Goal: Task Accomplishment & Management: Manage account settings

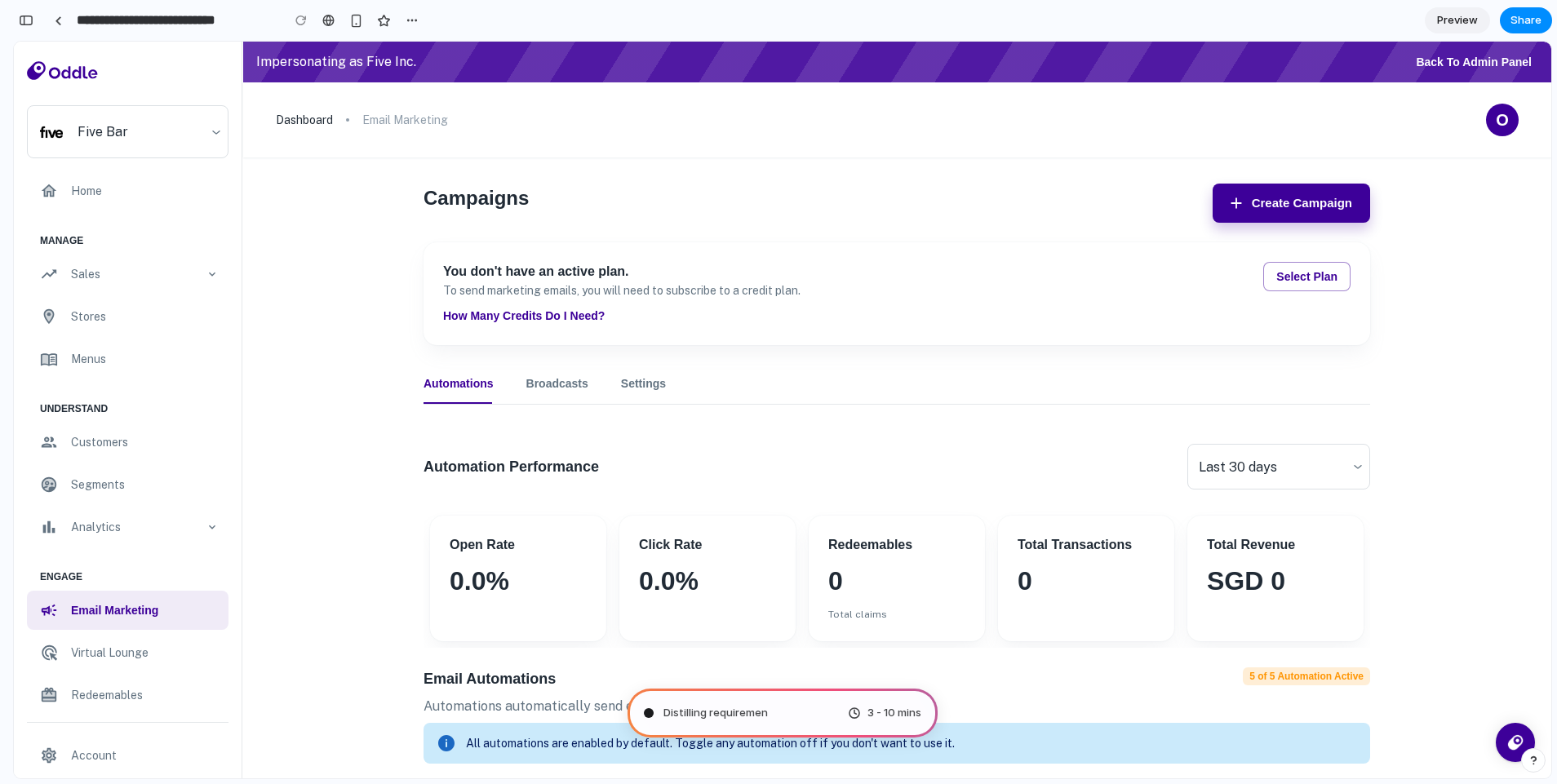
scroll to position [579, 0]
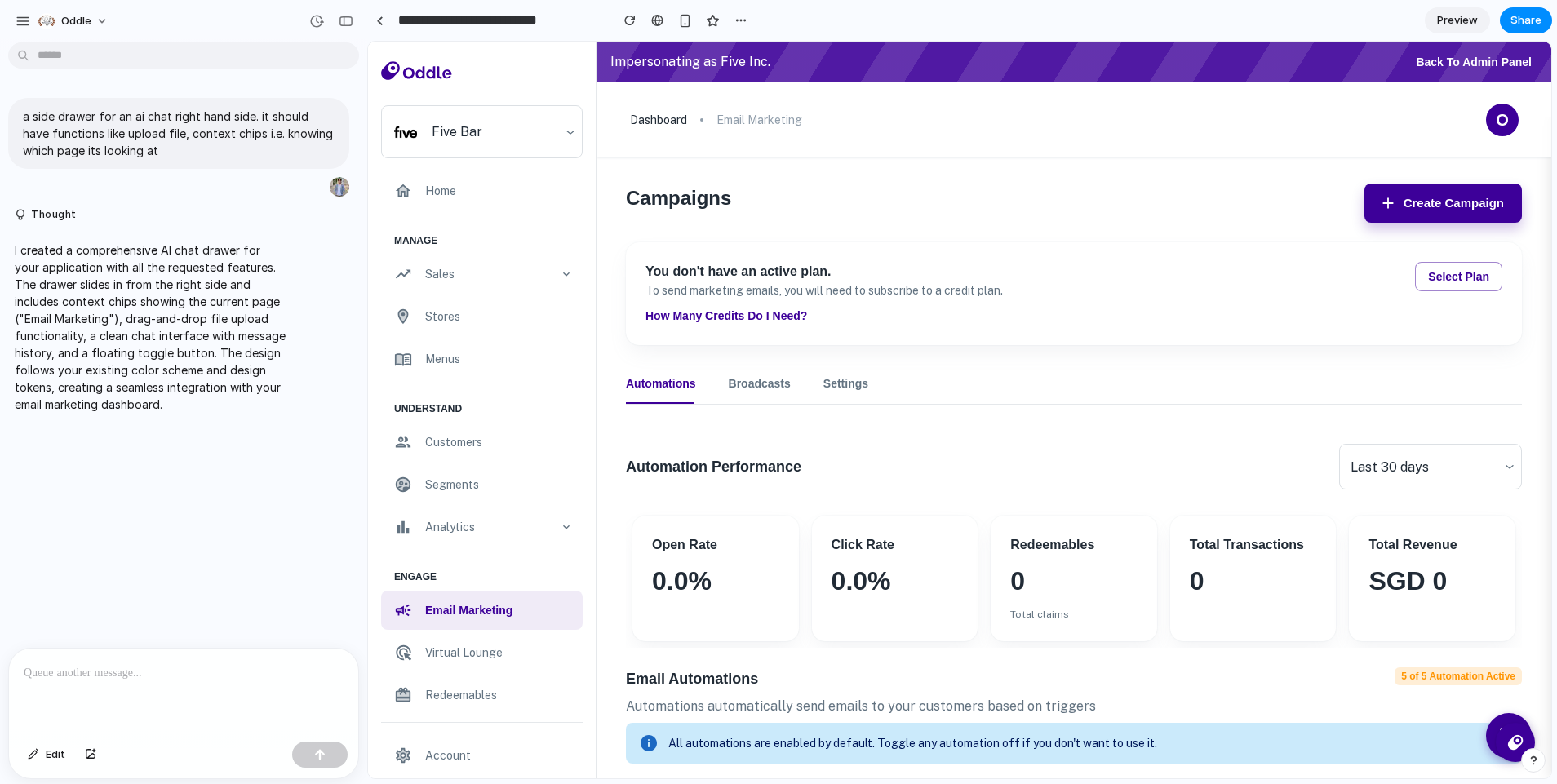
click at [1011, 451] on div "Automation Performance Last 30 days ​" at bounding box center [1074, 467] width 896 height 46
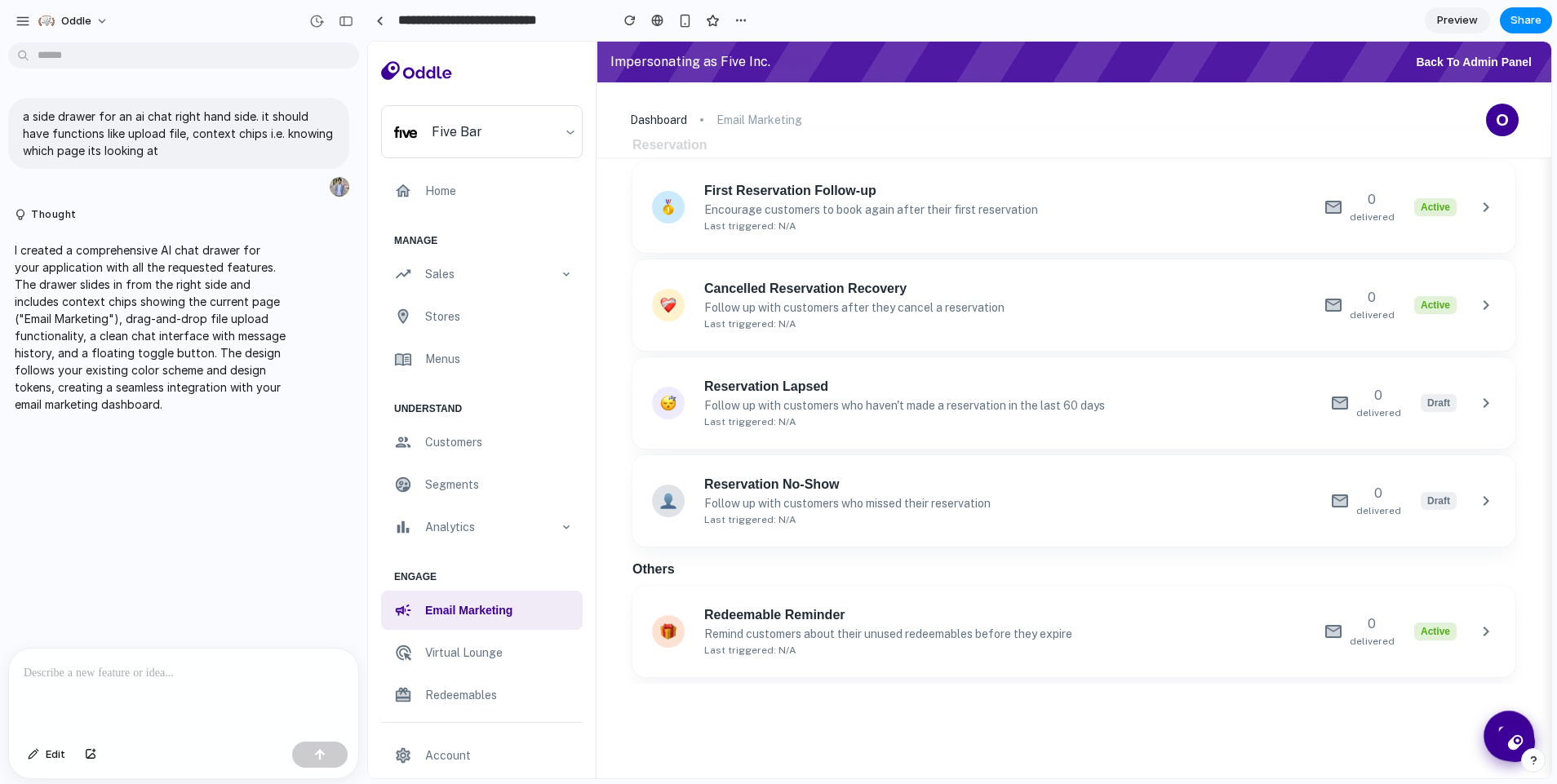
click at [1489, 721] on button at bounding box center [1508, 735] width 50 height 50
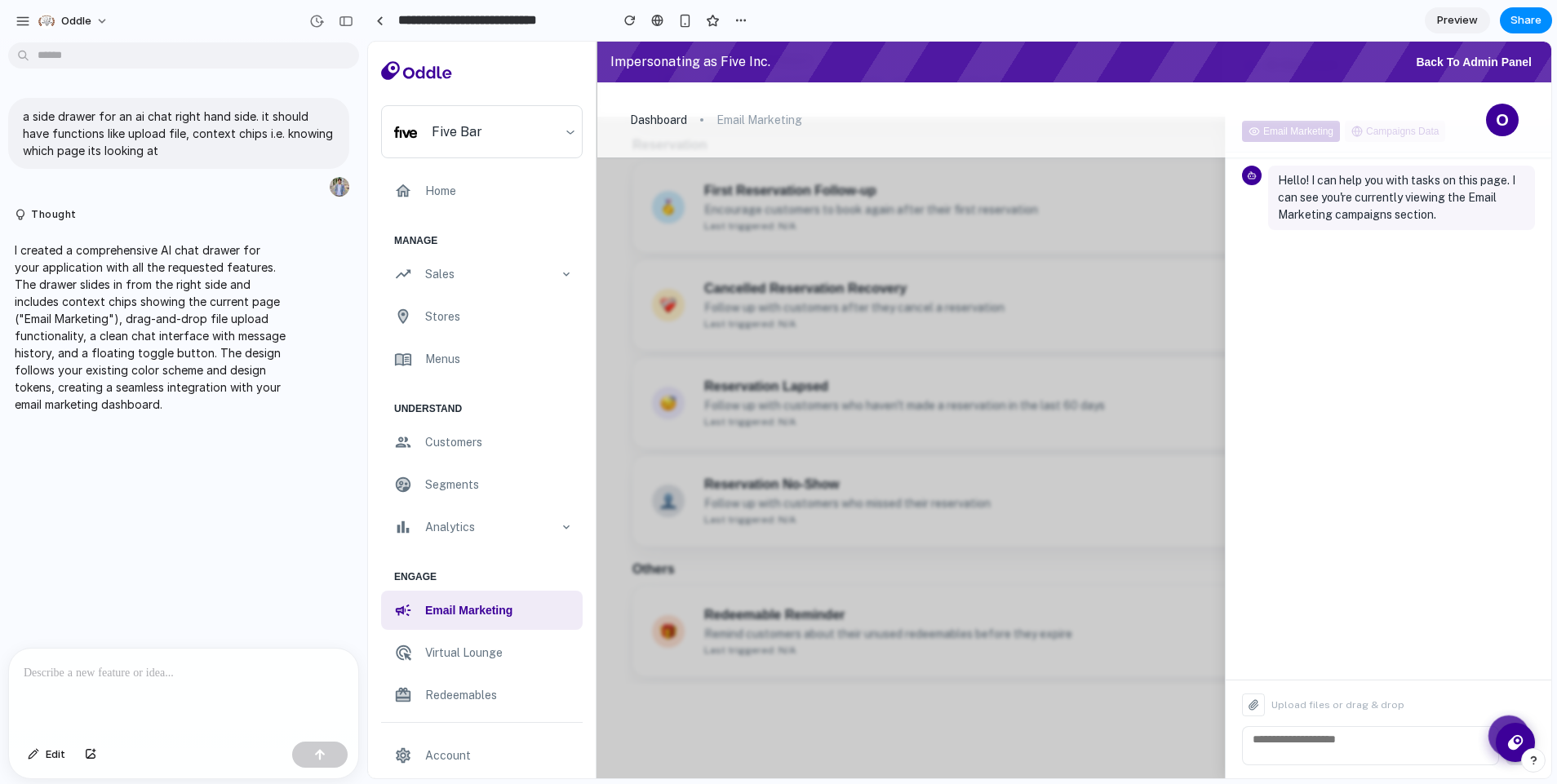
click at [1489, 718] on button at bounding box center [1508, 736] width 41 height 41
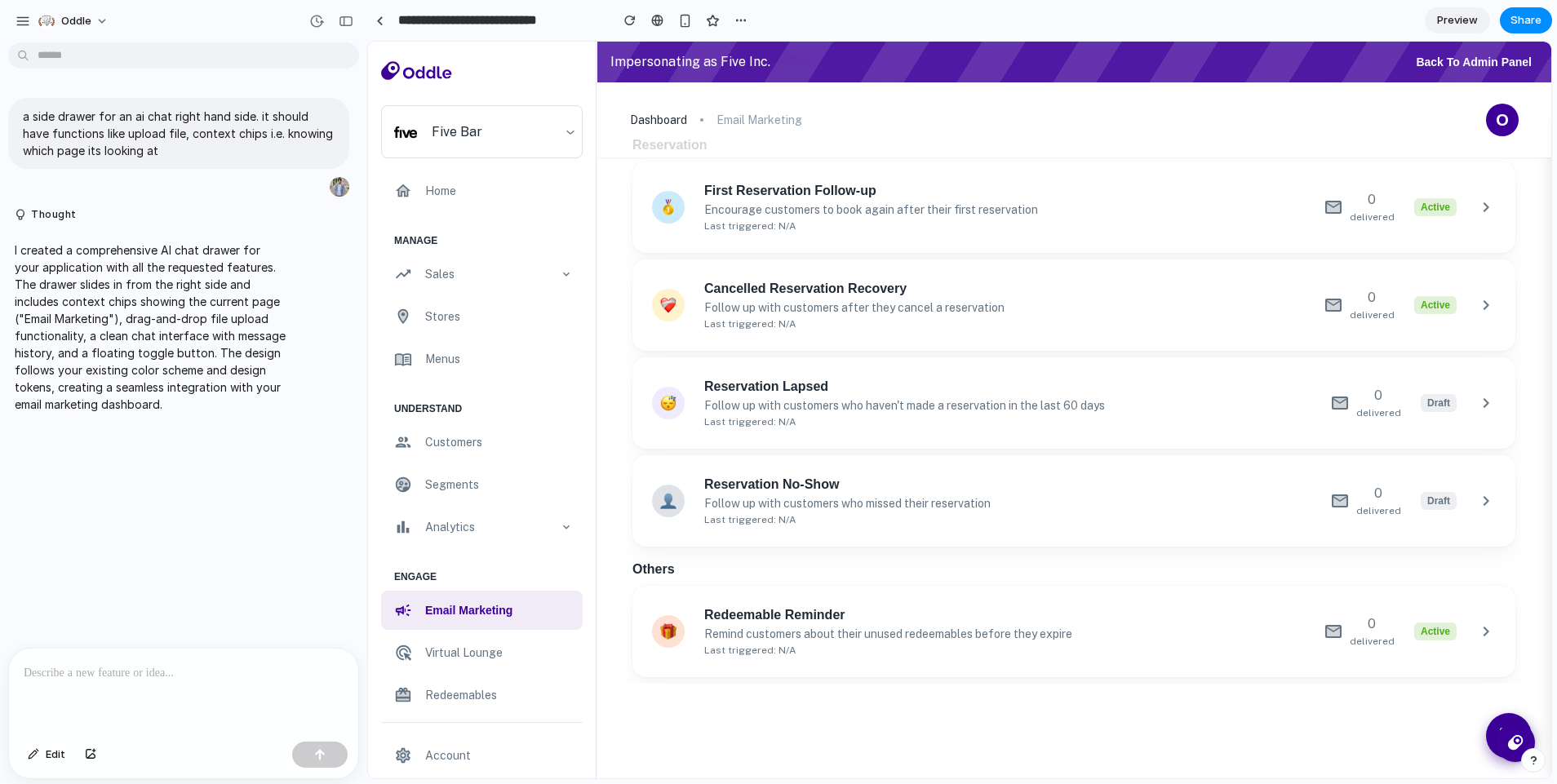
click at [1489, 718] on button at bounding box center [1509, 736] width 46 height 46
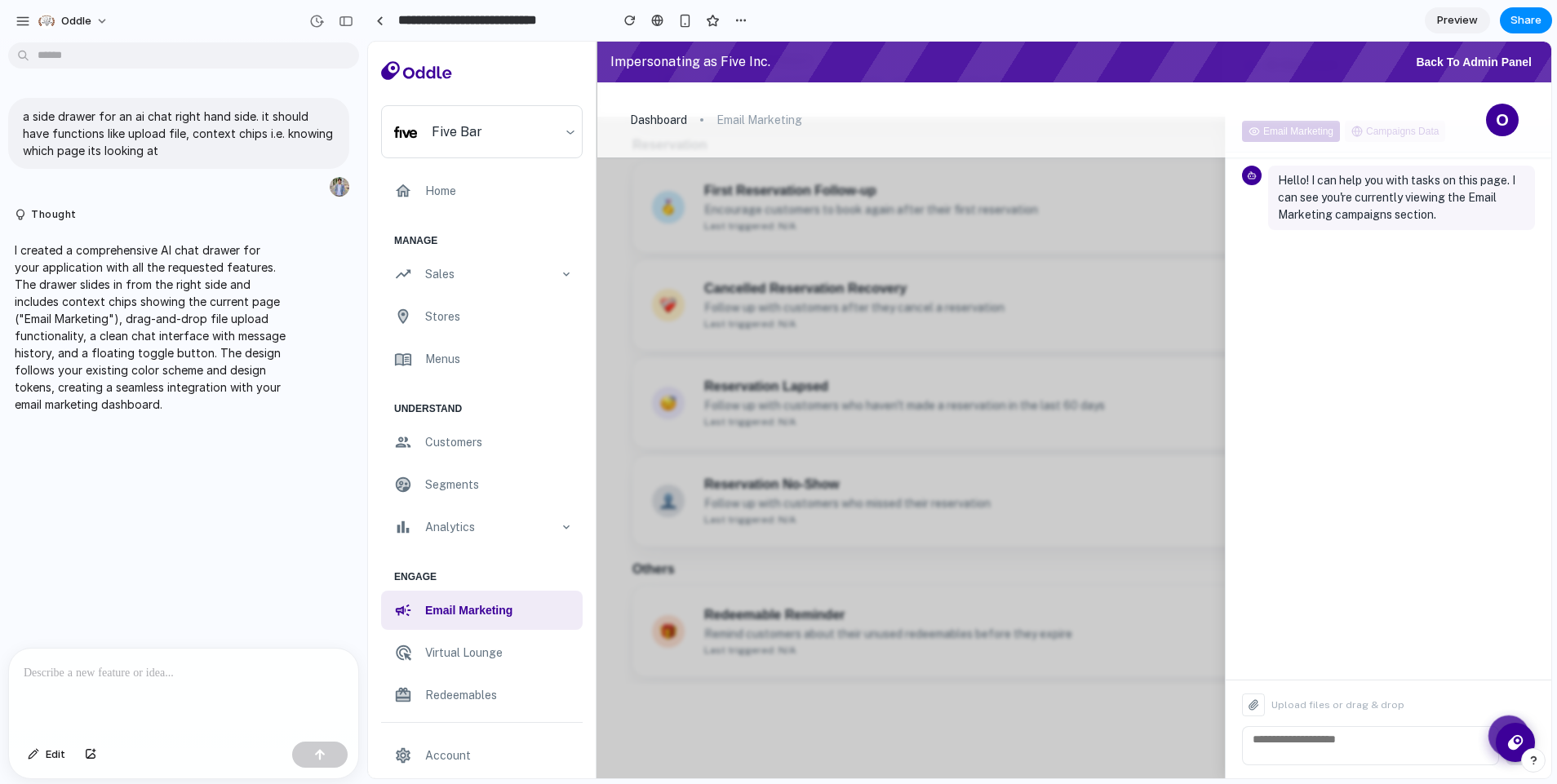
click at [1348, 732] on textarea at bounding box center [1371, 745] width 257 height 39
type textarea "*****"
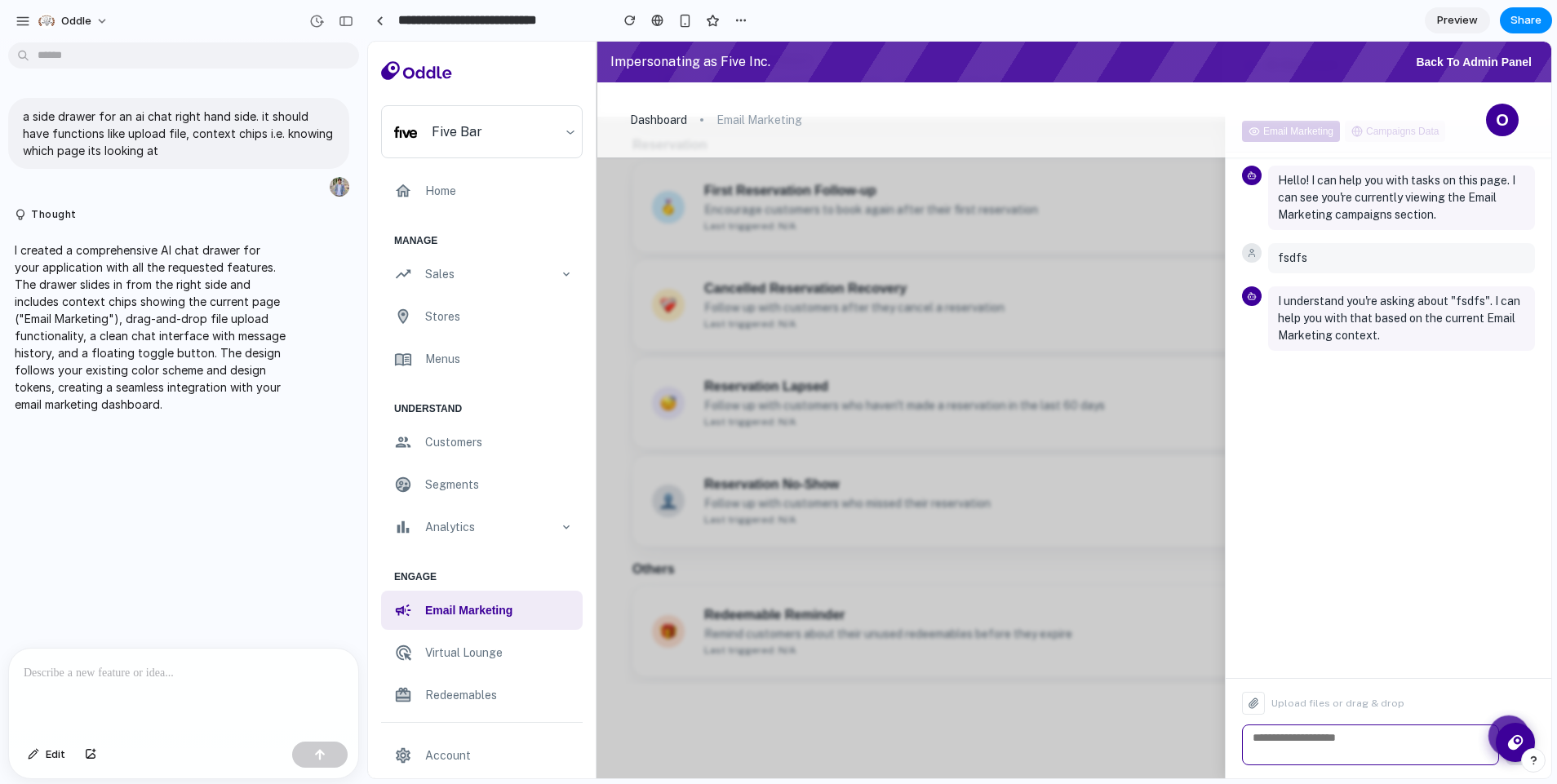
click at [1012, 615] on div at bounding box center [959, 410] width 1184 height 737
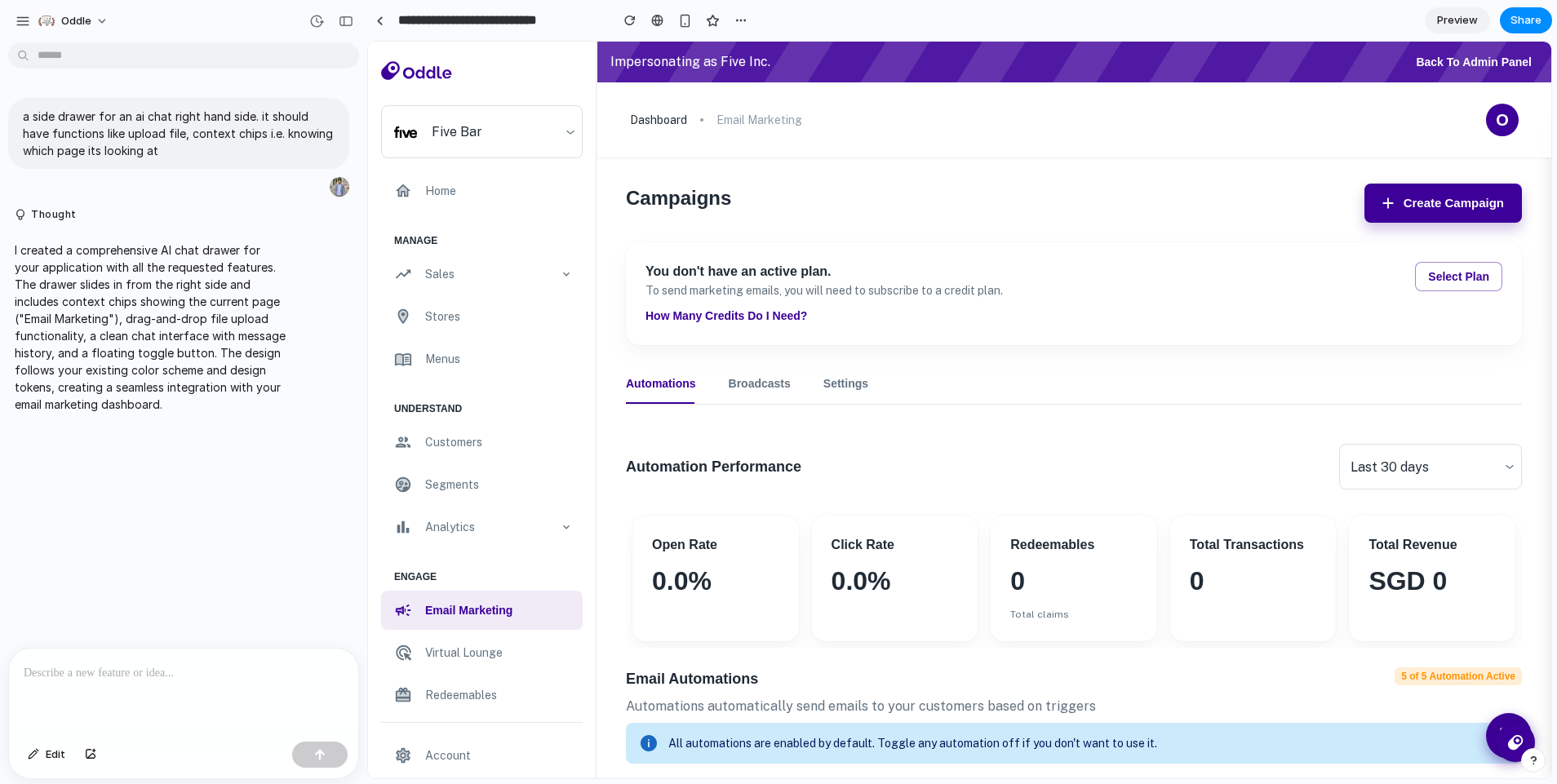
scroll to position [292, 0]
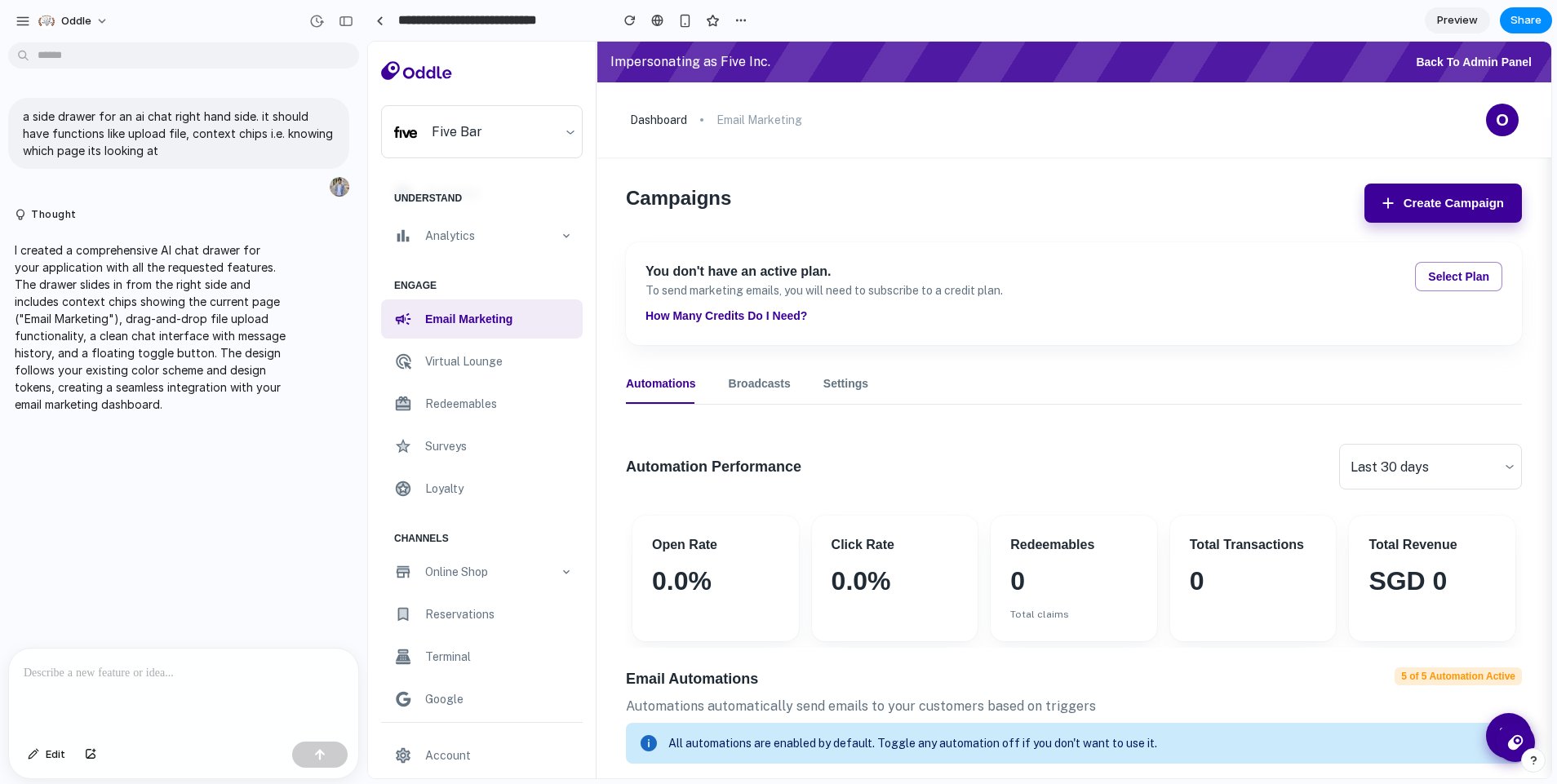
click at [180, 674] on p at bounding box center [183, 673] width 320 height 19
click at [1492, 713] on button at bounding box center [1508, 735] width 50 height 50
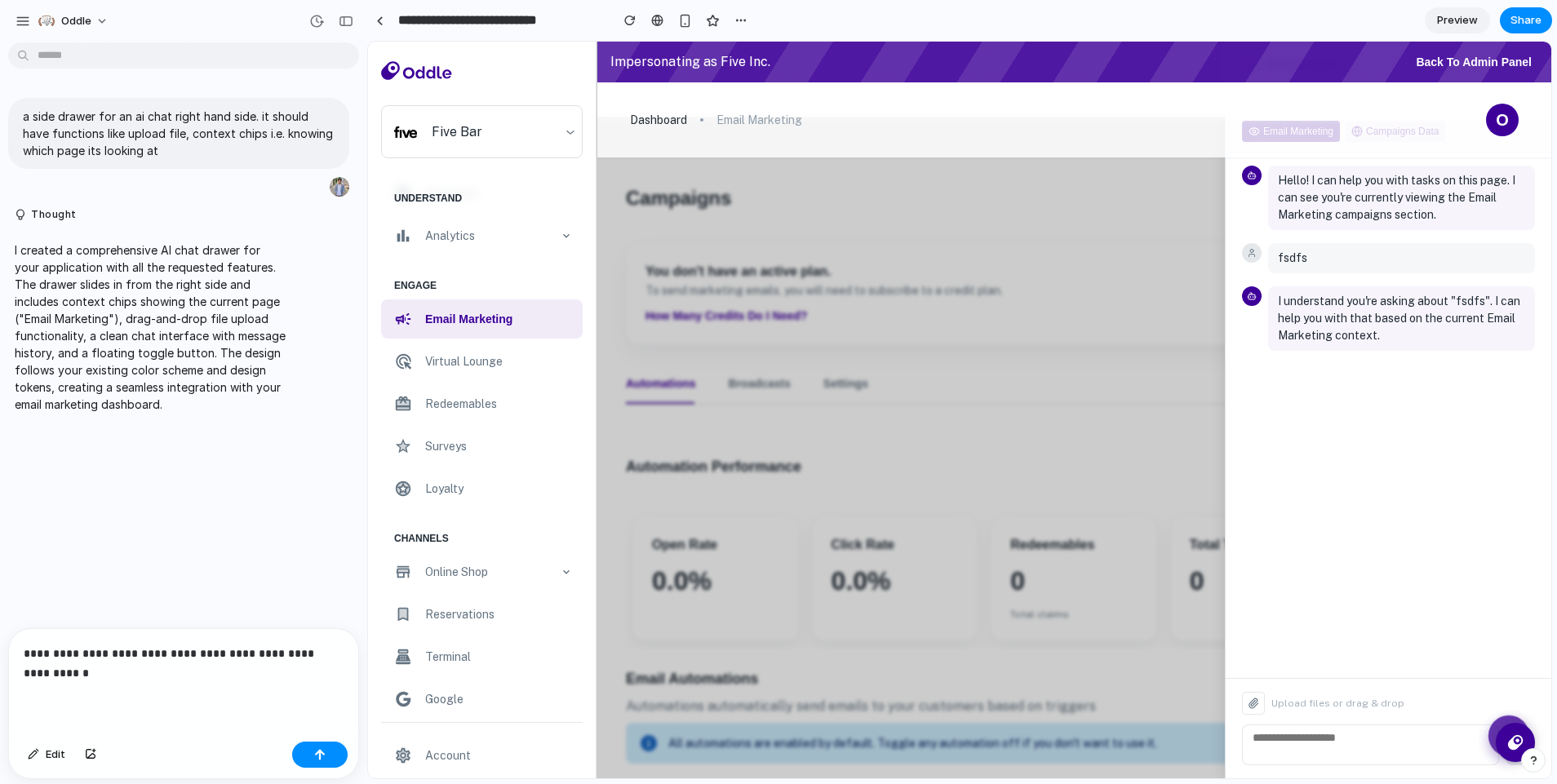
click at [152, 652] on p "**********" at bounding box center [181, 663] width 314 height 39
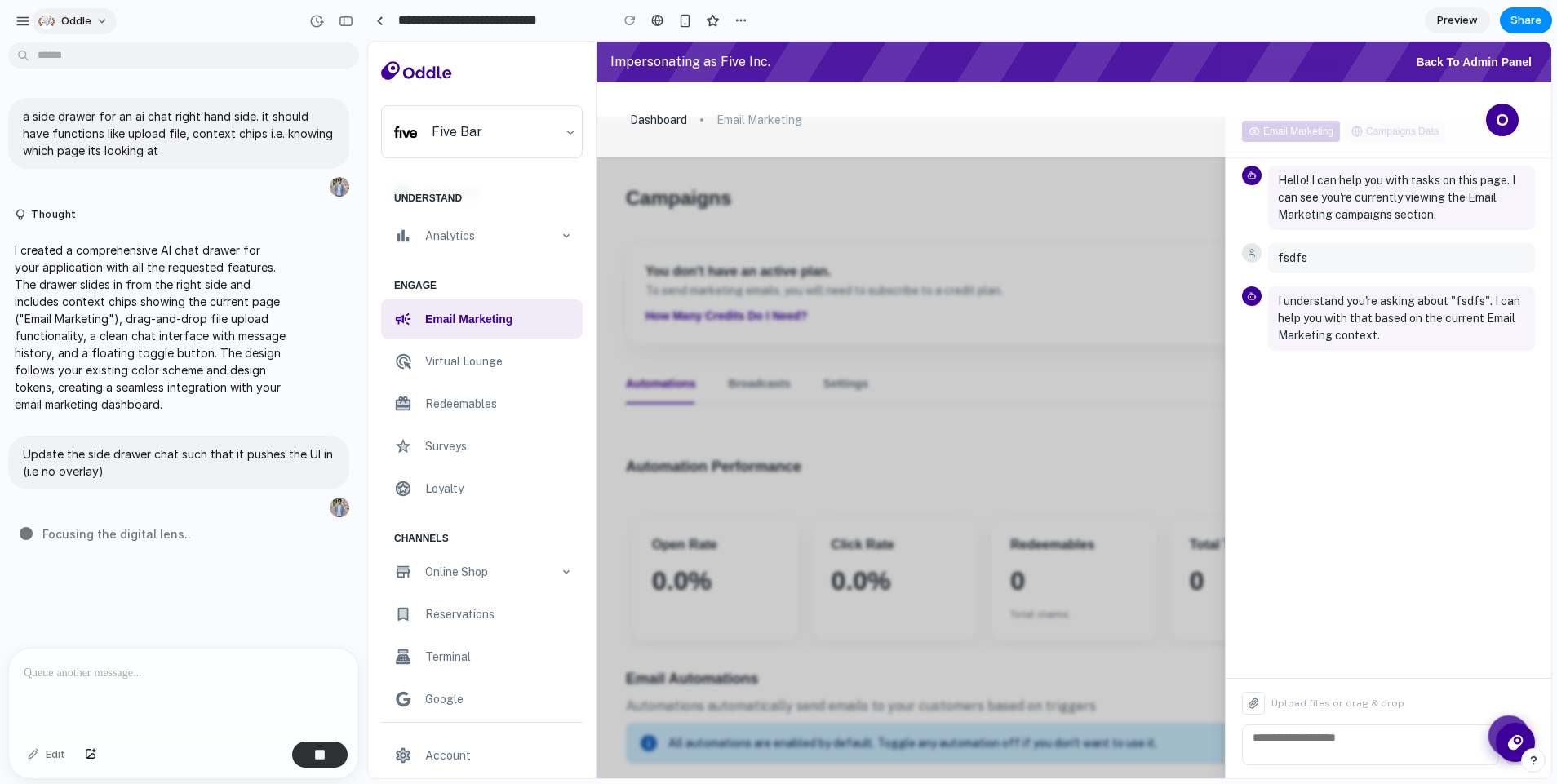
click at [95, 21] on button "Oddle" at bounding box center [74, 21] width 85 height 26
click at [94, 49] on li "Settings" at bounding box center [103, 58] width 136 height 26
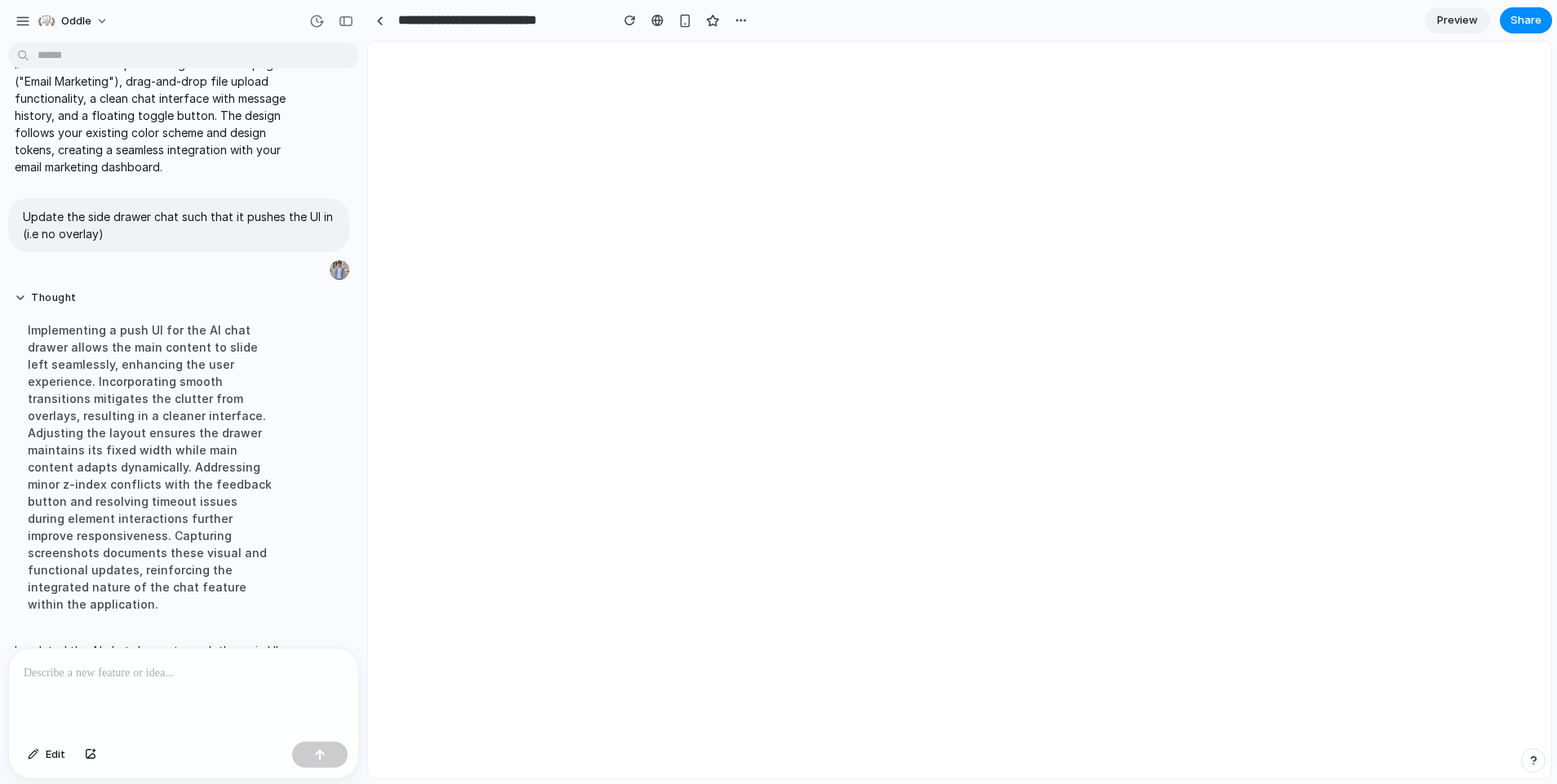
scroll to position [392, 0]
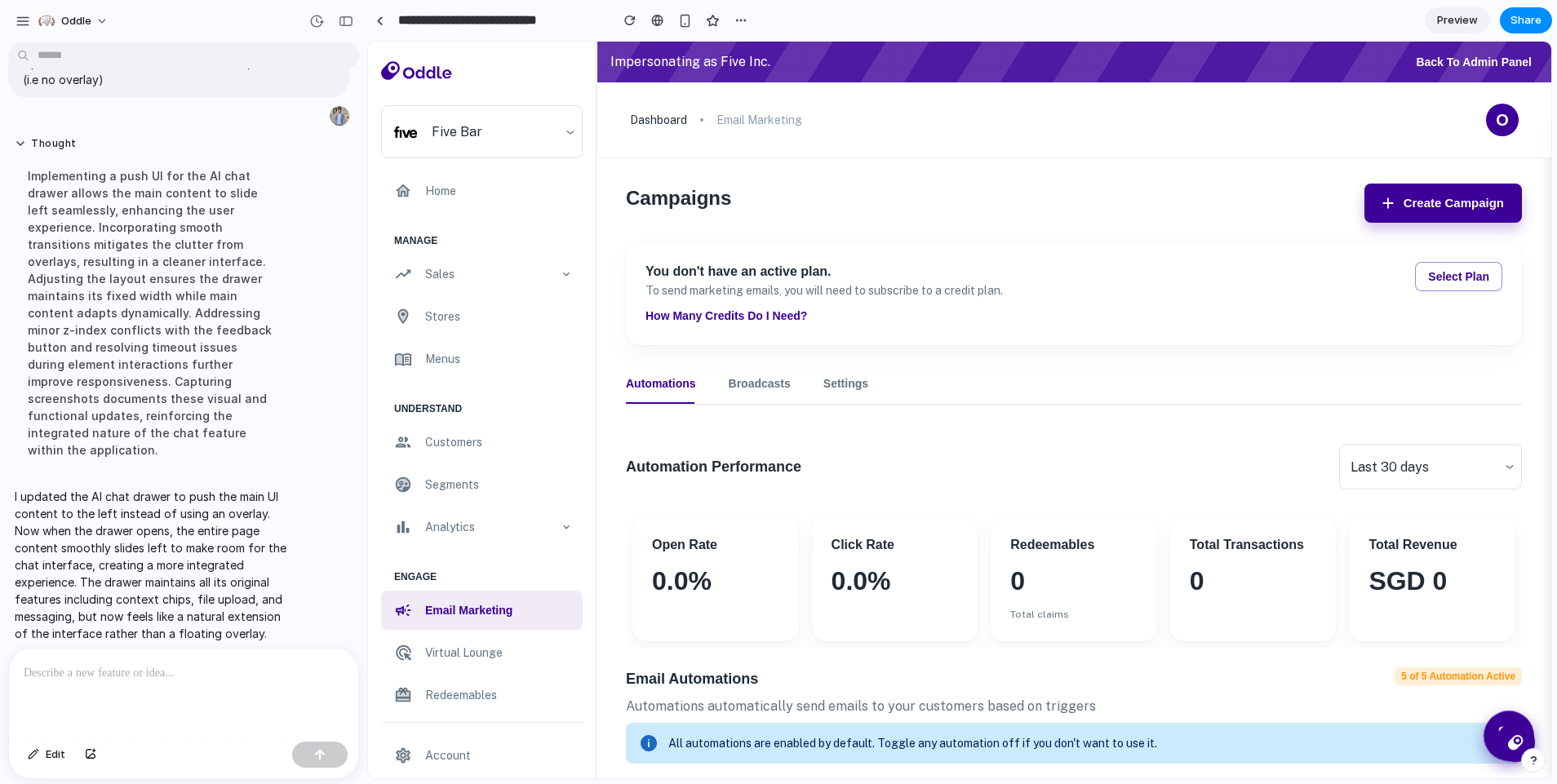
click at [1484, 722] on button at bounding box center [1508, 735] width 50 height 50
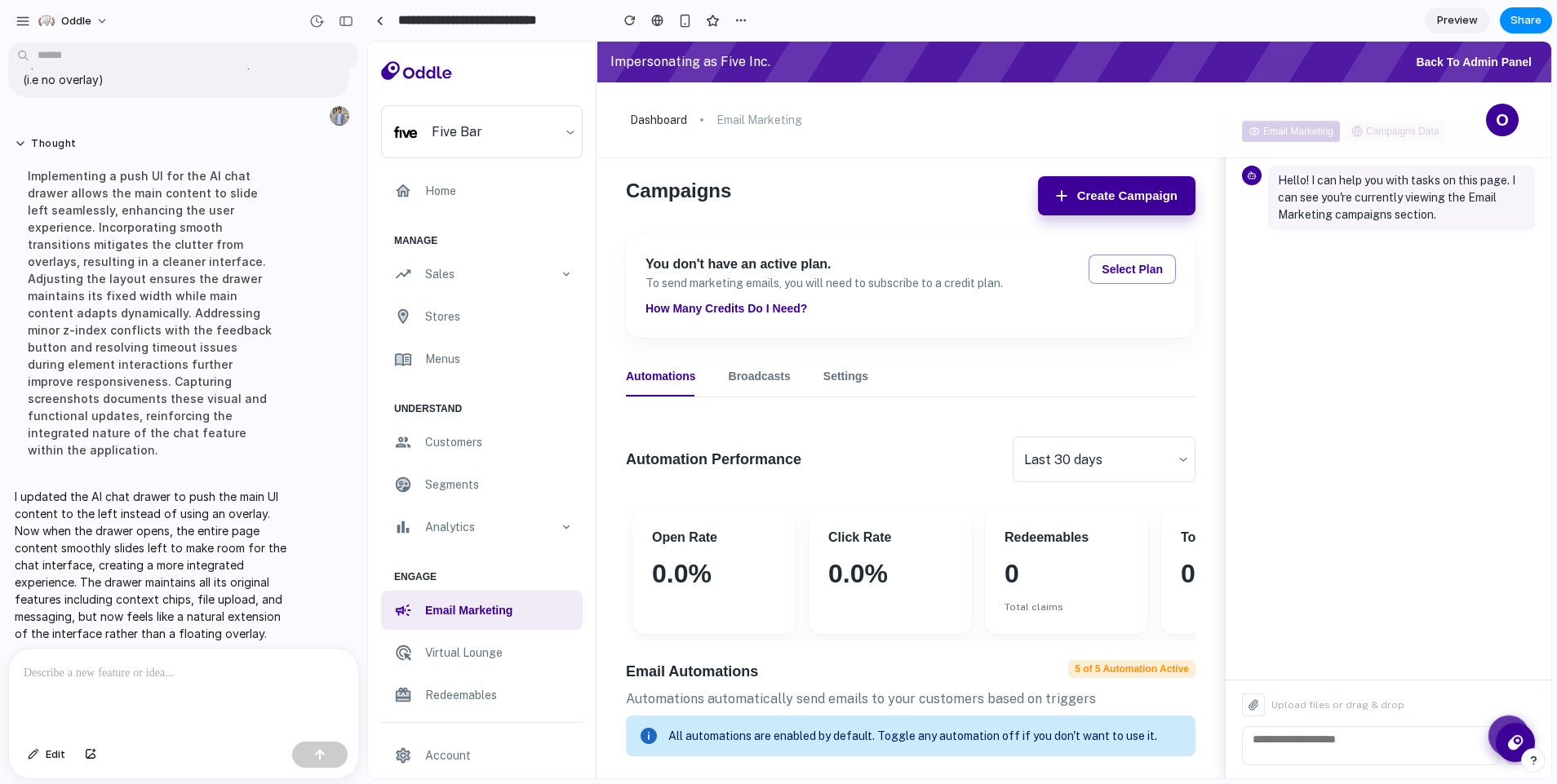
scroll to position [0, 0]
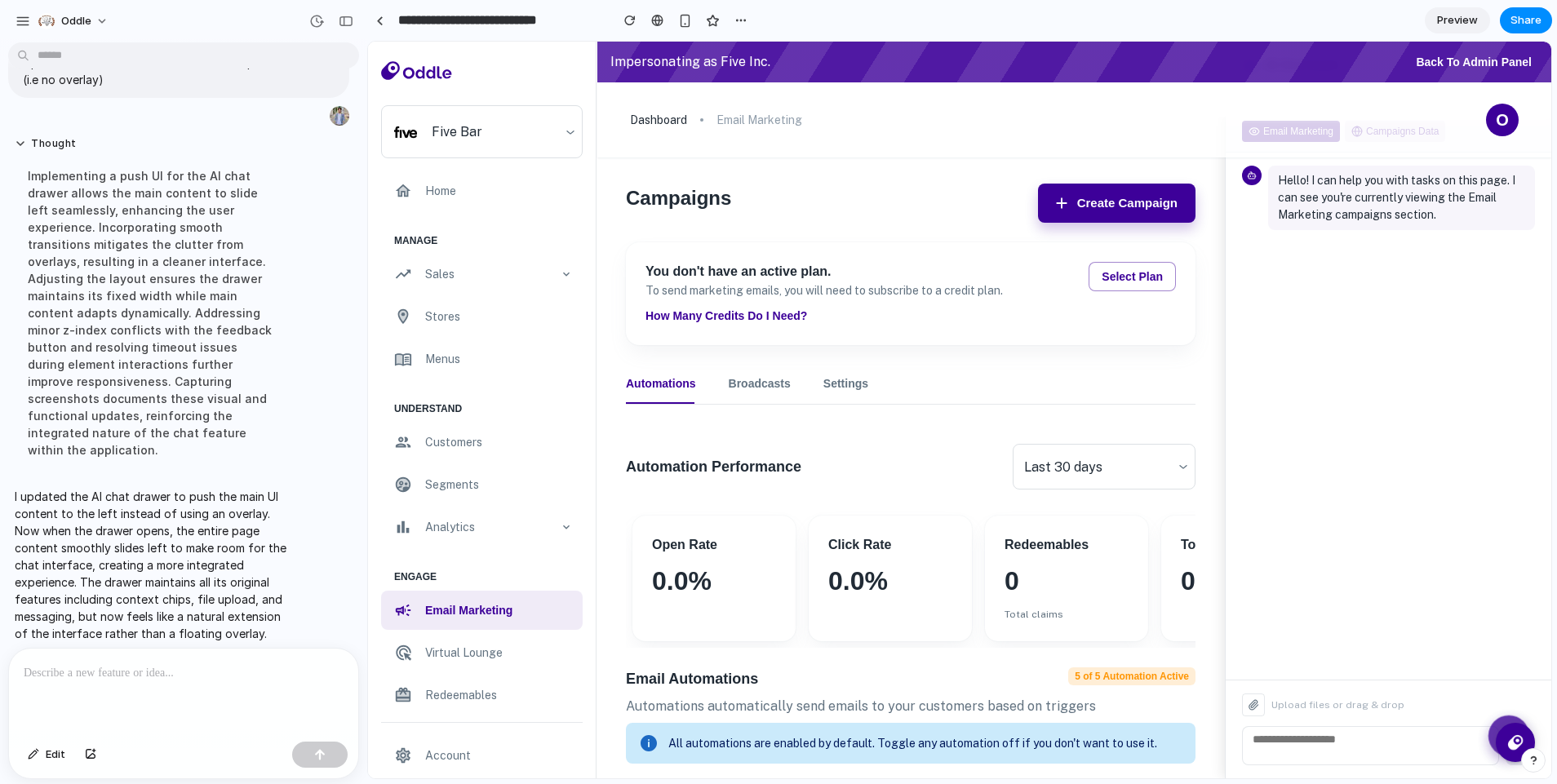
click at [1491, 720] on button at bounding box center [1508, 736] width 41 height 41
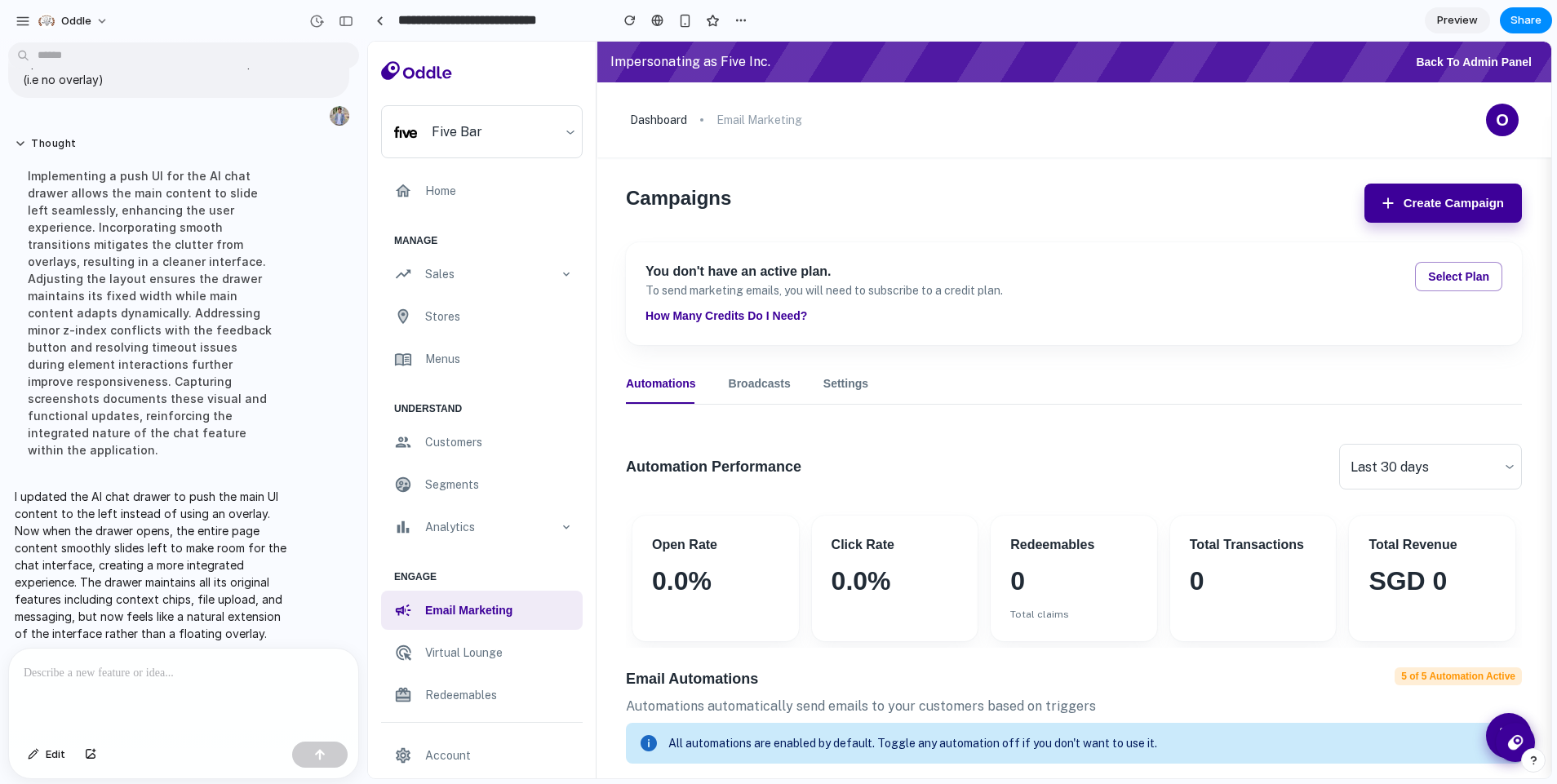
click at [1491, 719] on button at bounding box center [1509, 736] width 46 height 46
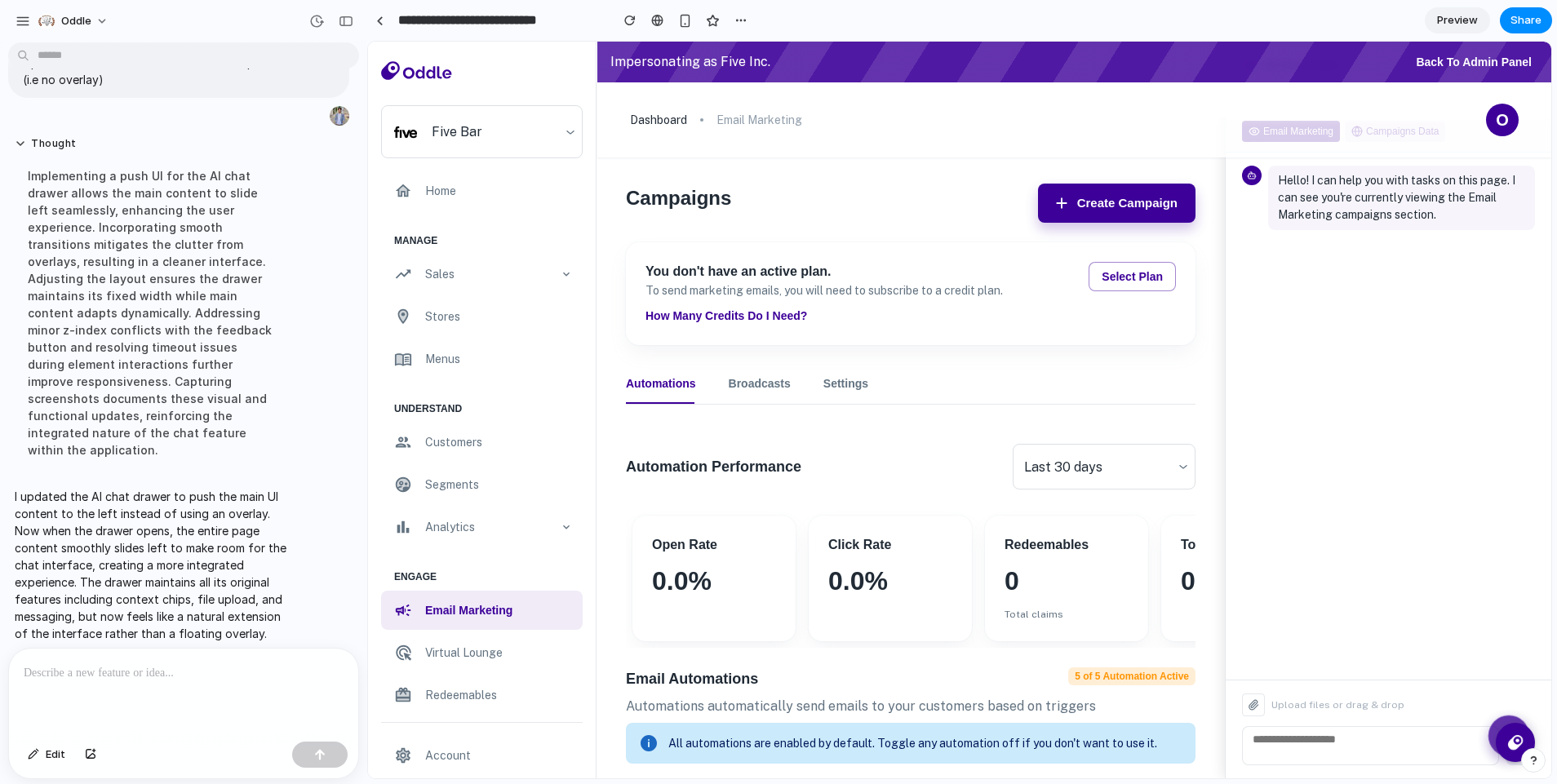
click at [222, 672] on p at bounding box center [181, 673] width 314 height 19
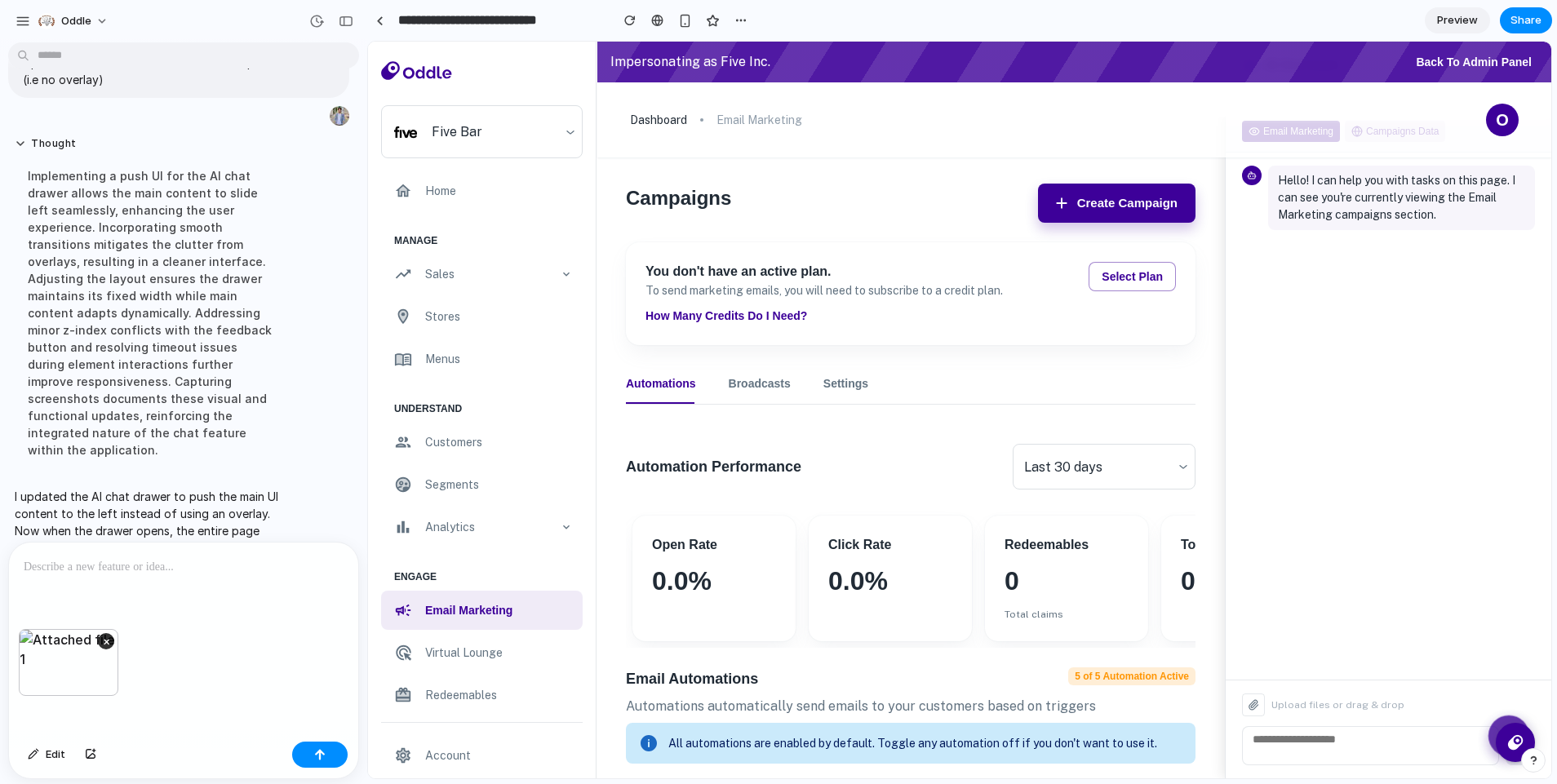
click at [177, 723] on div "×" at bounding box center [183, 682] width 349 height 106
click at [106, 596] on div at bounding box center [183, 586] width 349 height 86
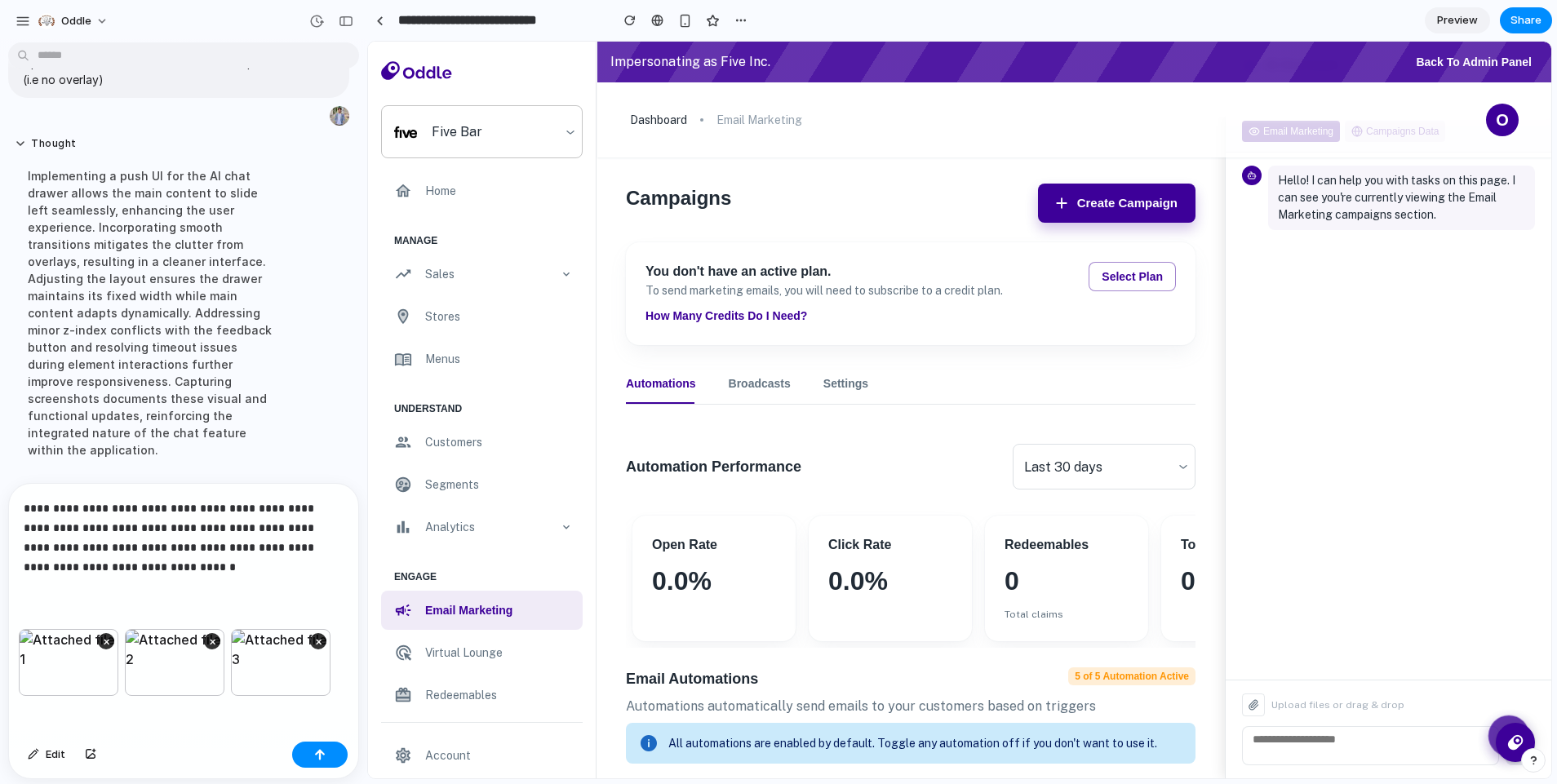
click at [560, 158] on div "Five Bar" at bounding box center [482, 132] width 202 height 53
click at [560, 148] on div "Five Bar" at bounding box center [482, 132] width 202 height 53
click at [565, 142] on div "Five Bar" at bounding box center [482, 132] width 202 height 53
click at [189, 579] on div "**********" at bounding box center [183, 557] width 349 height 145
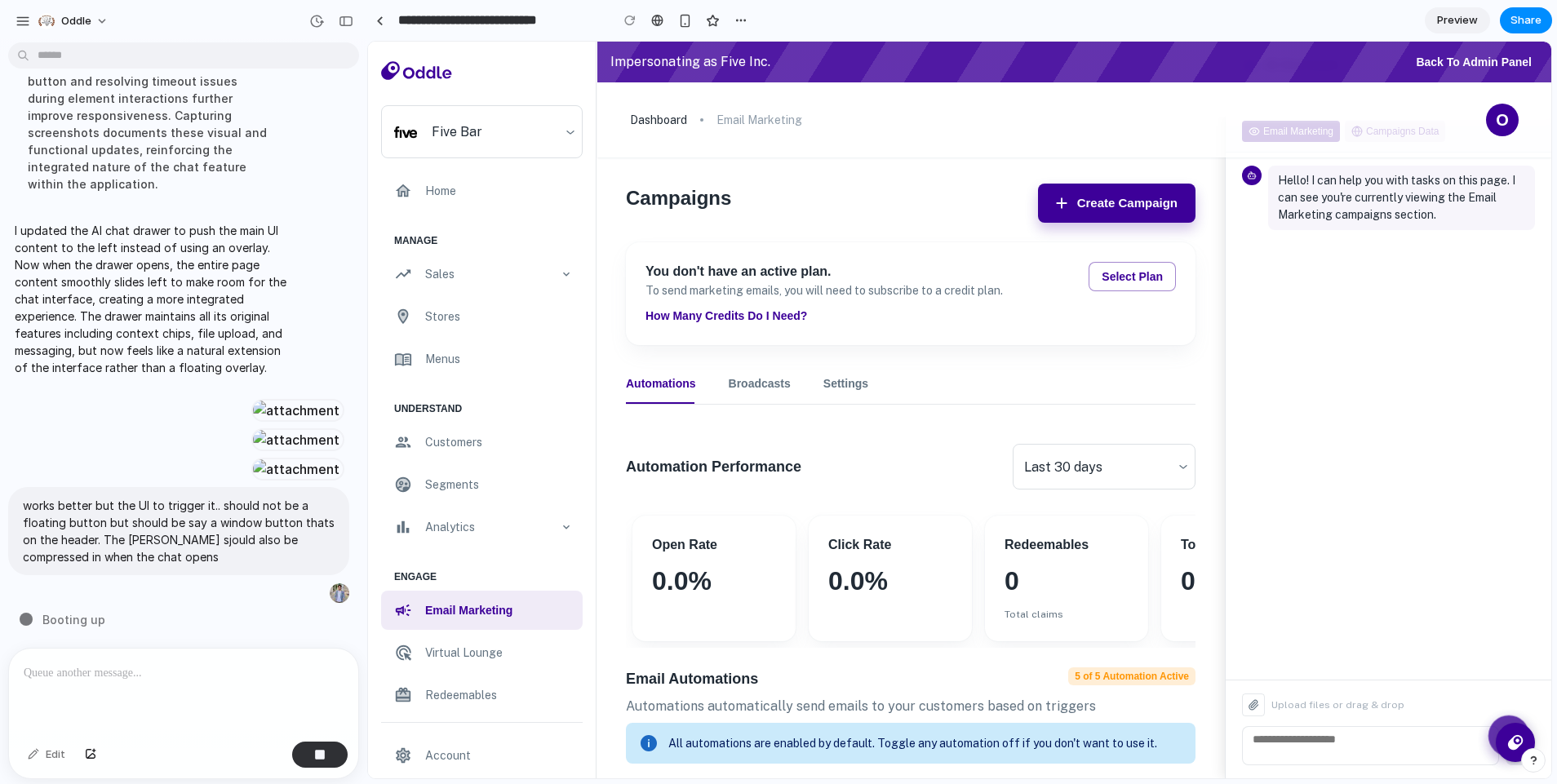
scroll to position [576, 0]
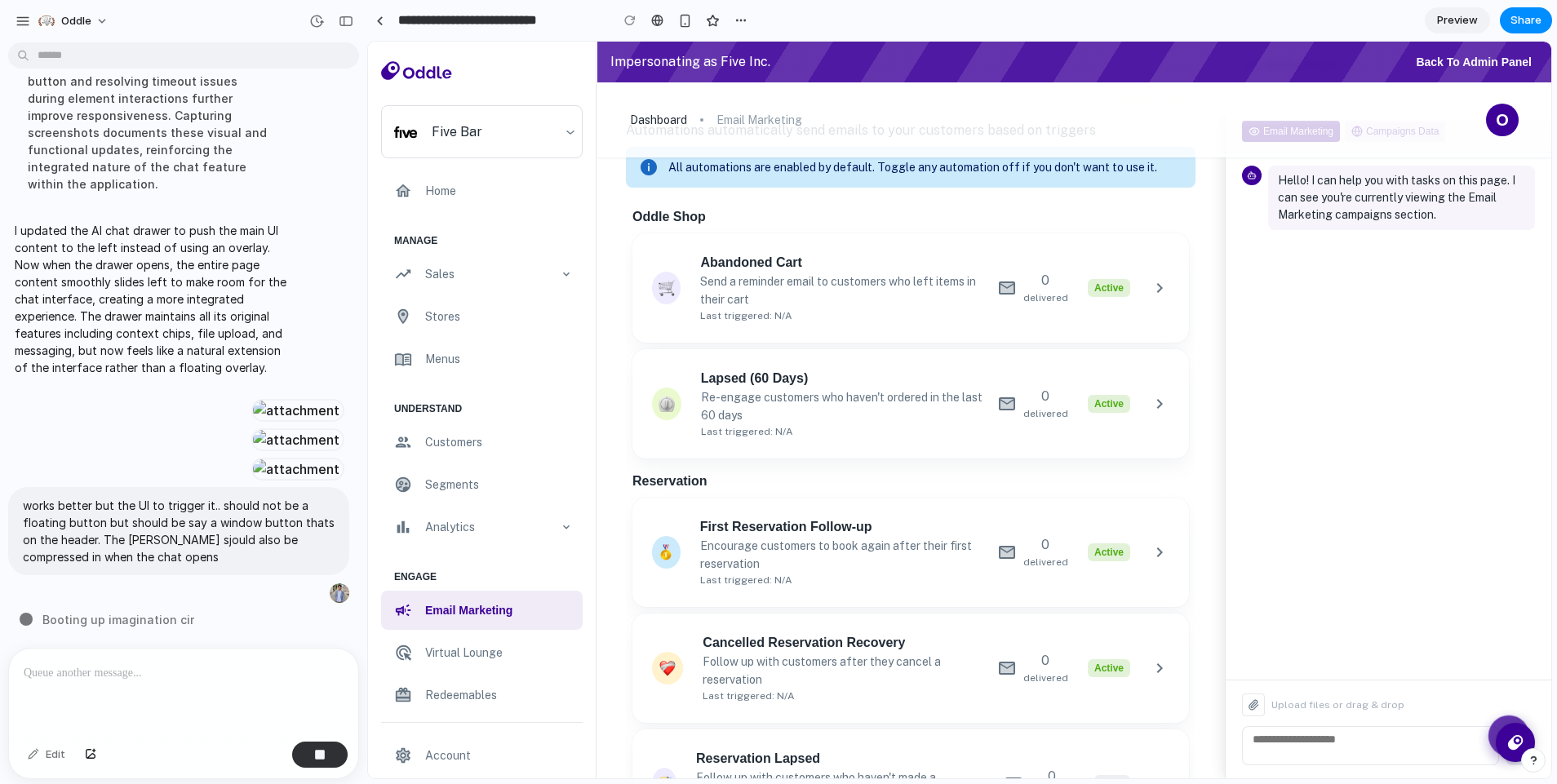
click at [1019, 458] on div "Lapsed (60 Days) Re-engage customers who haven't ordered in the last 60 days La…" at bounding box center [911, 403] width 557 height 109
click at [1088, 413] on span "Active" at bounding box center [1109, 404] width 42 height 18
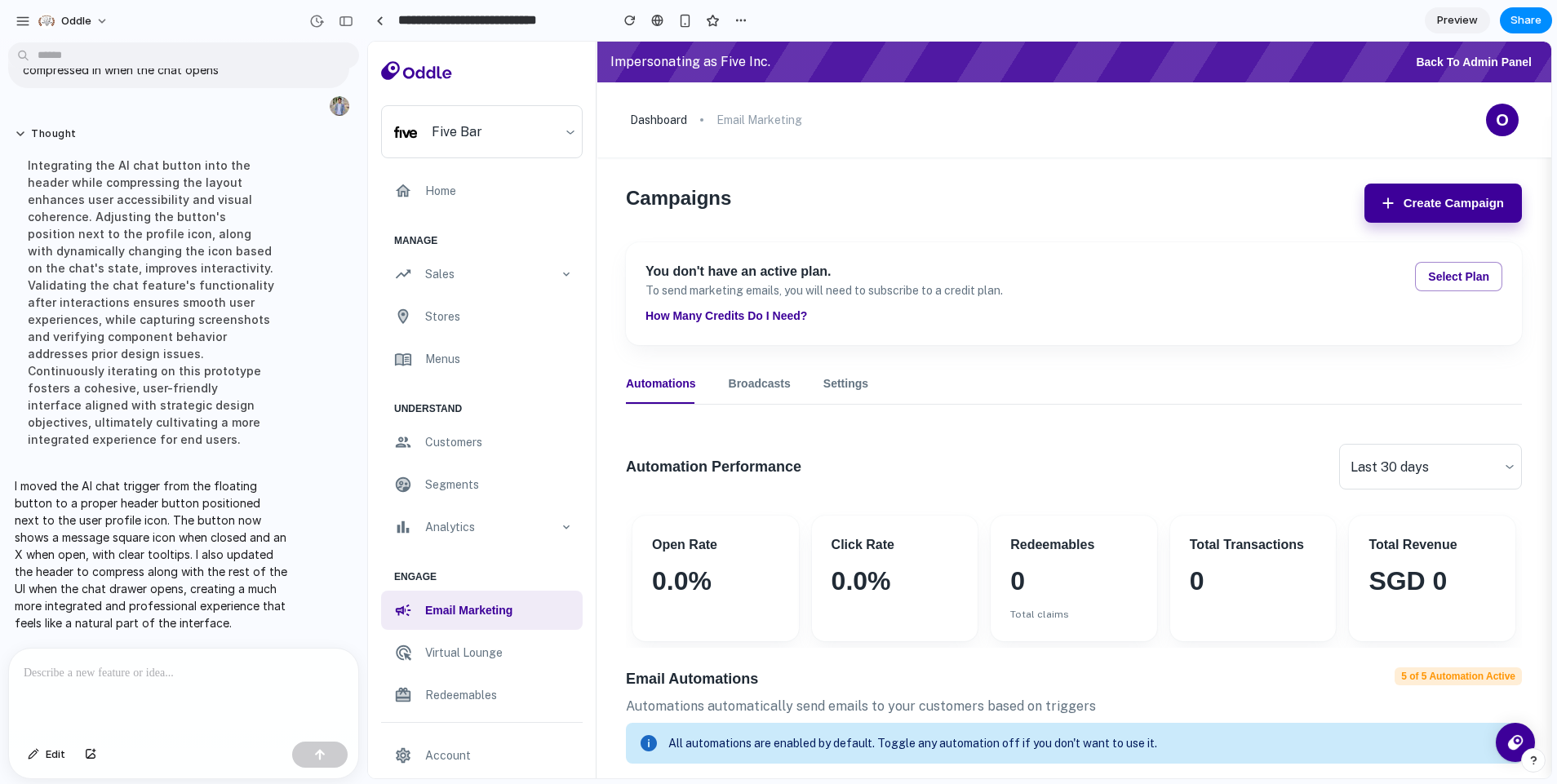
scroll to position [1098, 0]
click at [778, 315] on button "How many credits do i need?" at bounding box center [726, 315] width 161 height 19
click at [1538, 764] on div "button" at bounding box center [1533, 760] width 11 height 11
click at [1538, 761] on div "button" at bounding box center [1533, 760] width 14 height 19
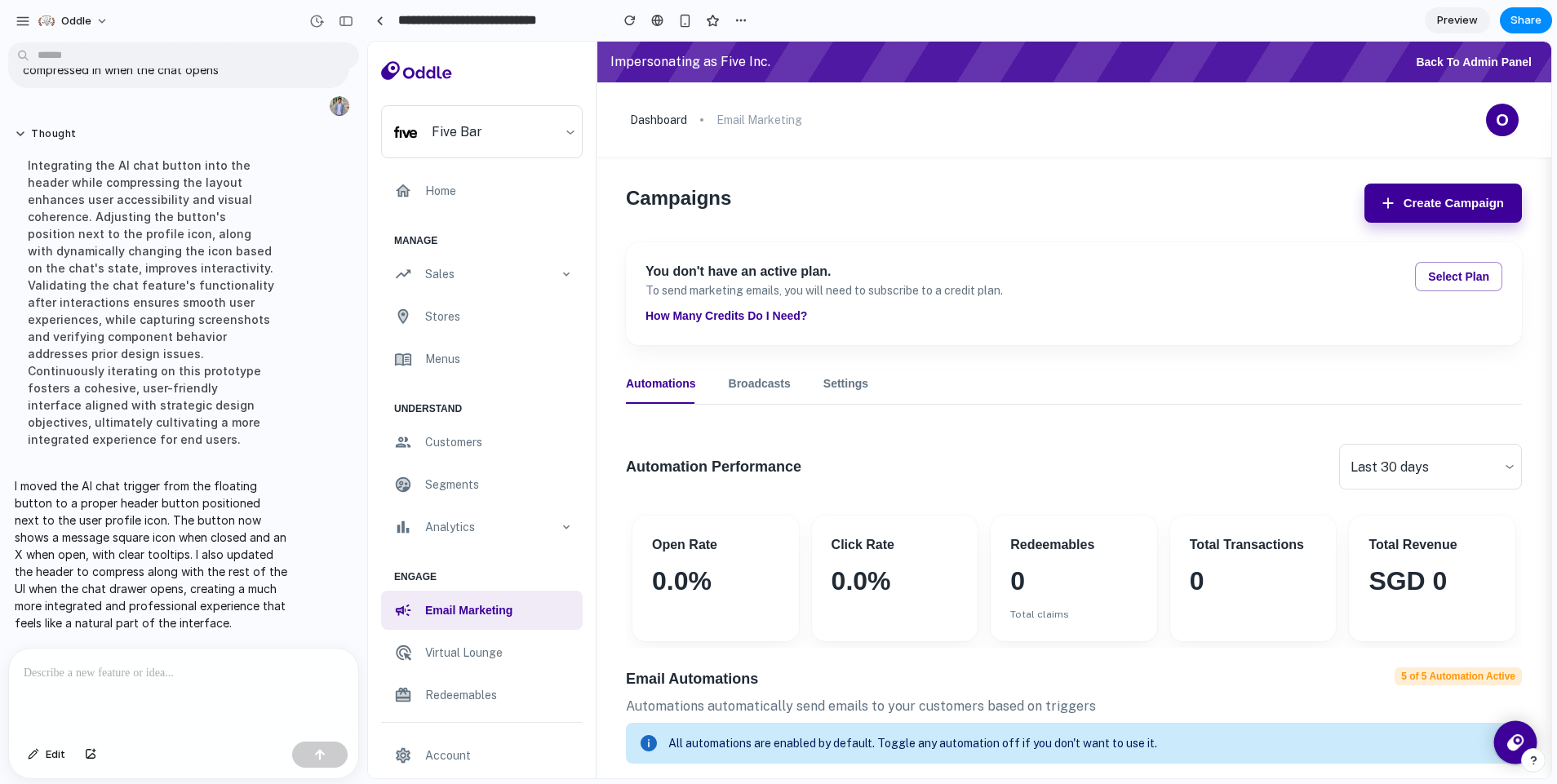
click at [1507, 749] on img at bounding box center [1516, 743] width 27 height 27
click at [1521, 756] on button "button" at bounding box center [1533, 760] width 25 height 25
click at [1473, 654] on button "Live chat 2 min" at bounding box center [1459, 644] width 163 height 26
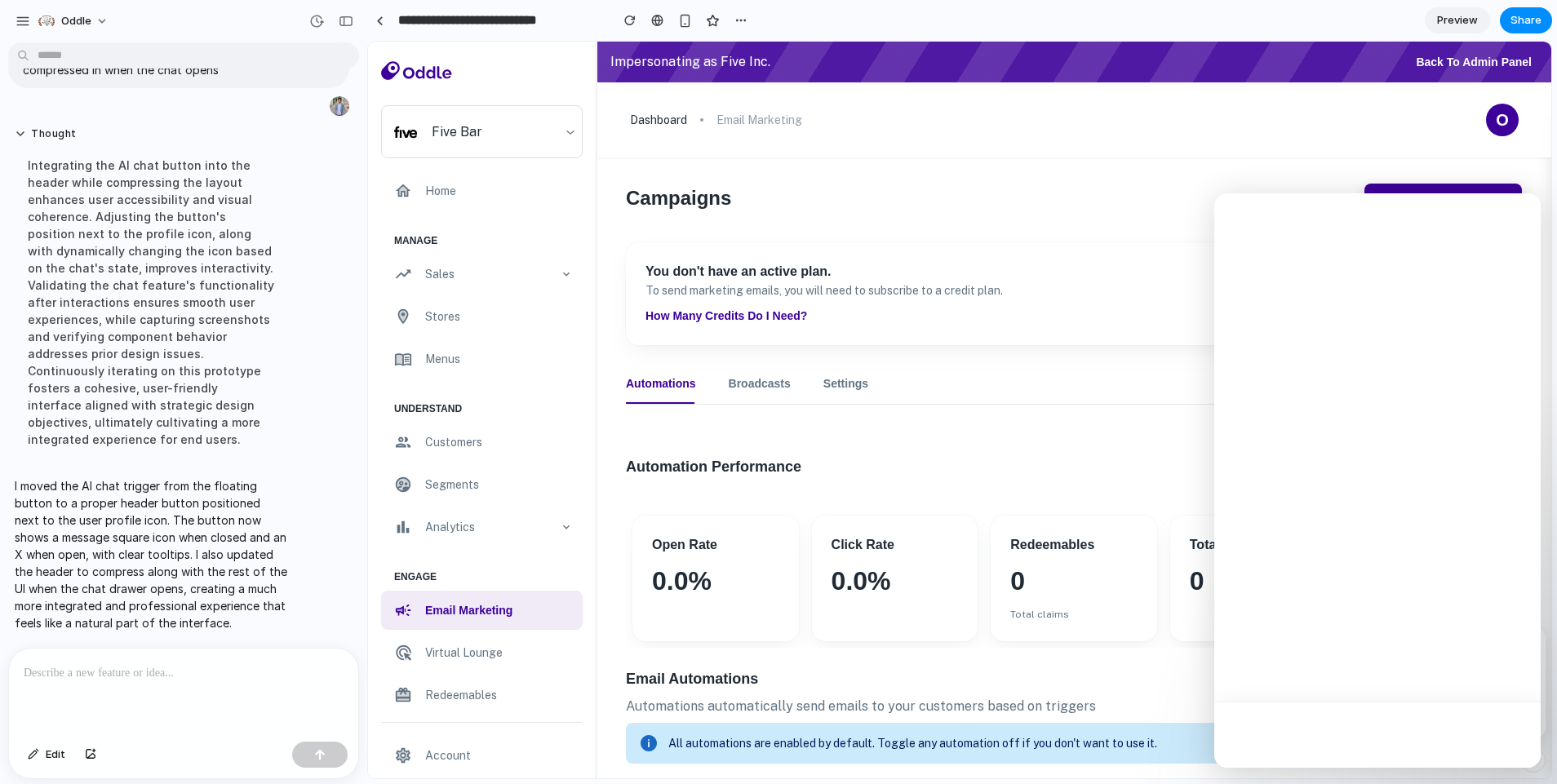
scroll to position [0, 0]
click at [1525, 212] on div "Close" at bounding box center [1516, 215] width 29 height 29
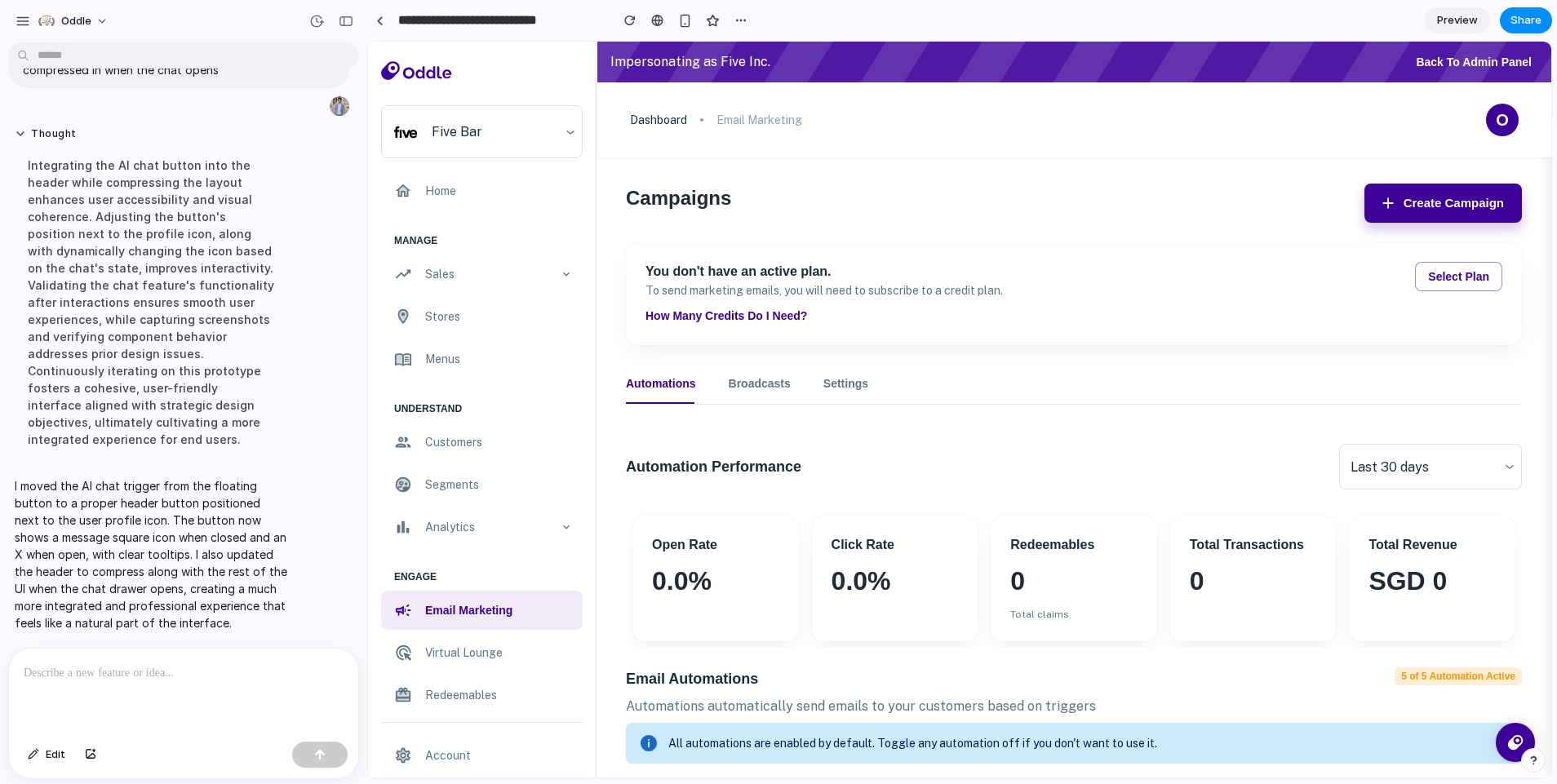
click at [966, 290] on p "To send marketing emails, you will need to subscribe to a credit plan." at bounding box center [1007, 291] width 723 height 18
drag, startPoint x: 800, startPoint y: 315, endPoint x: 865, endPoint y: 287, distance: 70.8
click at [801, 315] on button "How many credits do i need?" at bounding box center [726, 315] width 161 height 19
click at [1518, 123] on div "dashboard email marketing O" at bounding box center [1075, 120] width 954 height 75
click at [1510, 117] on div "dashboard email marketing O" at bounding box center [1075, 120] width 954 height 75
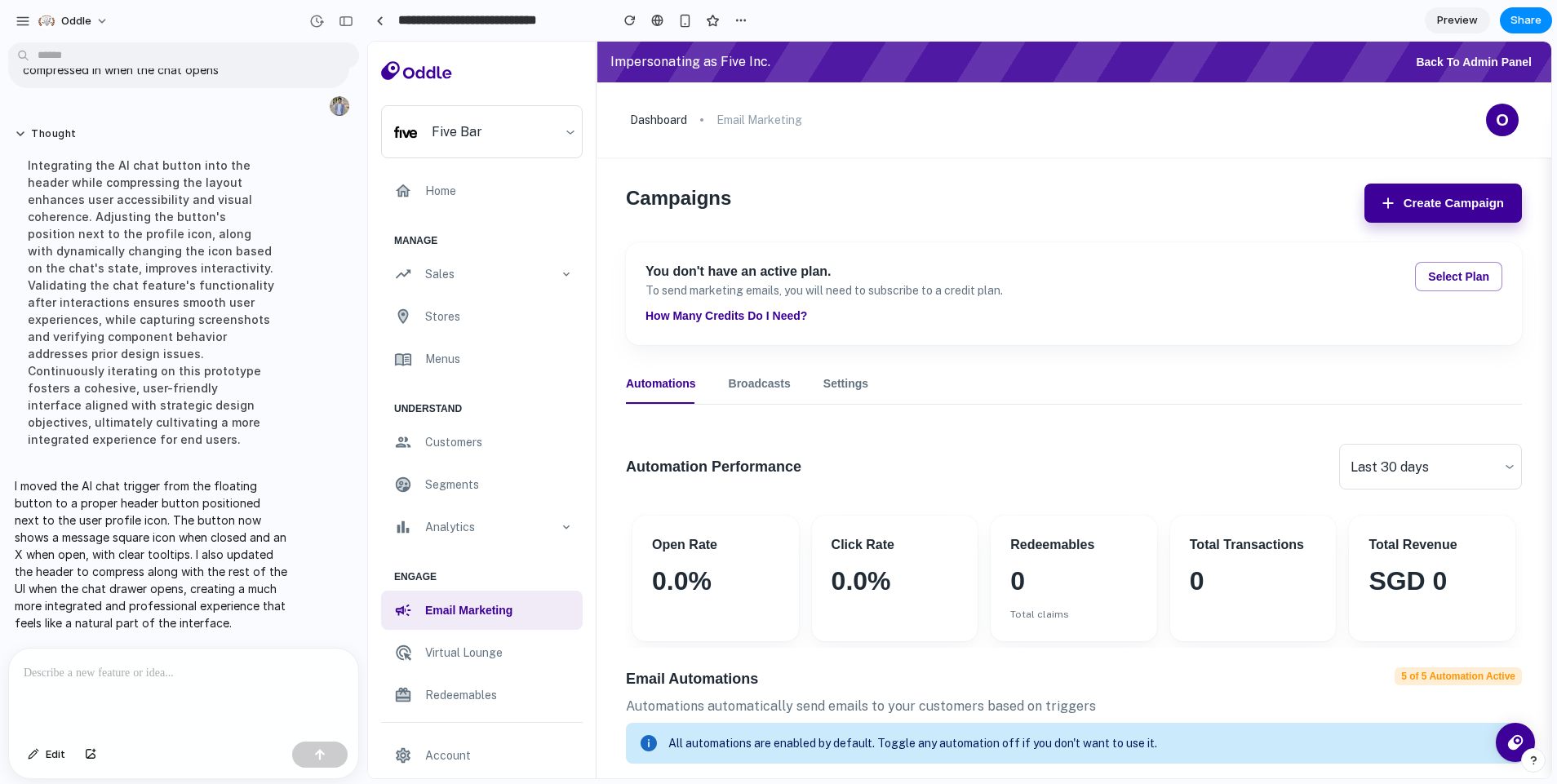
drag, startPoint x: 1505, startPoint y: 120, endPoint x: 1925, endPoint y: 787, distance: 788.2
click at [1505, 120] on div "O" at bounding box center [1503, 120] width 33 height 33
click at [1509, 736] on icon at bounding box center [1515, 742] width 12 height 12
click at [1530, 121] on div "dashboard email marketing O" at bounding box center [1075, 120] width 954 height 75
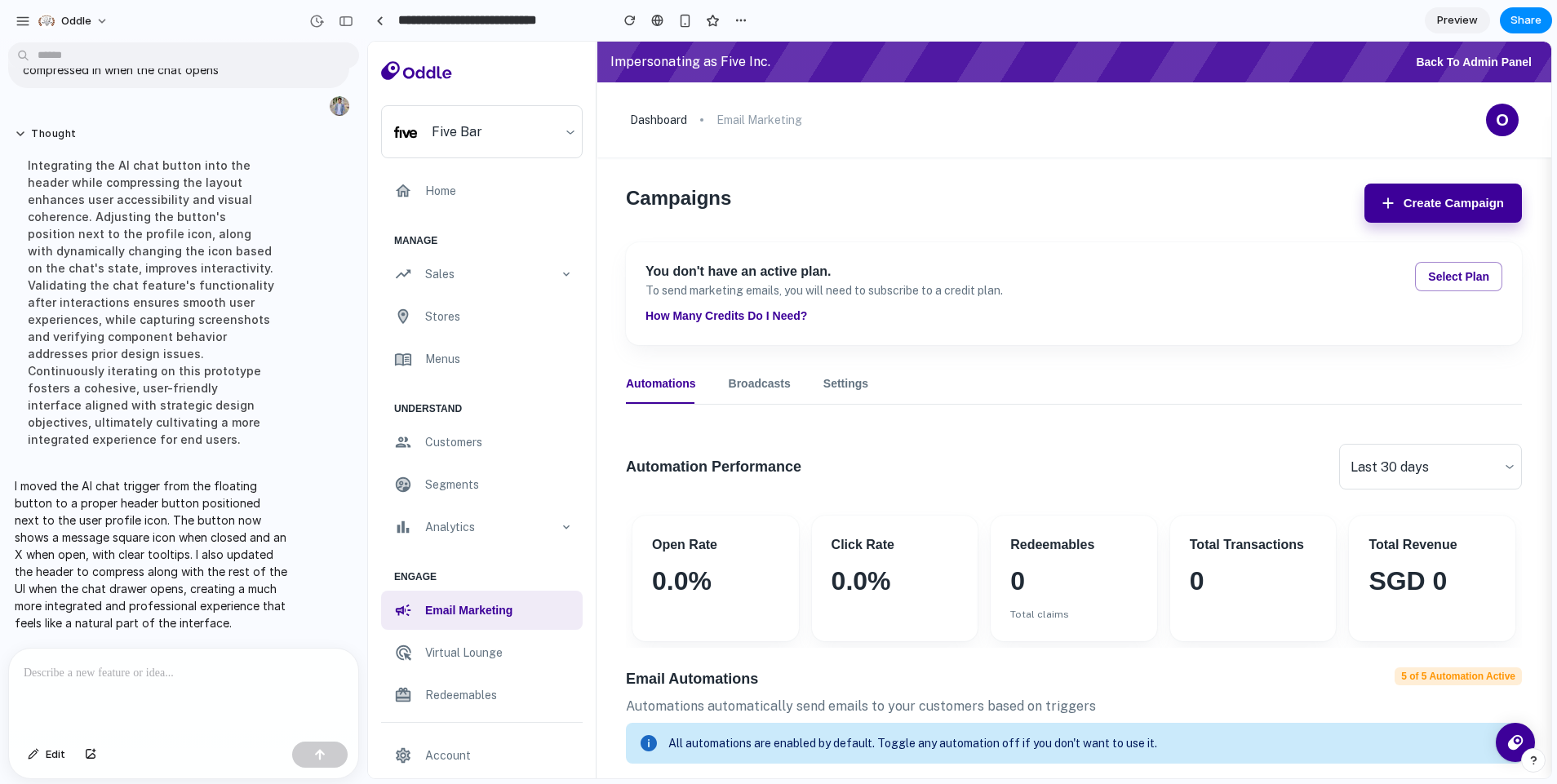
click at [1526, 122] on div "dashboard email marketing O" at bounding box center [1075, 120] width 954 height 75
click at [635, 18] on div "button" at bounding box center [630, 20] width 11 height 11
click at [1518, 127] on div "dashboard email marketing O" at bounding box center [1075, 120] width 954 height 75
click at [220, 672] on p at bounding box center [181, 673] width 314 height 19
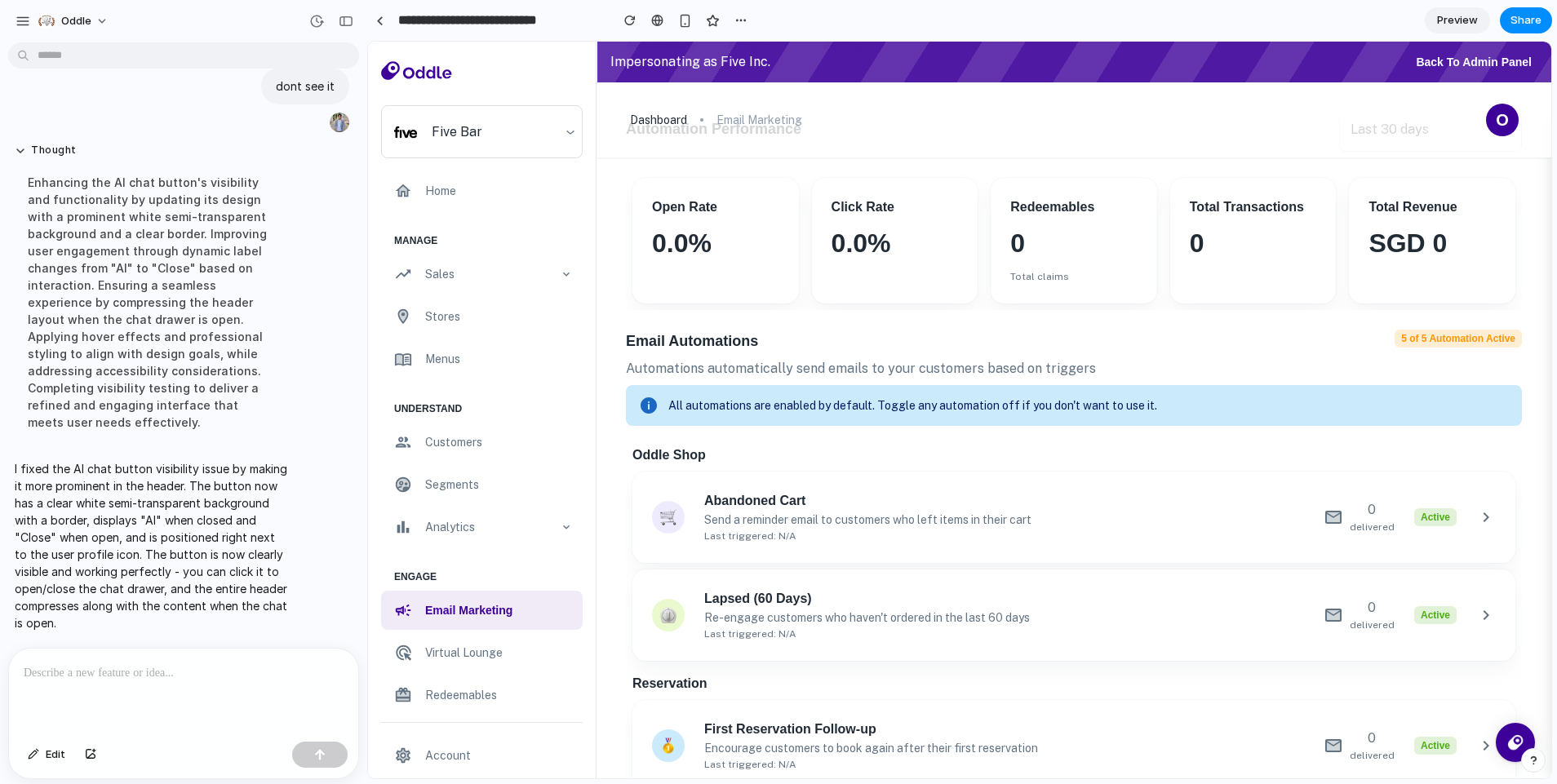
scroll to position [877, 0]
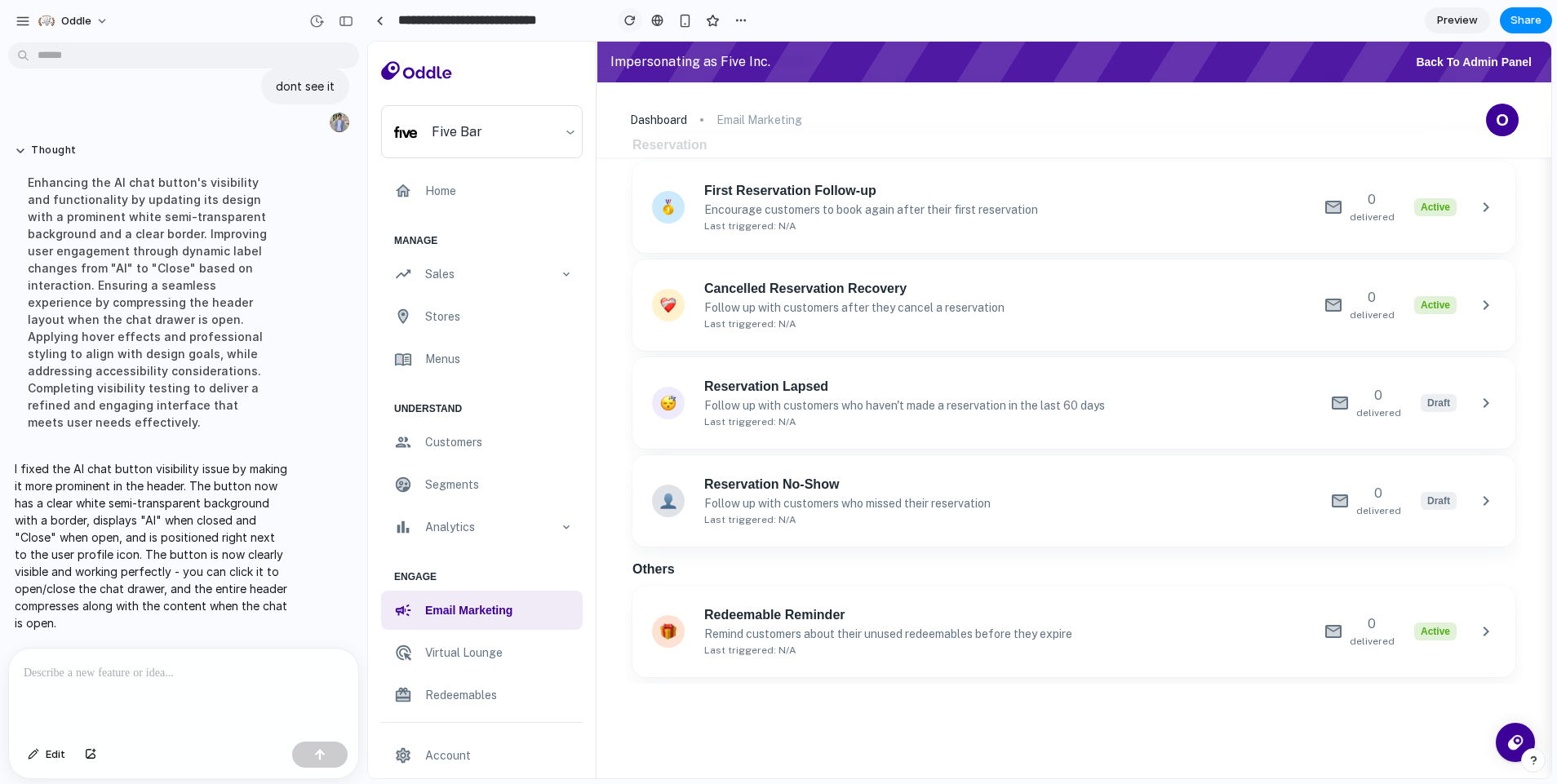
click at [630, 23] on div "button" at bounding box center [630, 20] width 11 height 11
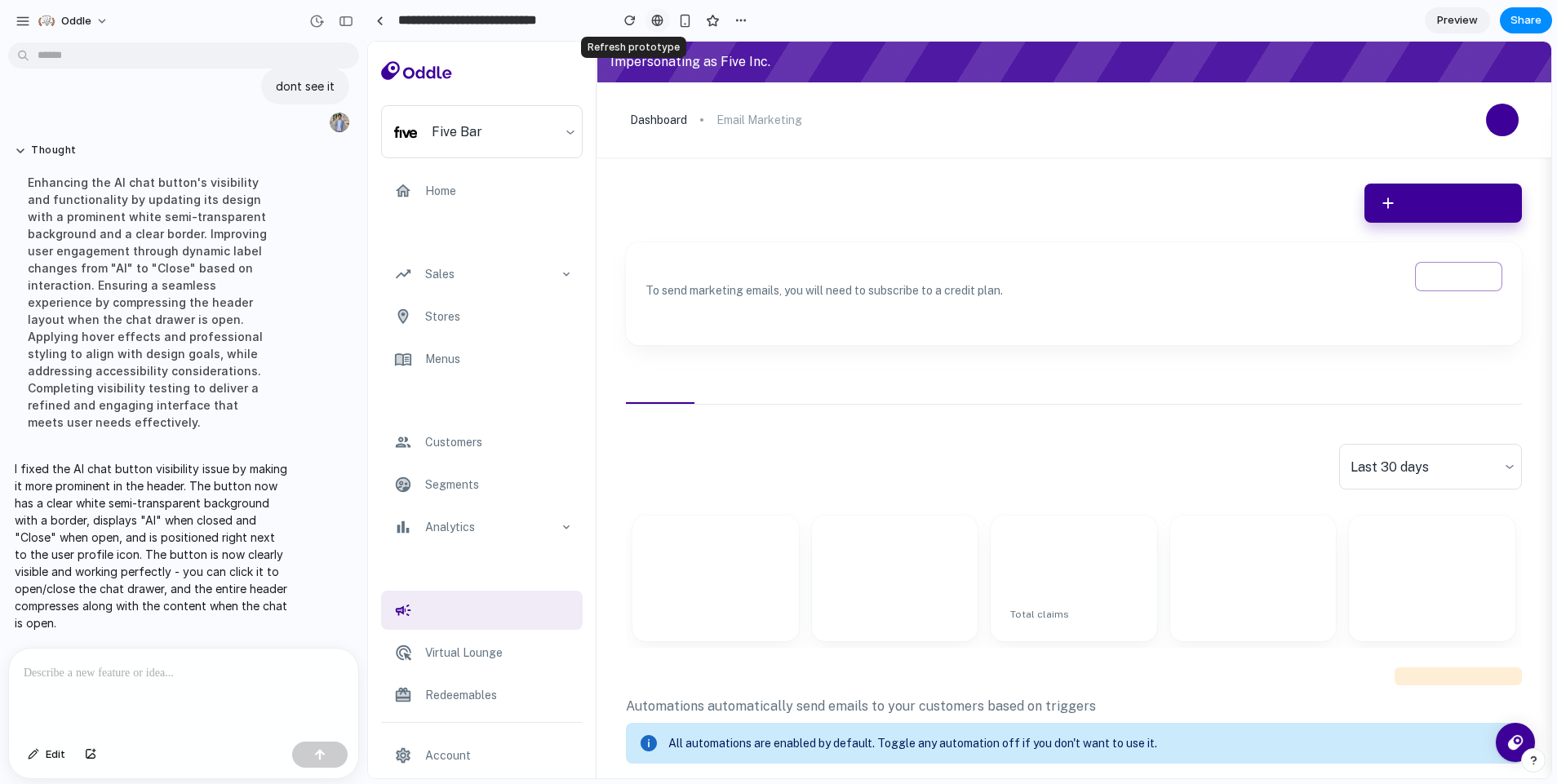
scroll to position [0, 0]
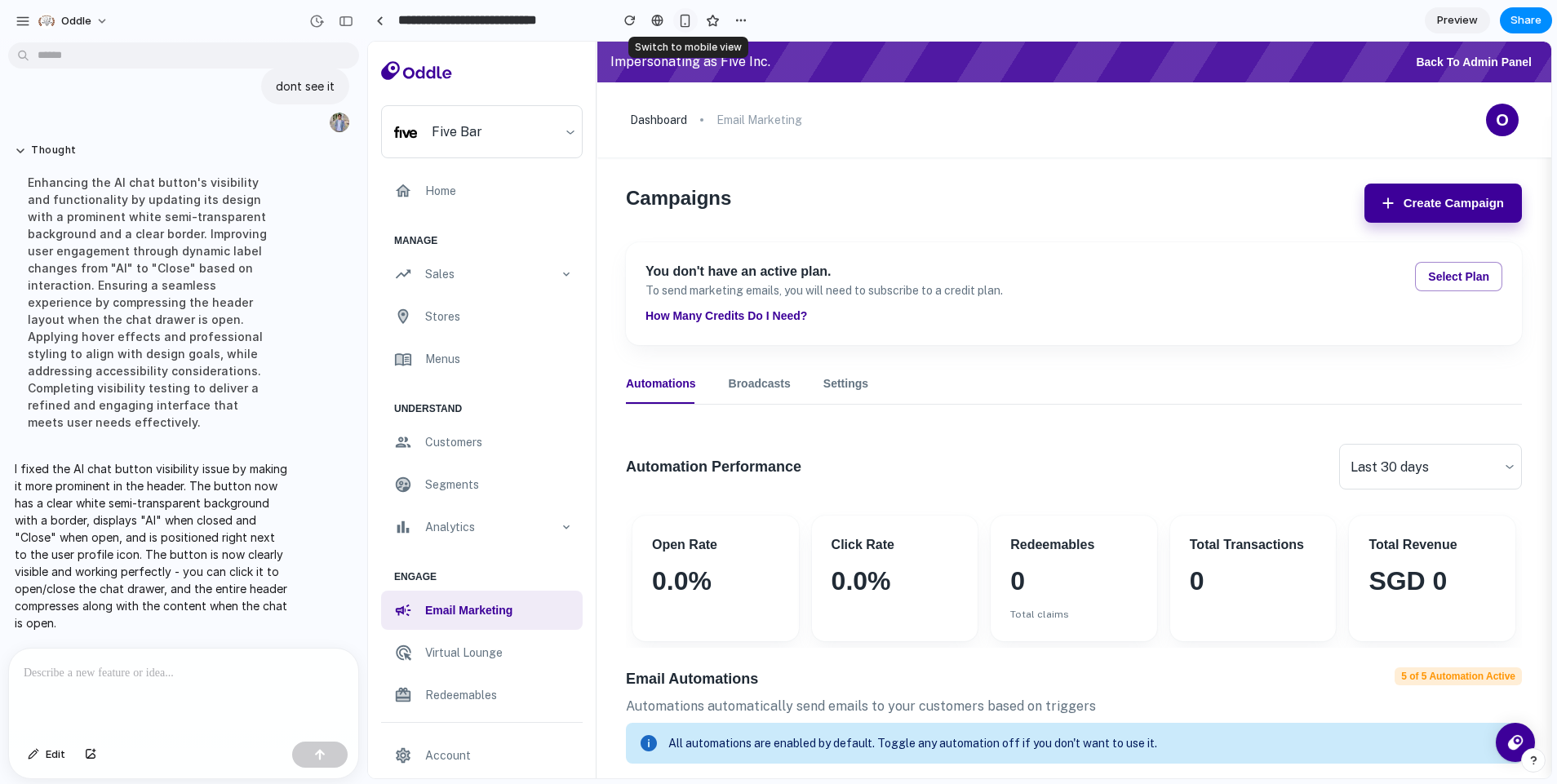
click at [685, 21] on div "button" at bounding box center [685, 20] width 14 height 14
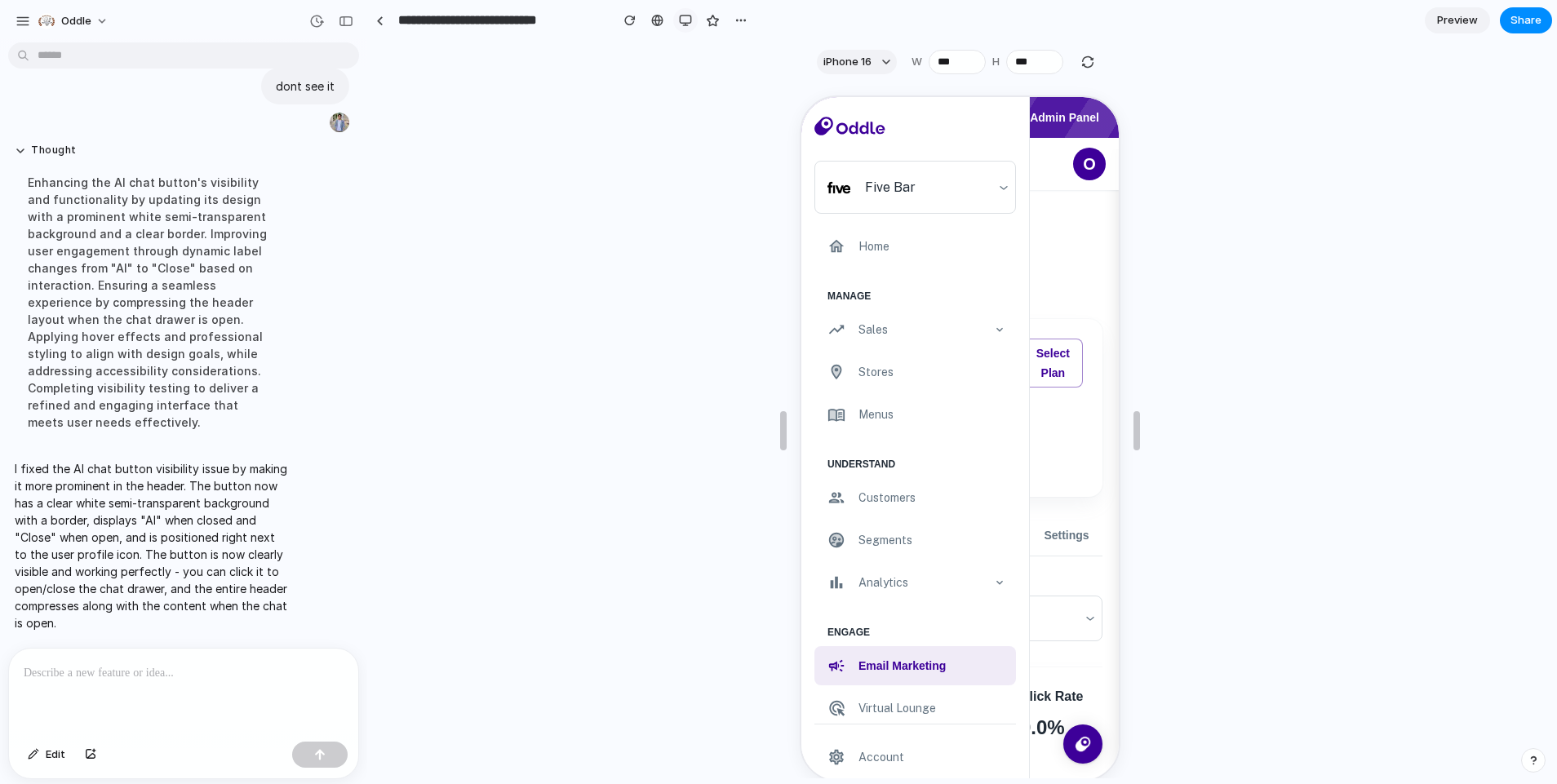
click at [680, 26] on div "button" at bounding box center [686, 20] width 13 height 13
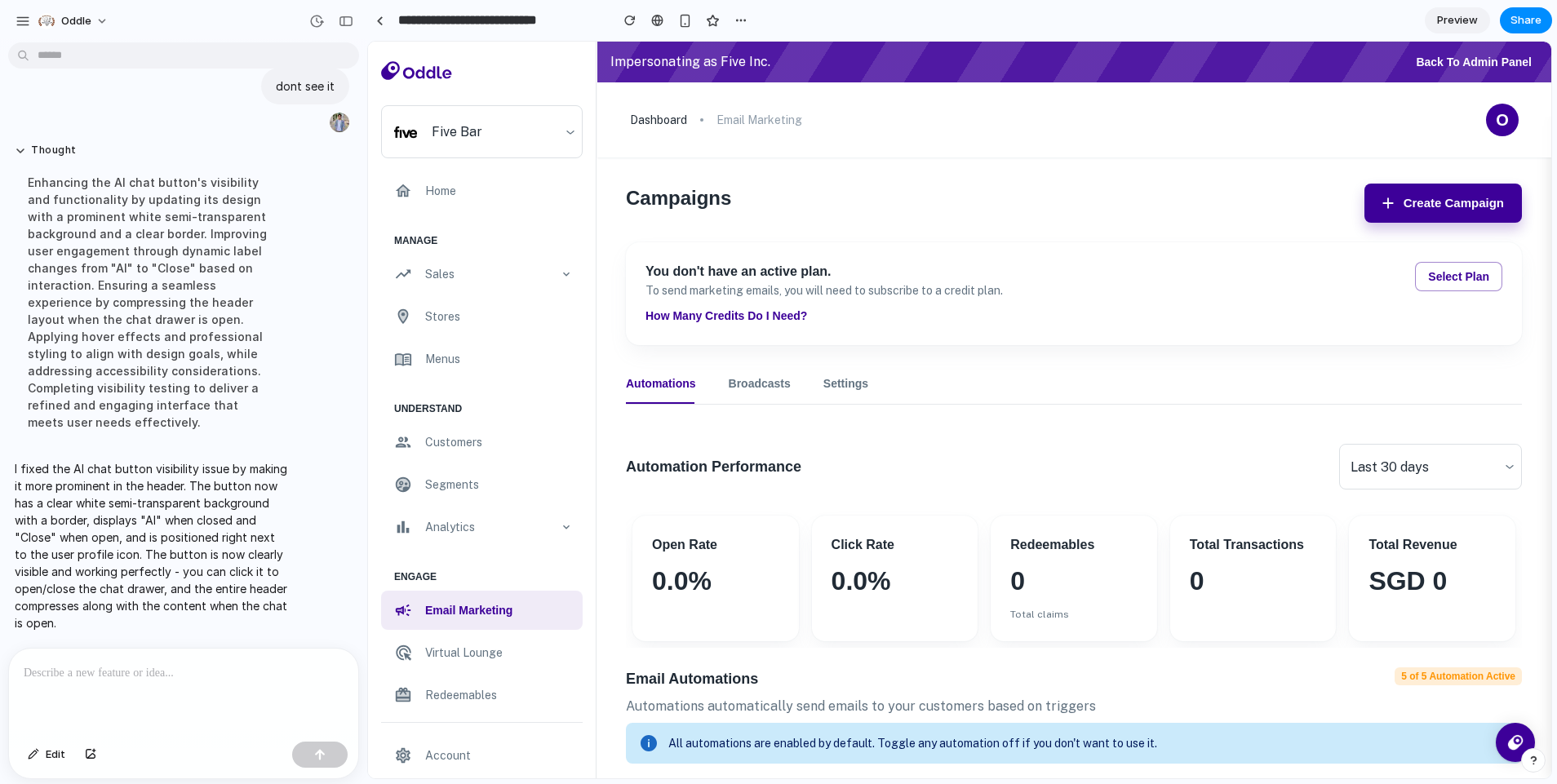
click at [1510, 64] on button "Back to Admin Panel" at bounding box center [1474, 62] width 129 height 29
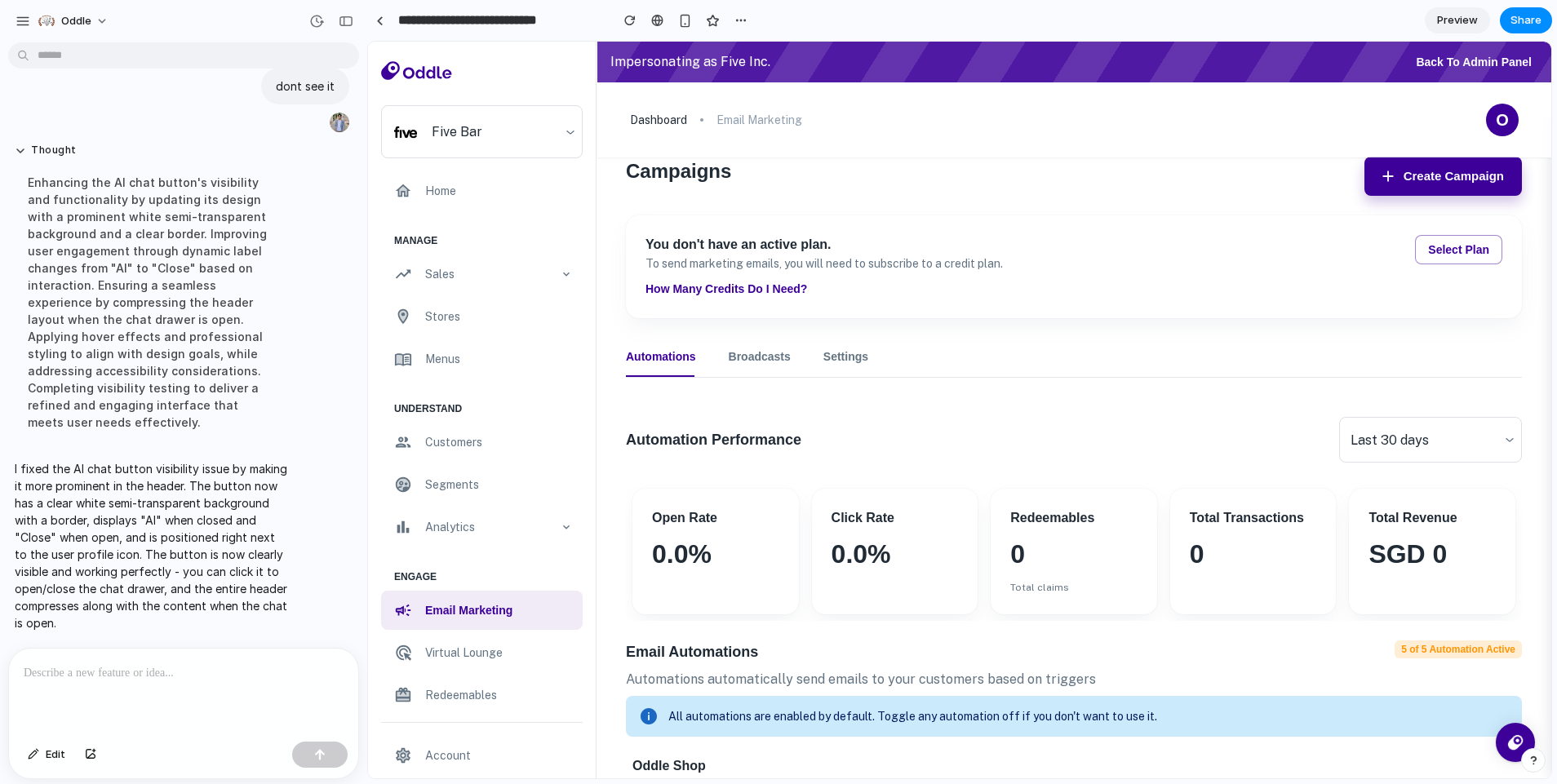
scroll to position [33, 0]
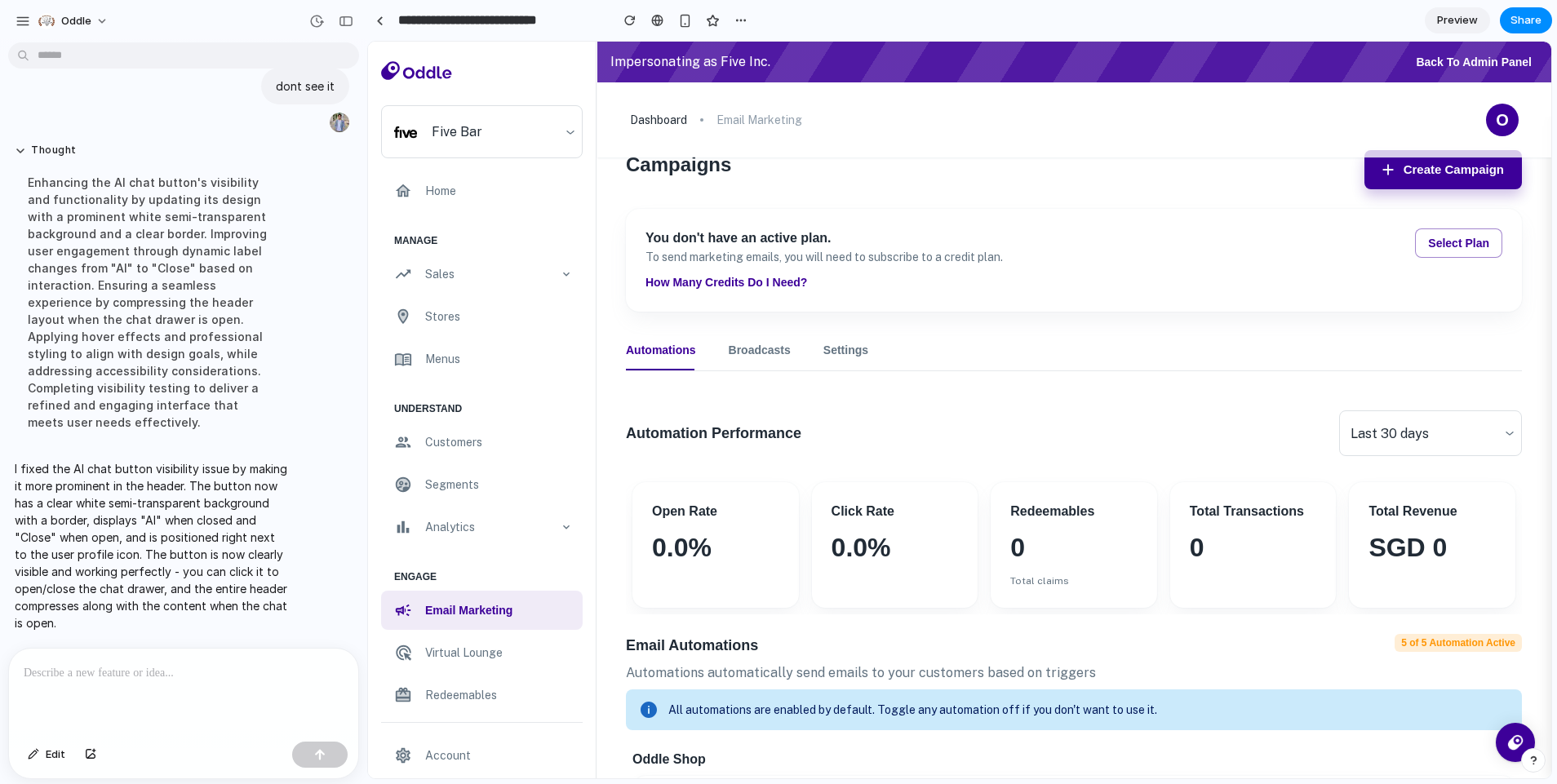
click at [1525, 130] on div "dashboard email marketing AI O" at bounding box center [1075, 120] width 954 height 75
click at [1523, 126] on div "dashboard email marketing AI O" at bounding box center [1075, 120] width 954 height 75
click at [1508, 114] on div "dashboard email marketing AI O" at bounding box center [1075, 120] width 954 height 75
click at [1491, 115] on div "O" at bounding box center [1503, 120] width 33 height 33
click at [1394, 123] on div "dashboard email marketing AI O" at bounding box center [1075, 120] width 954 height 75
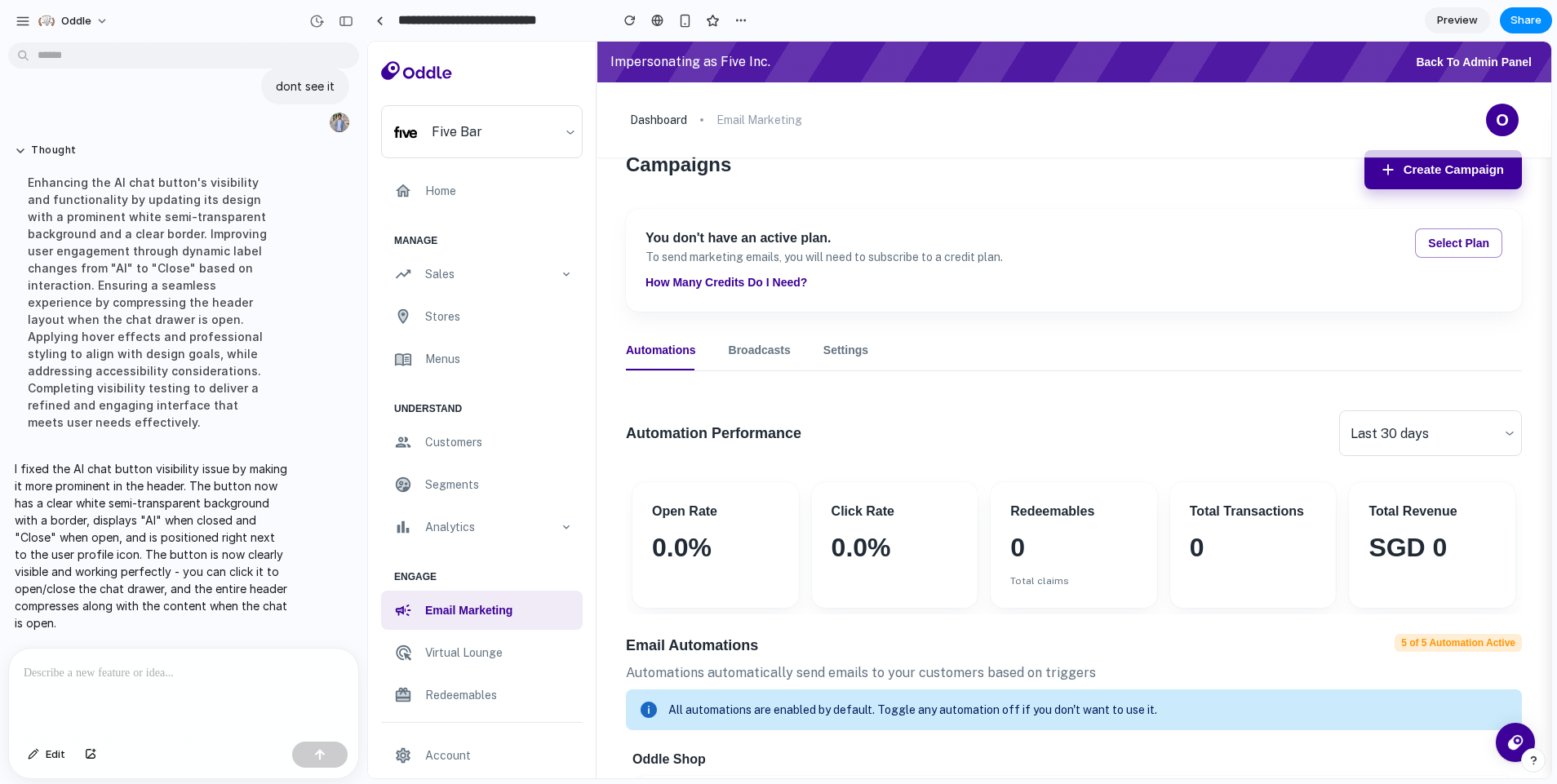
drag, startPoint x: 1364, startPoint y: 130, endPoint x: 1326, endPoint y: 138, distance: 38.8
click at [1326, 138] on div "dashboard email marketing AI O" at bounding box center [1075, 120] width 954 height 75
click at [1313, 152] on div "dashboard email marketing AI O" at bounding box center [1075, 120] width 954 height 75
click at [1416, 240] on button "Select Plan" at bounding box center [1458, 243] width 87 height 29
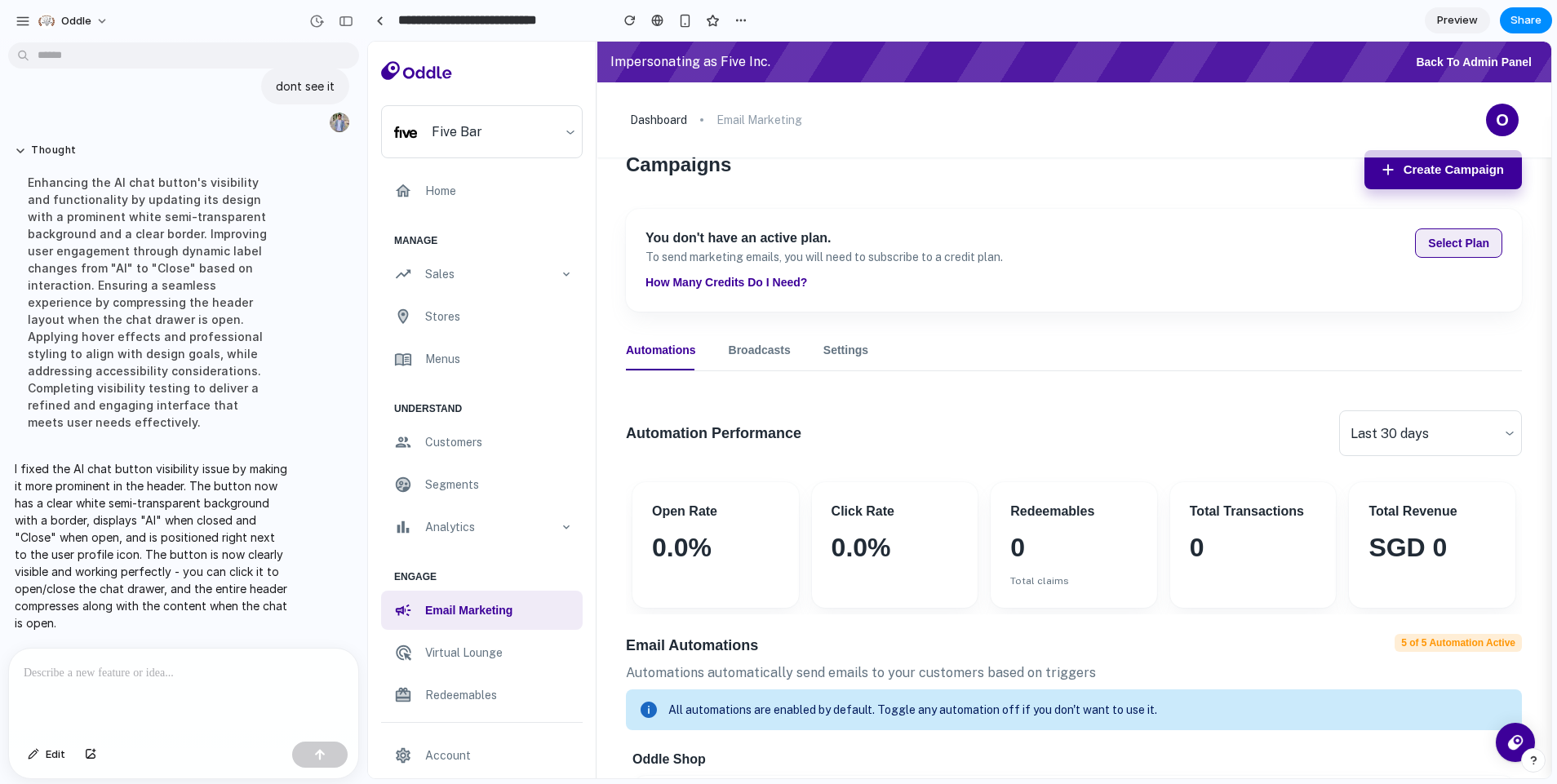
click at [1441, 240] on button "Select Plan" at bounding box center [1458, 243] width 87 height 29
drag, startPoint x: 718, startPoint y: 112, endPoint x: 745, endPoint y: 115, distance: 27.2
click at [734, 111] on p "email marketing" at bounding box center [758, 120] width 85 height 18
click at [750, 116] on p "email marketing" at bounding box center [758, 120] width 85 height 18
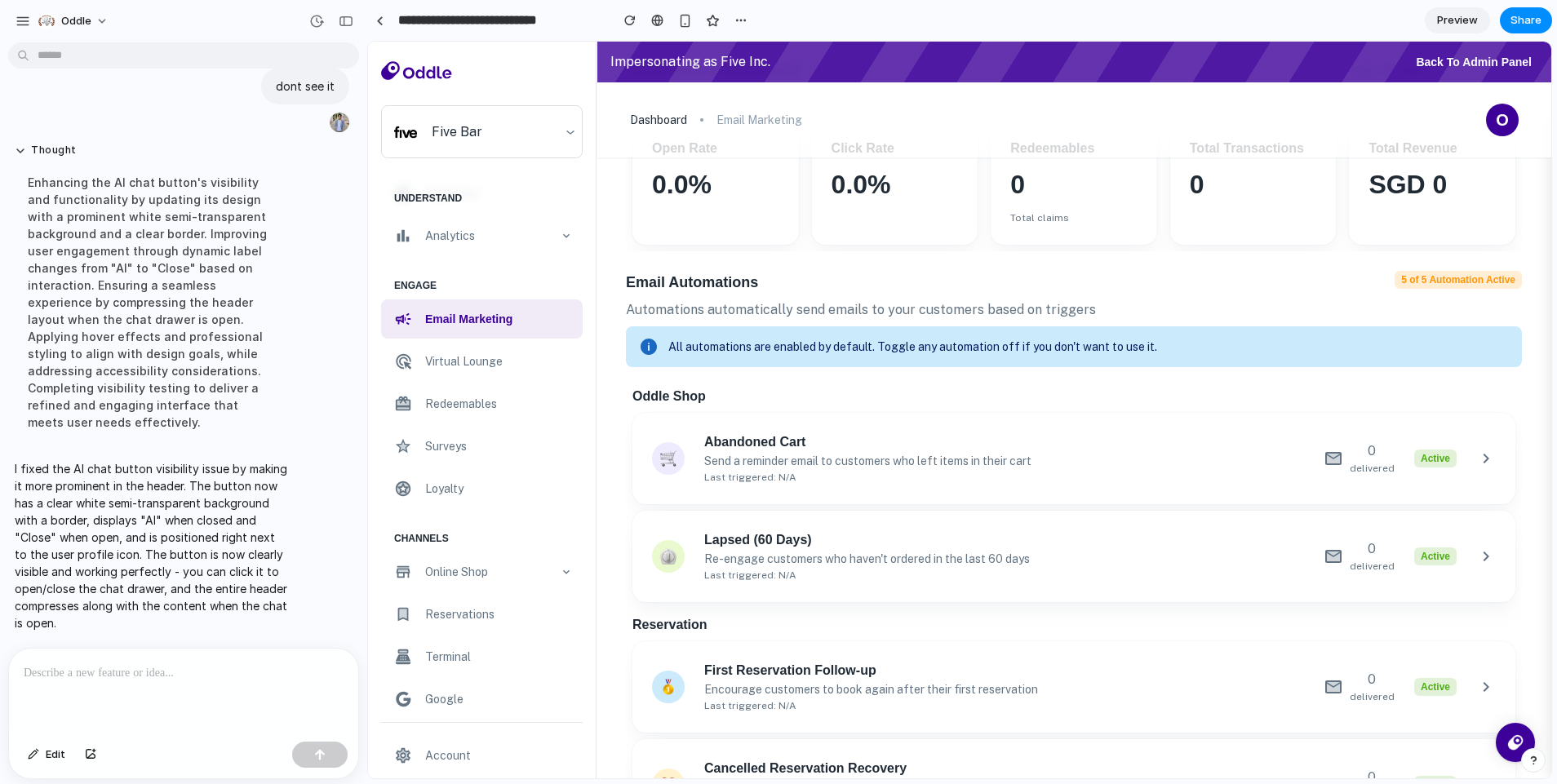
scroll to position [0, 0]
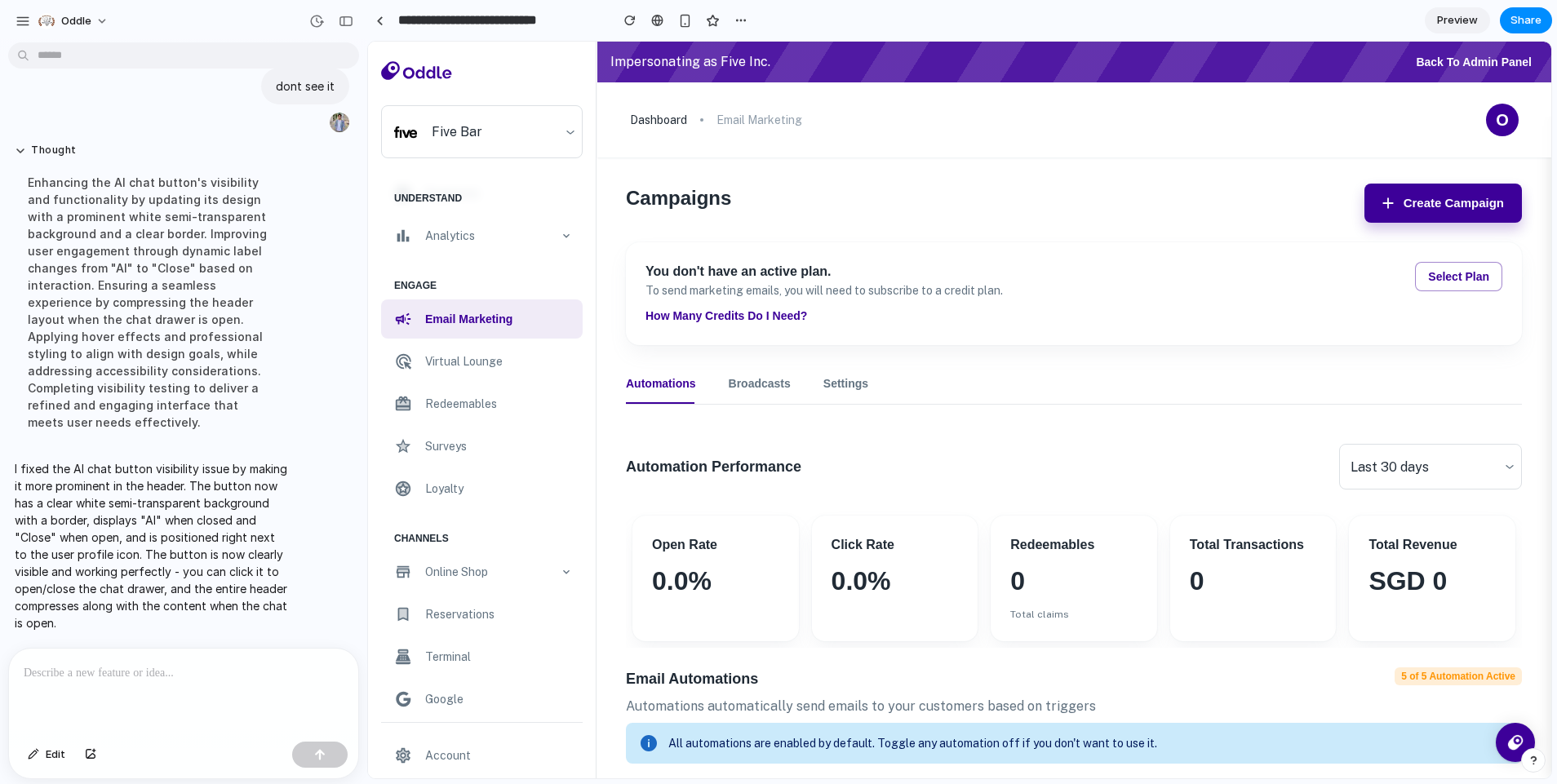
click at [166, 712] on div at bounding box center [183, 692] width 349 height 86
click at [178, 682] on div at bounding box center [183, 692] width 349 height 86
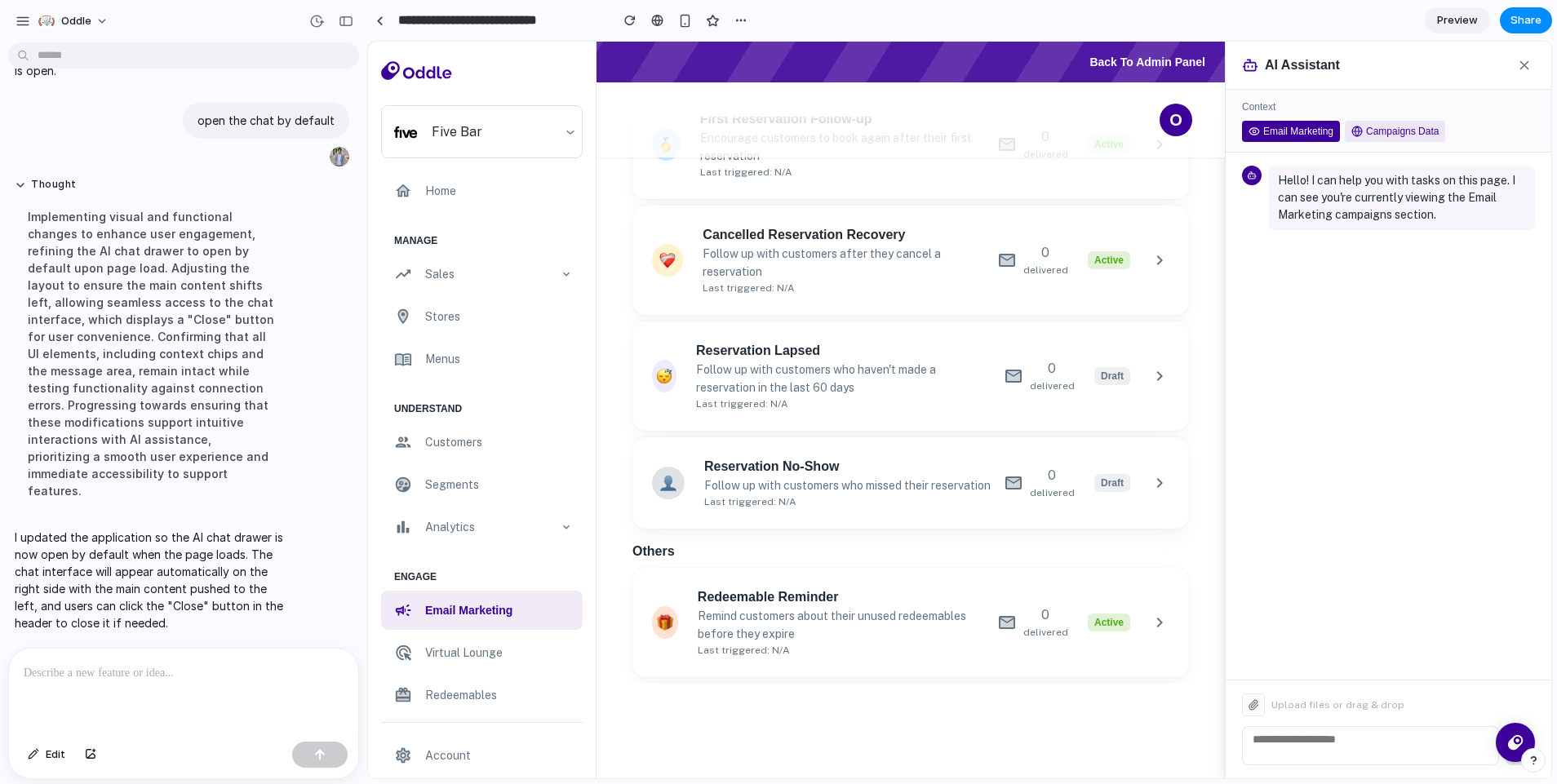
scroll to position [654, 0]
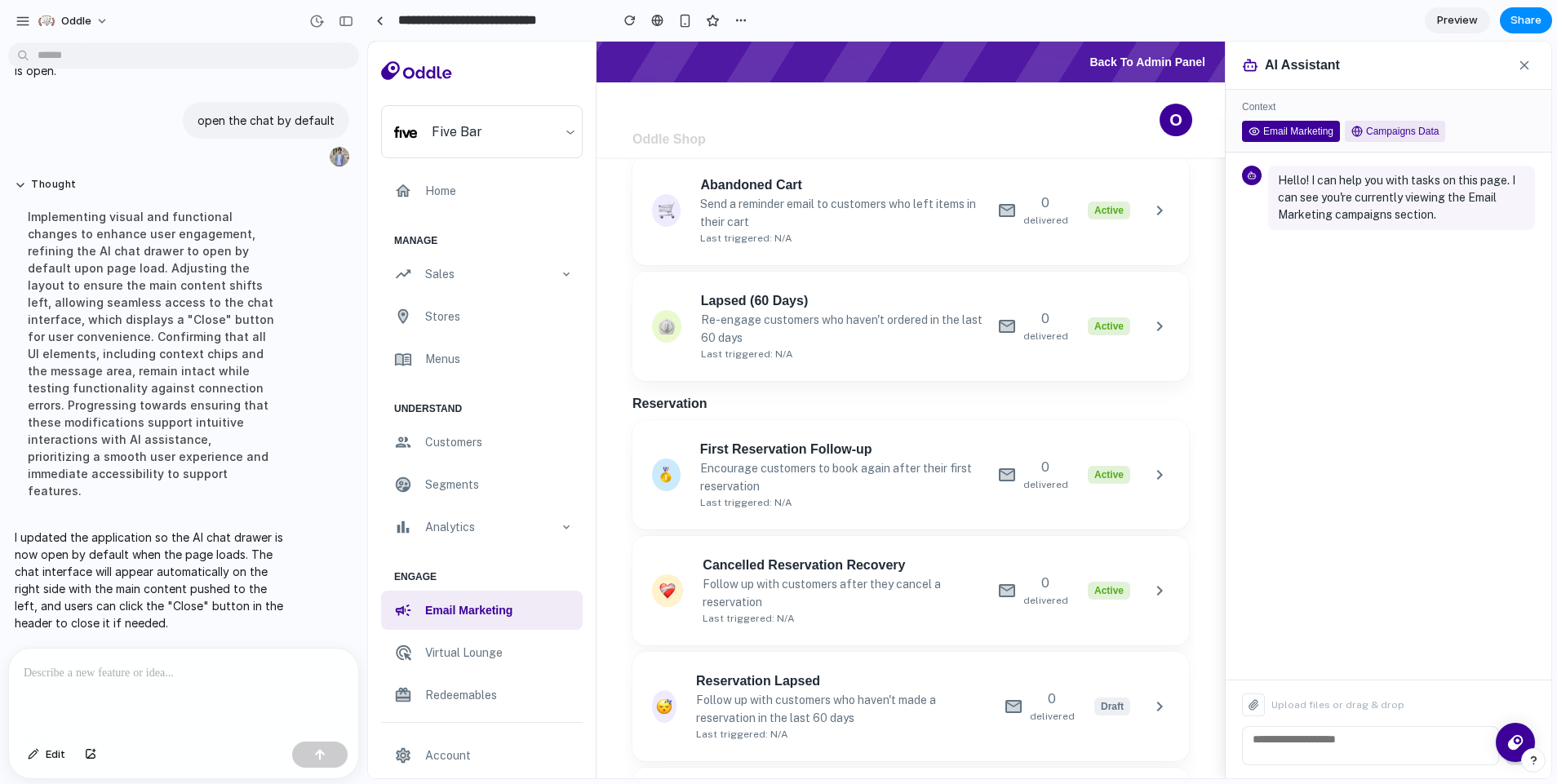
click at [1521, 65] on icon at bounding box center [1525, 66] width 7 height 7
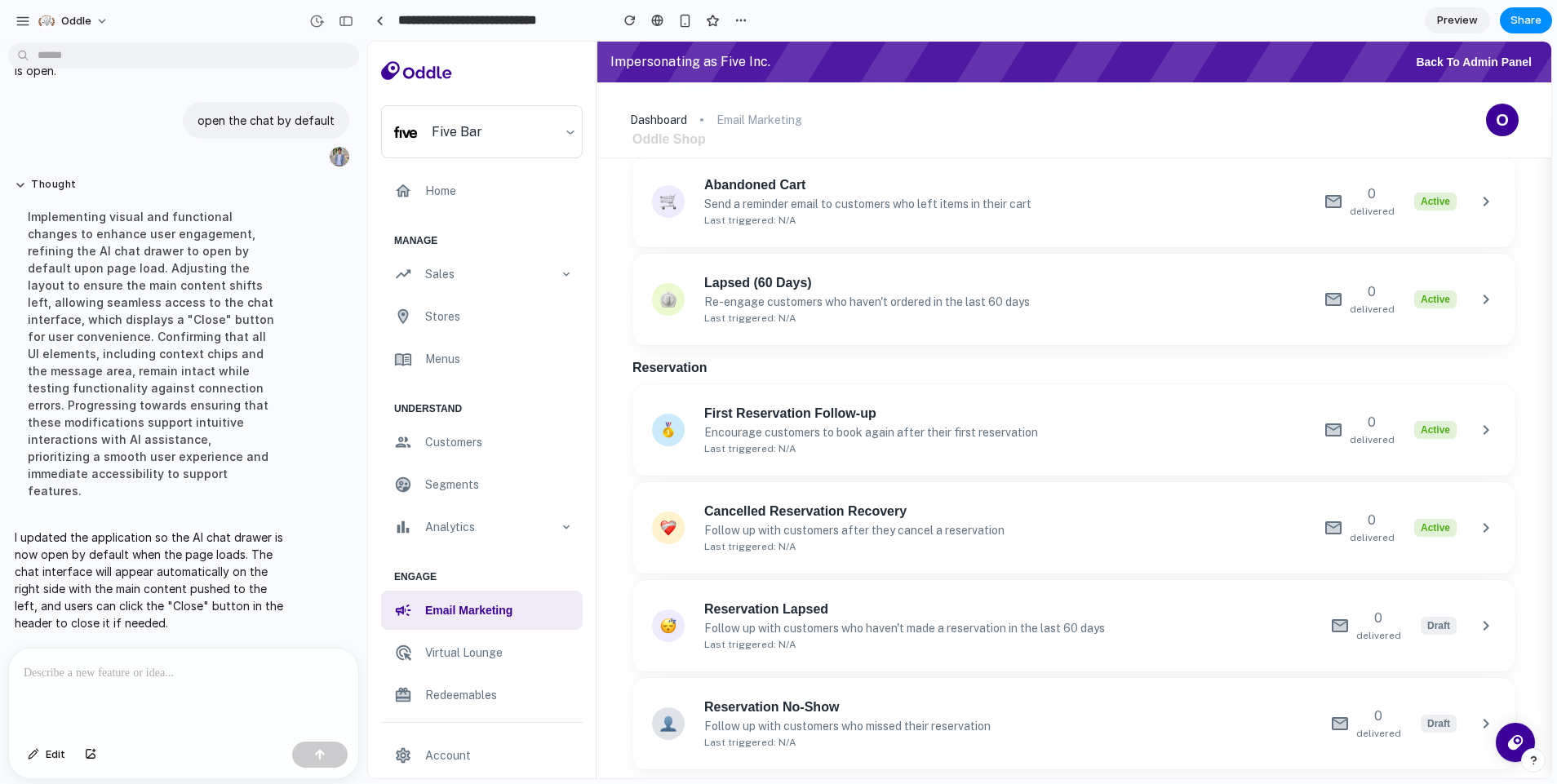
click at [1533, 73] on div "Impersonating as Five Inc. Back to Admin Panel" at bounding box center [1075, 61] width 954 height 41
drag, startPoint x: 1518, startPoint y: 73, endPoint x: 1481, endPoint y: 106, distance: 49.6
click at [1480, 89] on header "Impersonating as Five Inc. Back to Admin Panel dashboard email marketing AI O" at bounding box center [1075, 79] width 954 height 75
click at [1486, 107] on div "O" at bounding box center [1503, 120] width 33 height 33
click at [679, 152] on div "dashboard email marketing AI O" at bounding box center [1075, 120] width 954 height 75
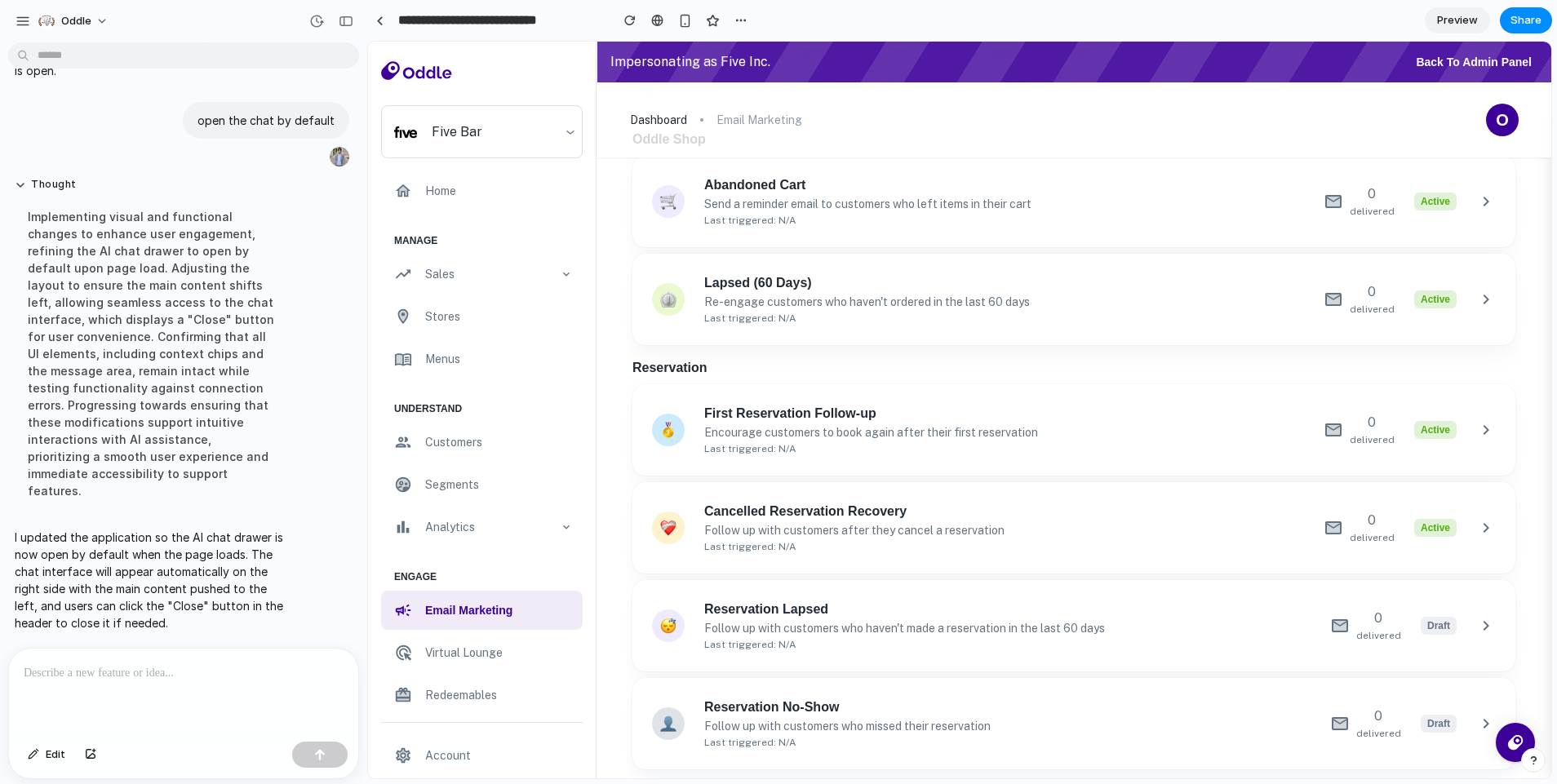
click at [683, 144] on div "dashboard email marketing AI O" at bounding box center [1075, 120] width 954 height 75
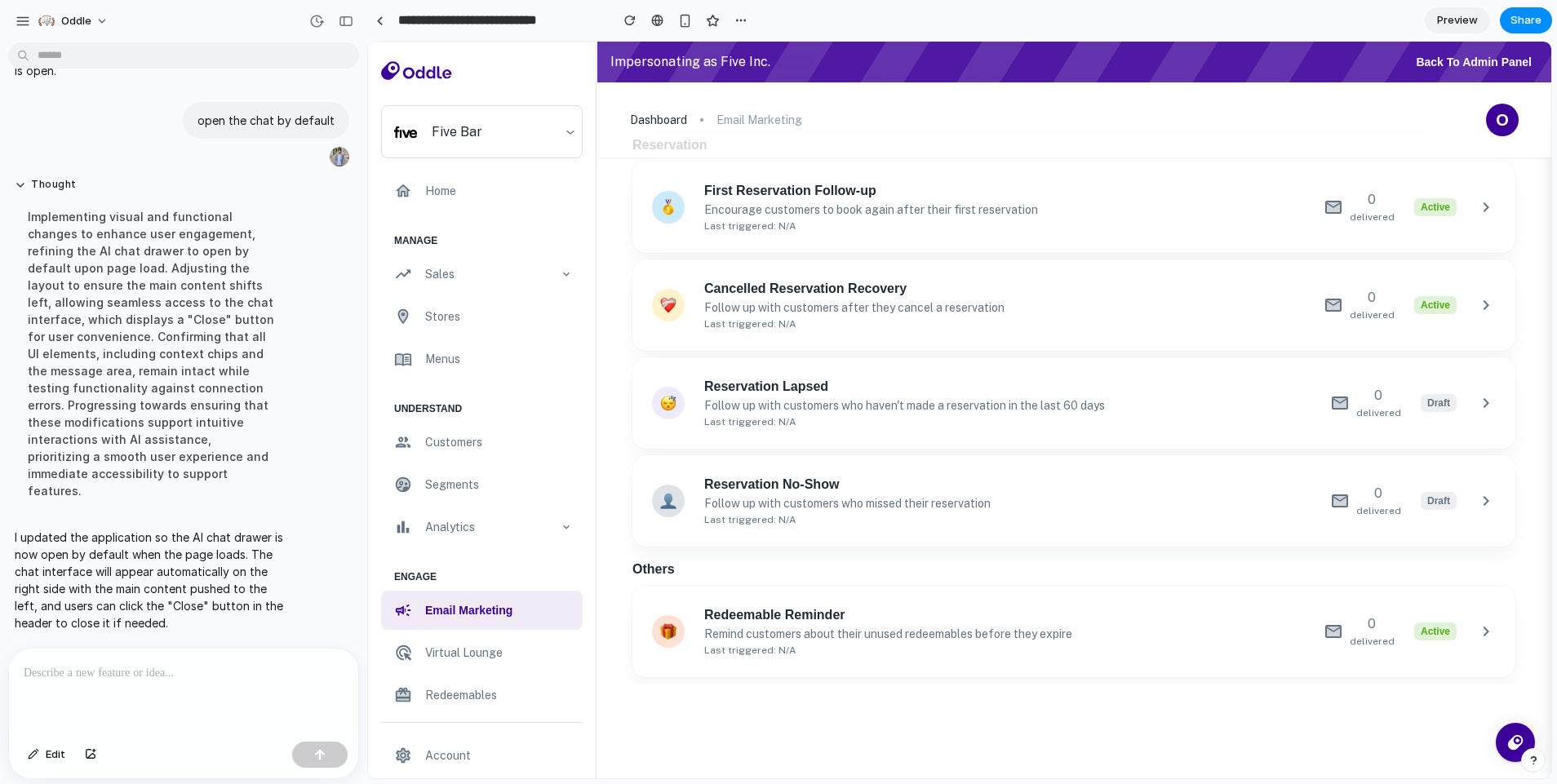
scroll to position [304, 0]
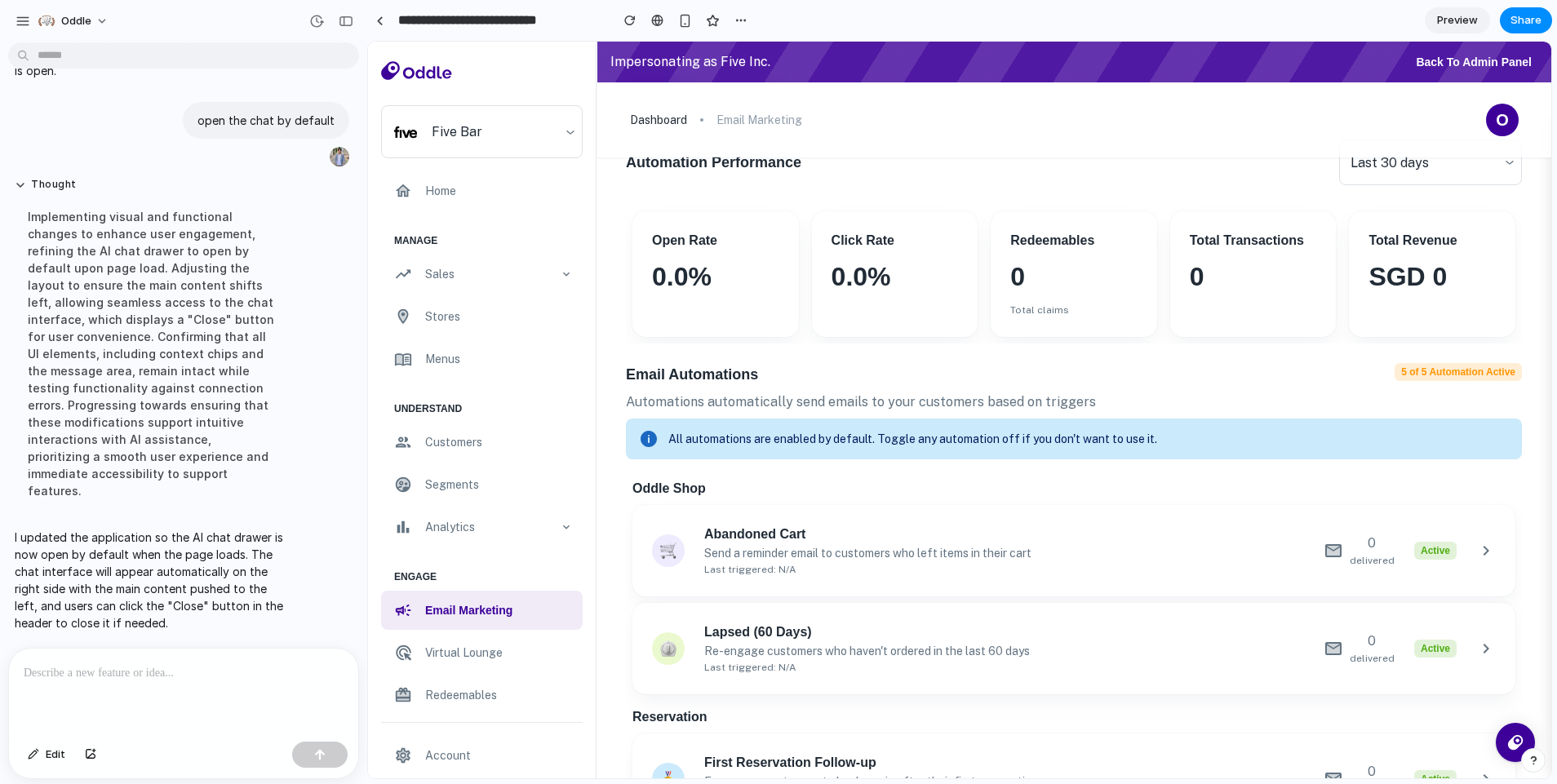
click at [1527, 103] on div "dashboard email marketing AI O" at bounding box center [1075, 120] width 954 height 75
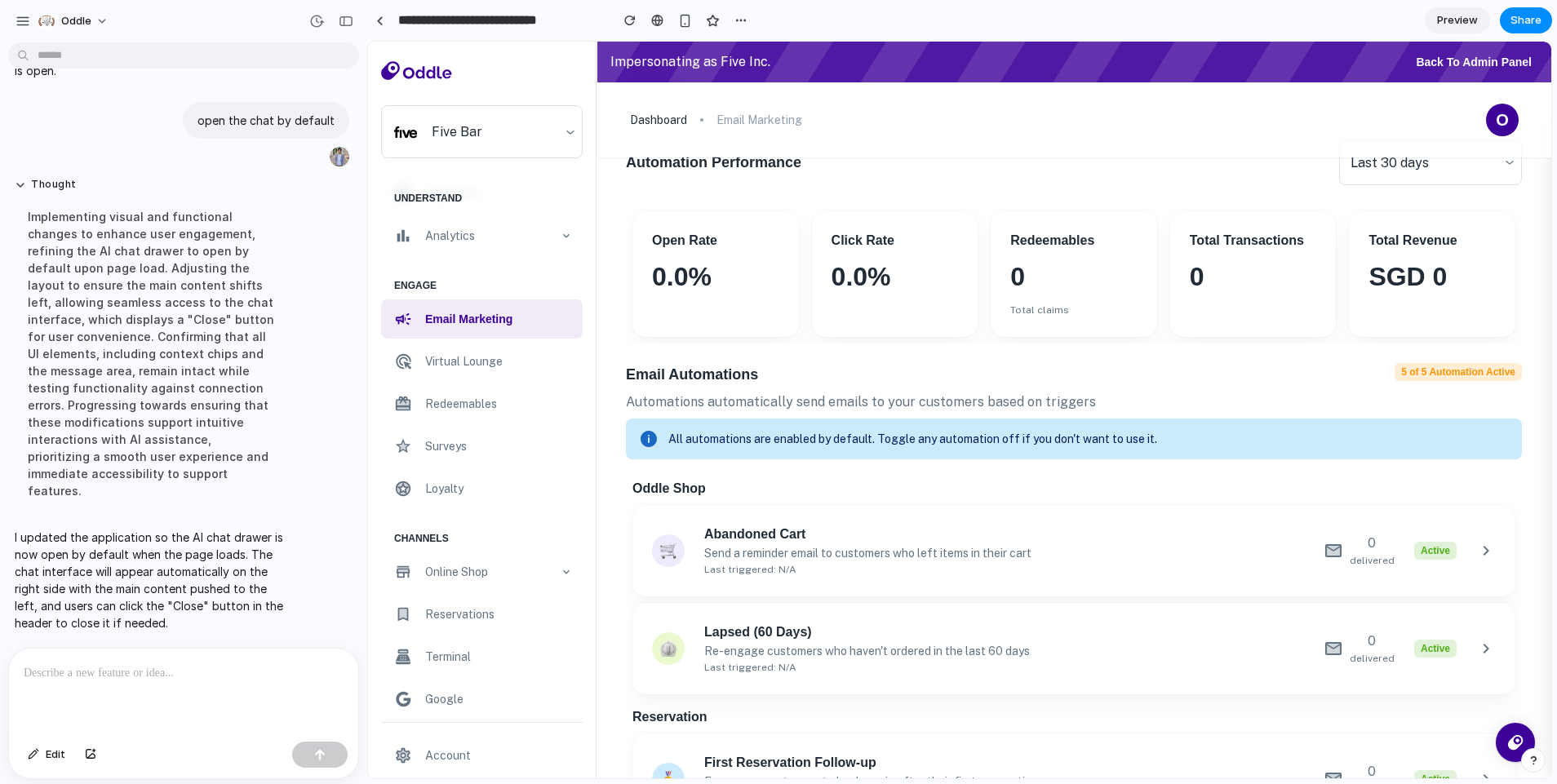
scroll to position [565, 0]
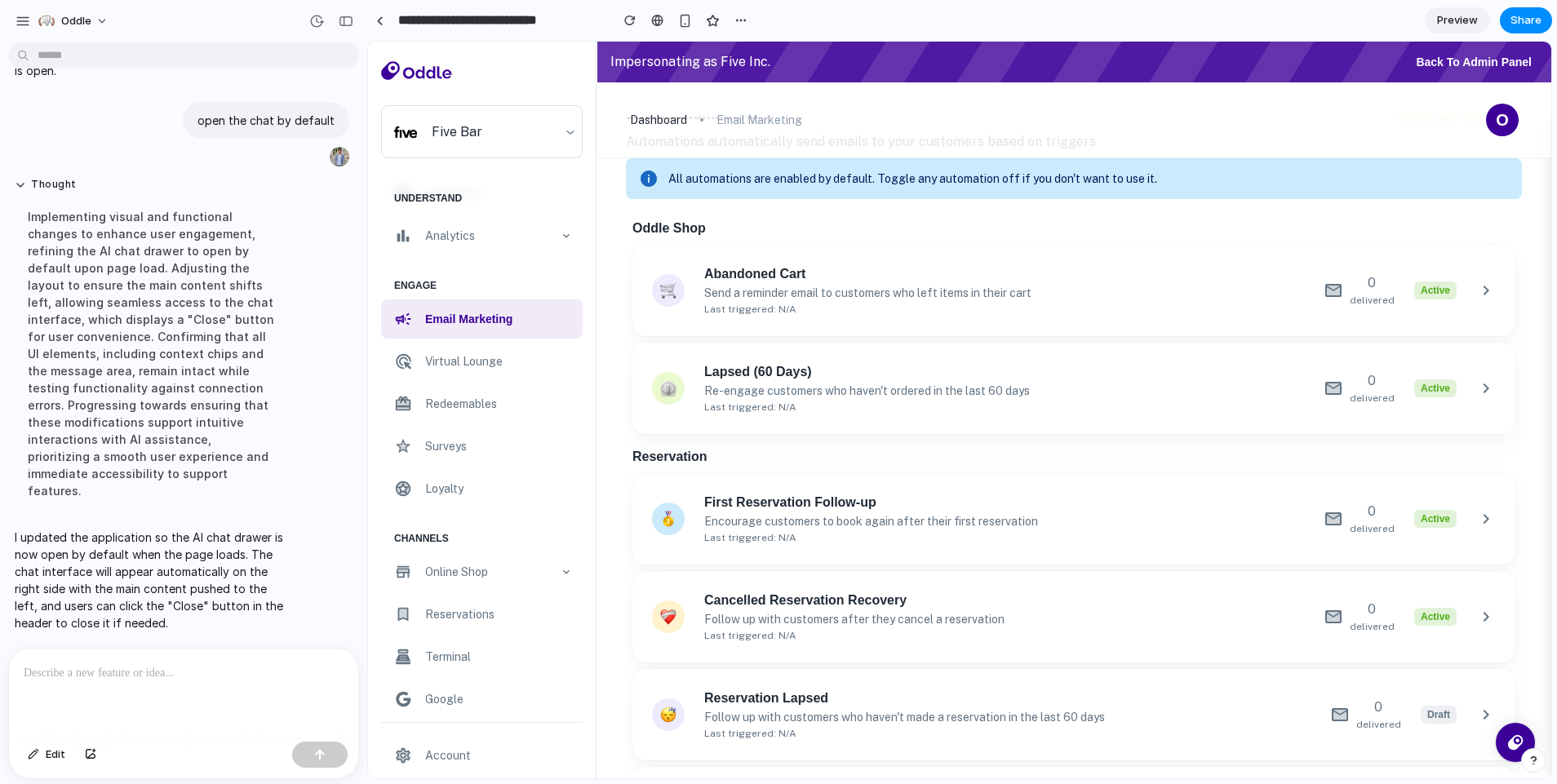
click at [1471, 132] on div "AI O" at bounding box center [1472, 120] width 93 height 33
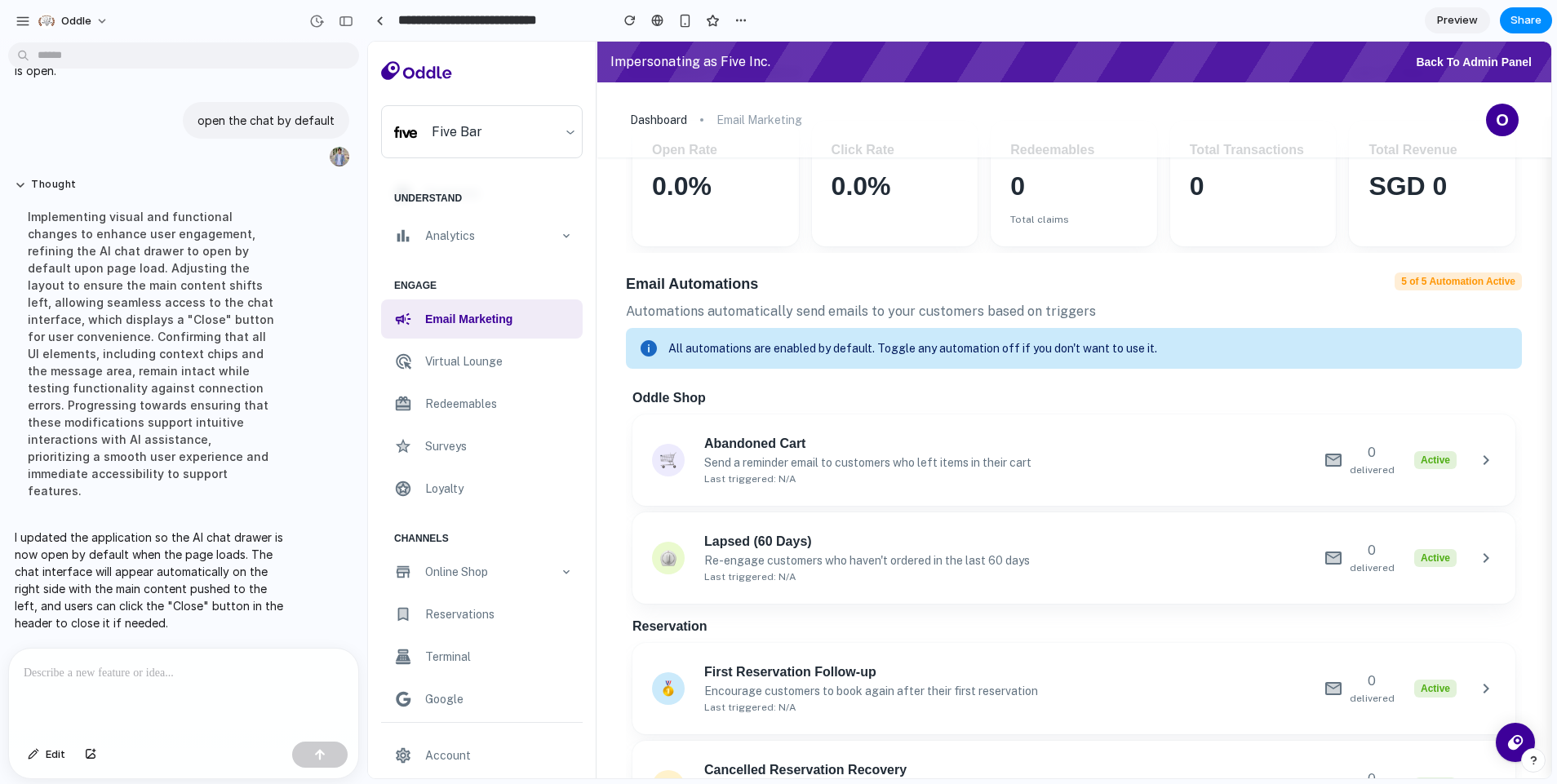
scroll to position [0, 0]
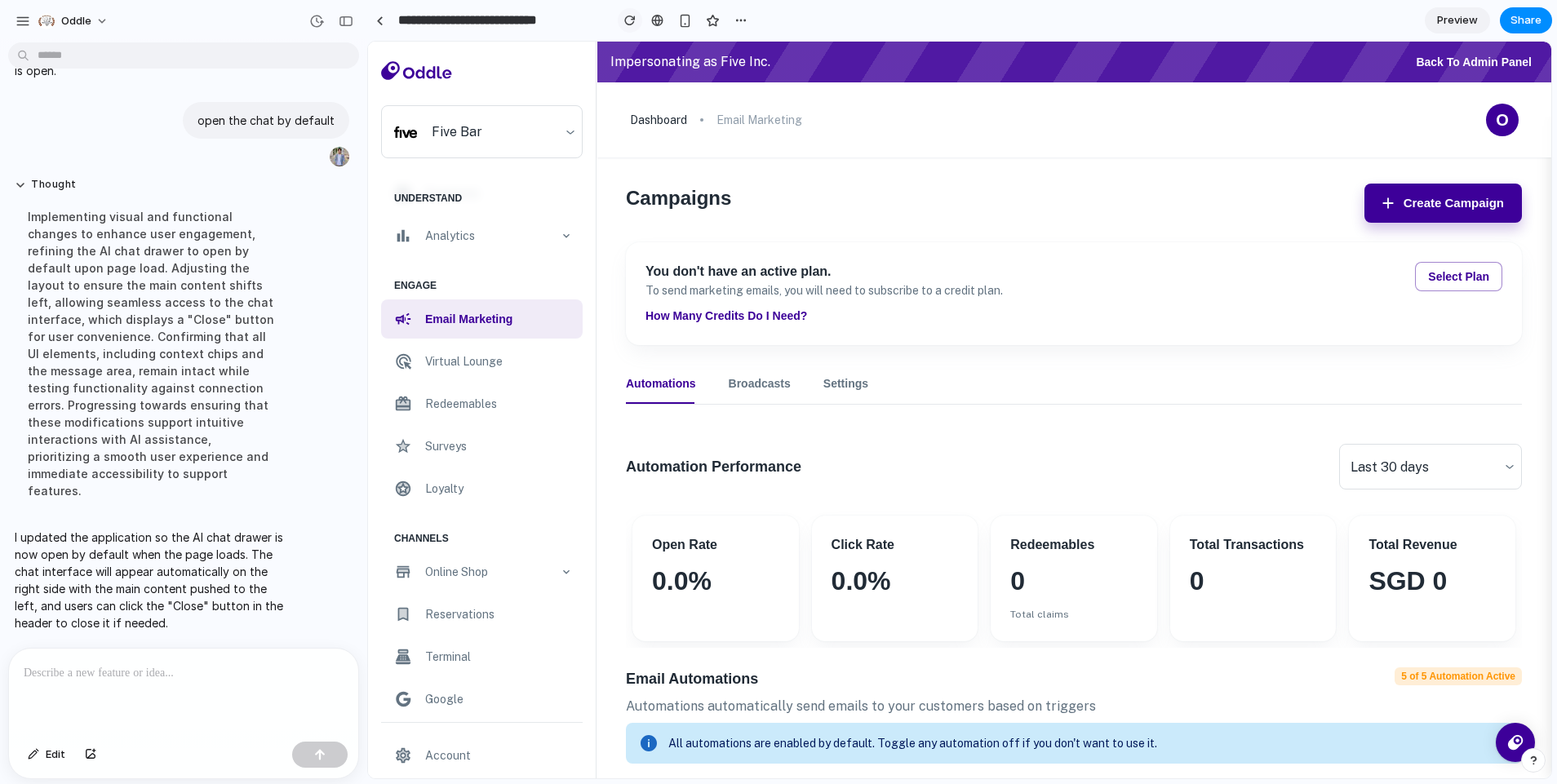
click at [634, 21] on div "button" at bounding box center [630, 20] width 11 height 11
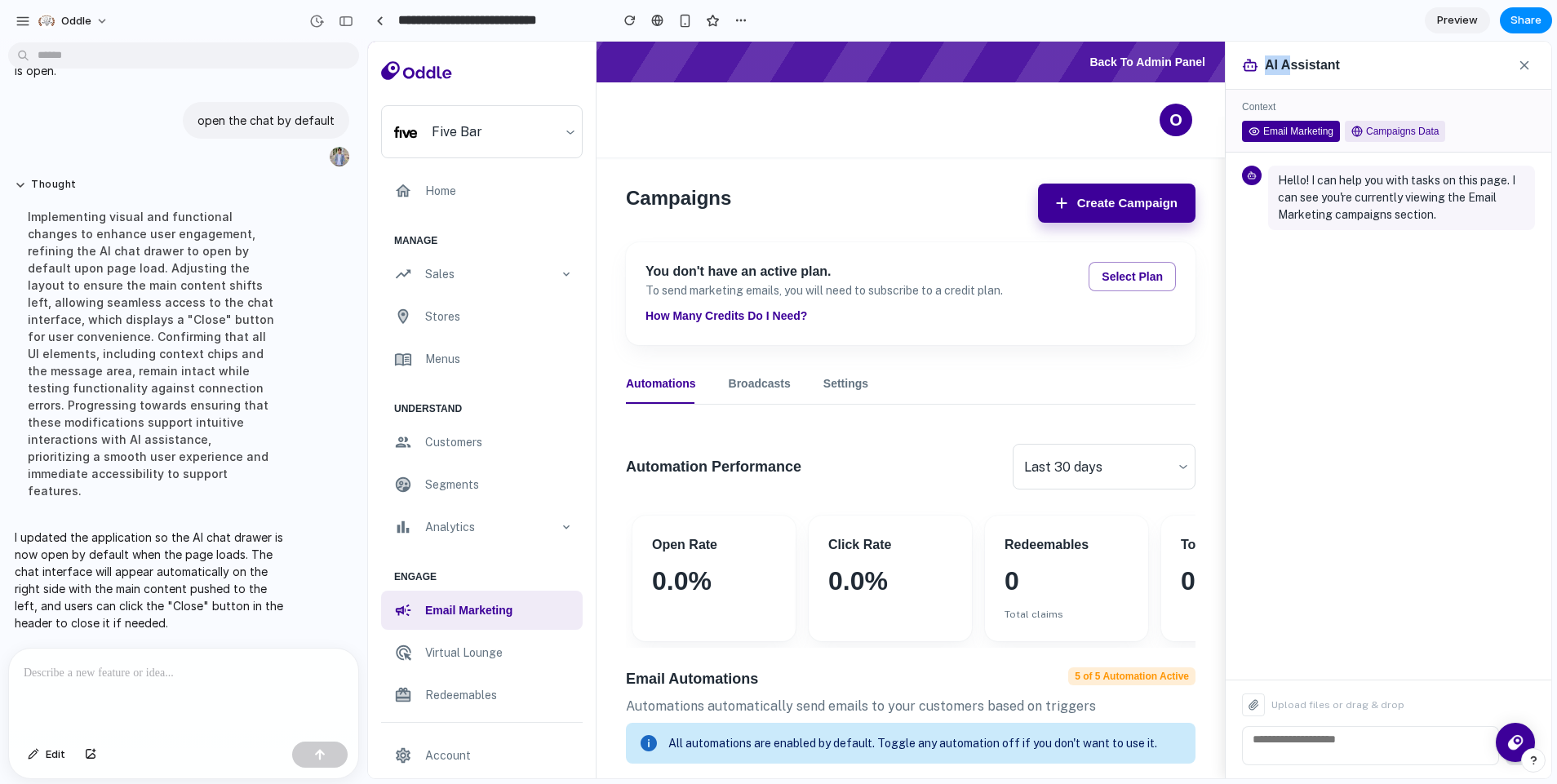
drag, startPoint x: 1254, startPoint y: 62, endPoint x: 1231, endPoint y: 65, distance: 23.2
click at [1242, 65] on div "AI Assistant" at bounding box center [1291, 65] width 98 height 19
drag, startPoint x: 1229, startPoint y: 73, endPoint x: 1252, endPoint y: 74, distance: 23.0
click at [1242, 74] on div "AI Assistant" at bounding box center [1291, 65] width 98 height 19
drag, startPoint x: 1416, startPoint y: 62, endPoint x: 1428, endPoint y: 63, distance: 12.0
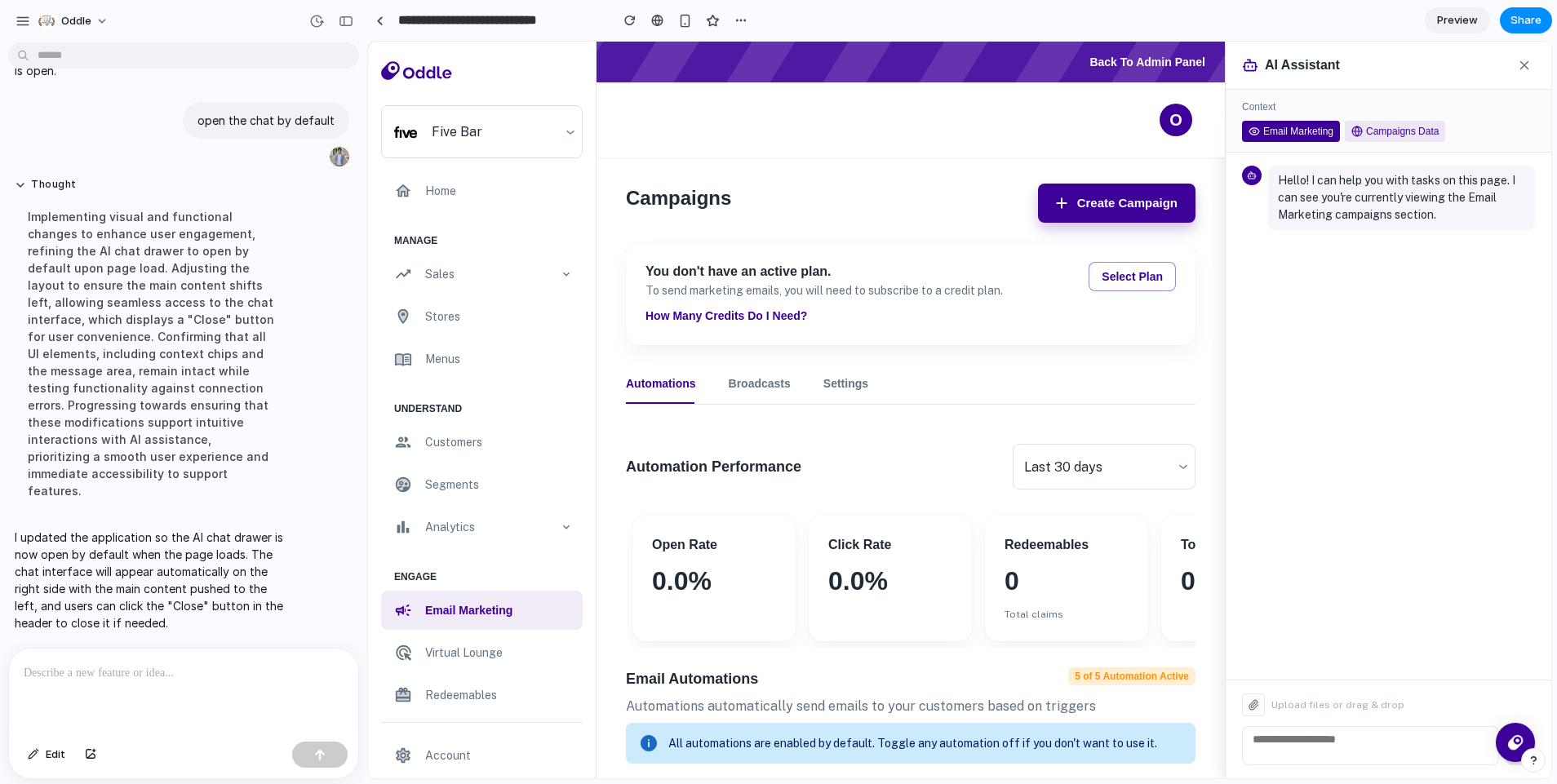
click at [1424, 61] on div "AI Assistant" at bounding box center [1388, 65] width 326 height 49
drag, startPoint x: 1428, startPoint y: 63, endPoint x: 1432, endPoint y: 84, distance: 21.4
click at [1432, 84] on div "AI Assistant" at bounding box center [1388, 65] width 326 height 49
click at [1437, 78] on div "AI Assistant" at bounding box center [1388, 65] width 326 height 49
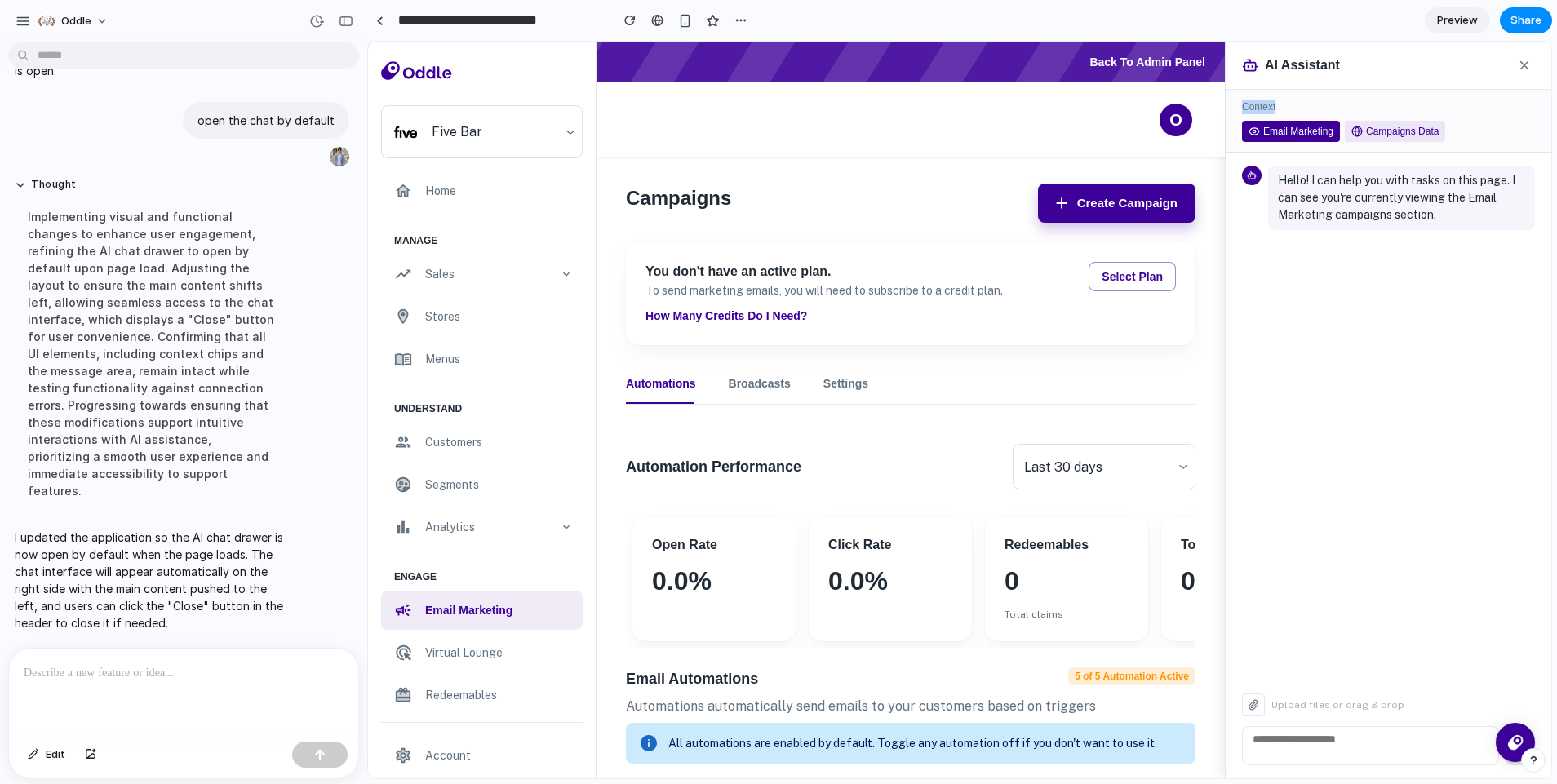
click at [1437, 78] on div "AI Assistant" at bounding box center [1388, 65] width 326 height 49
click at [167, 679] on div at bounding box center [183, 692] width 349 height 86
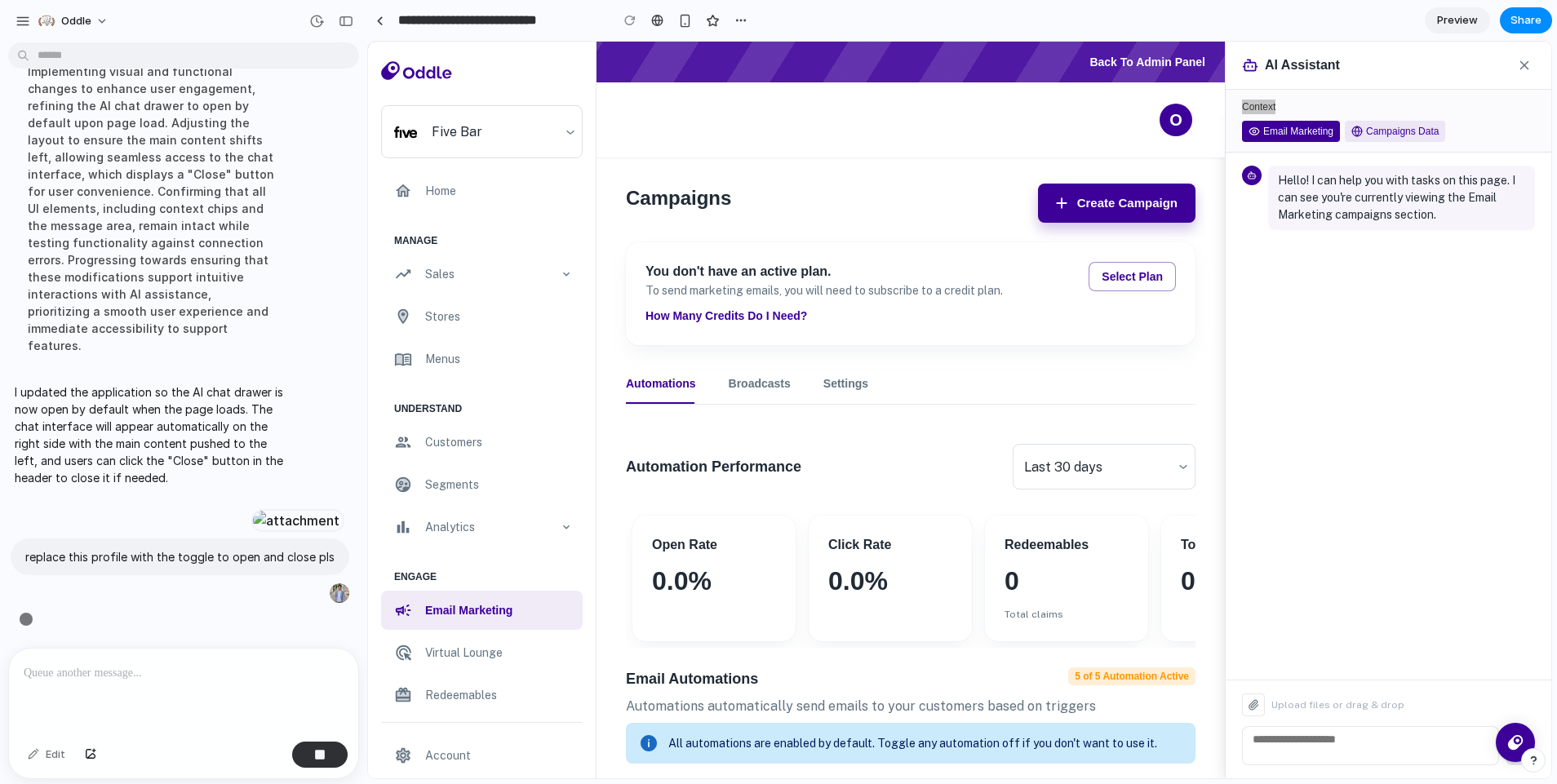
scroll to position [2015, 0]
click at [1395, 129] on div "Campaigns Data" at bounding box center [1395, 131] width 100 height 21
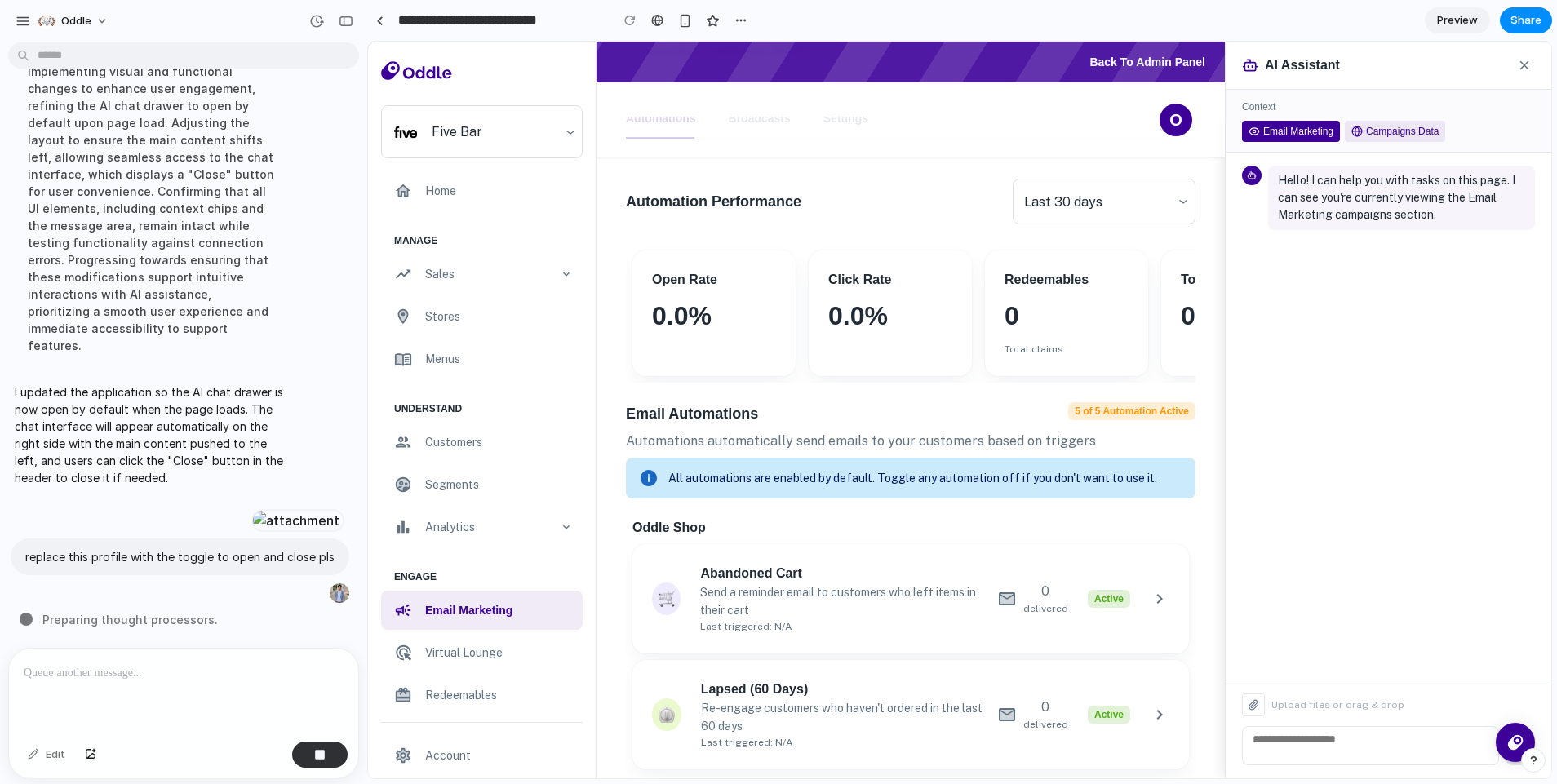
scroll to position [310, 0]
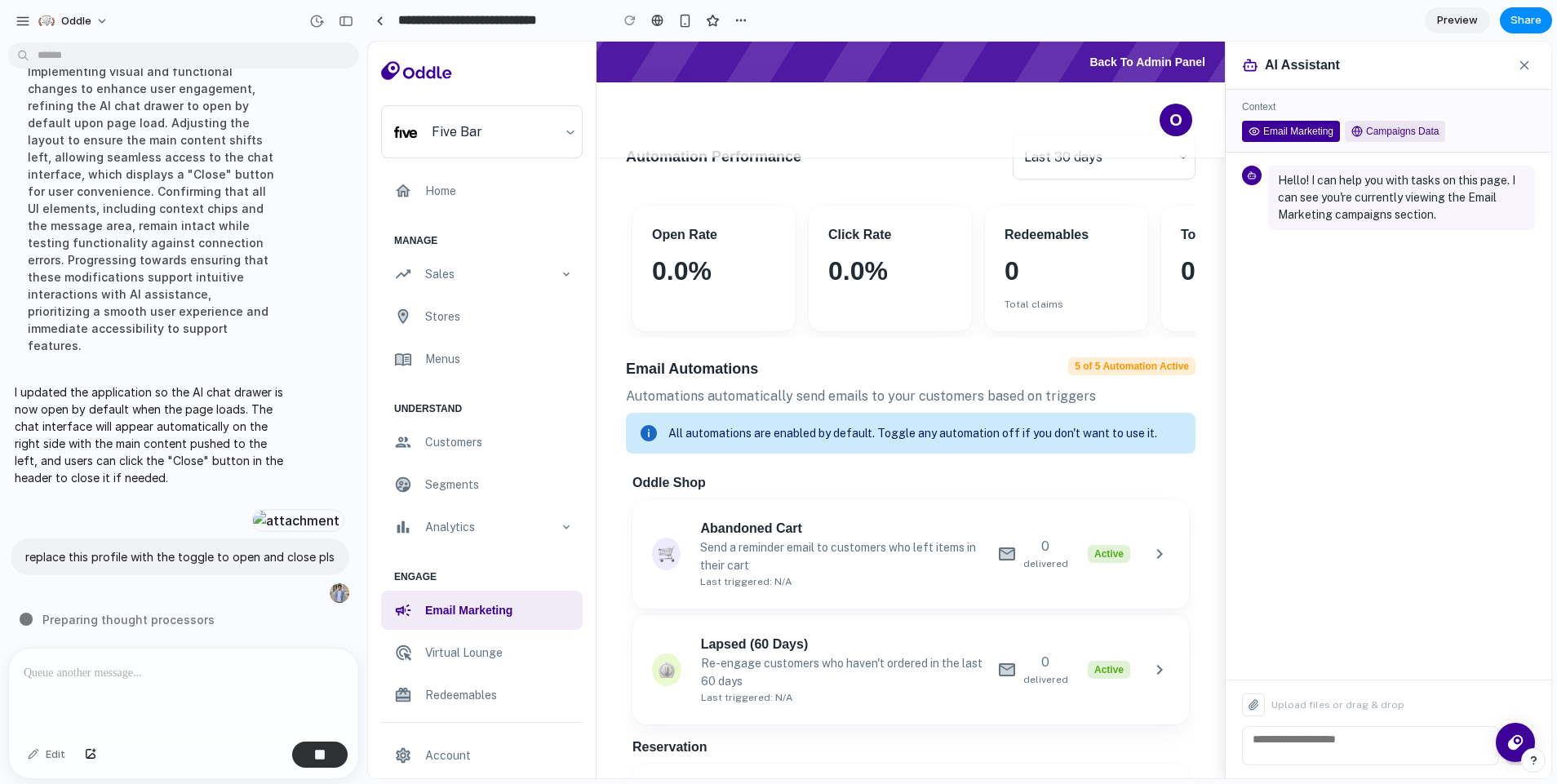
click at [1294, 123] on div "Email Marketing" at bounding box center [1291, 131] width 98 height 21
click at [1434, 118] on div "Context Email Marketing Campaigns Data" at bounding box center [1388, 121] width 326 height 63
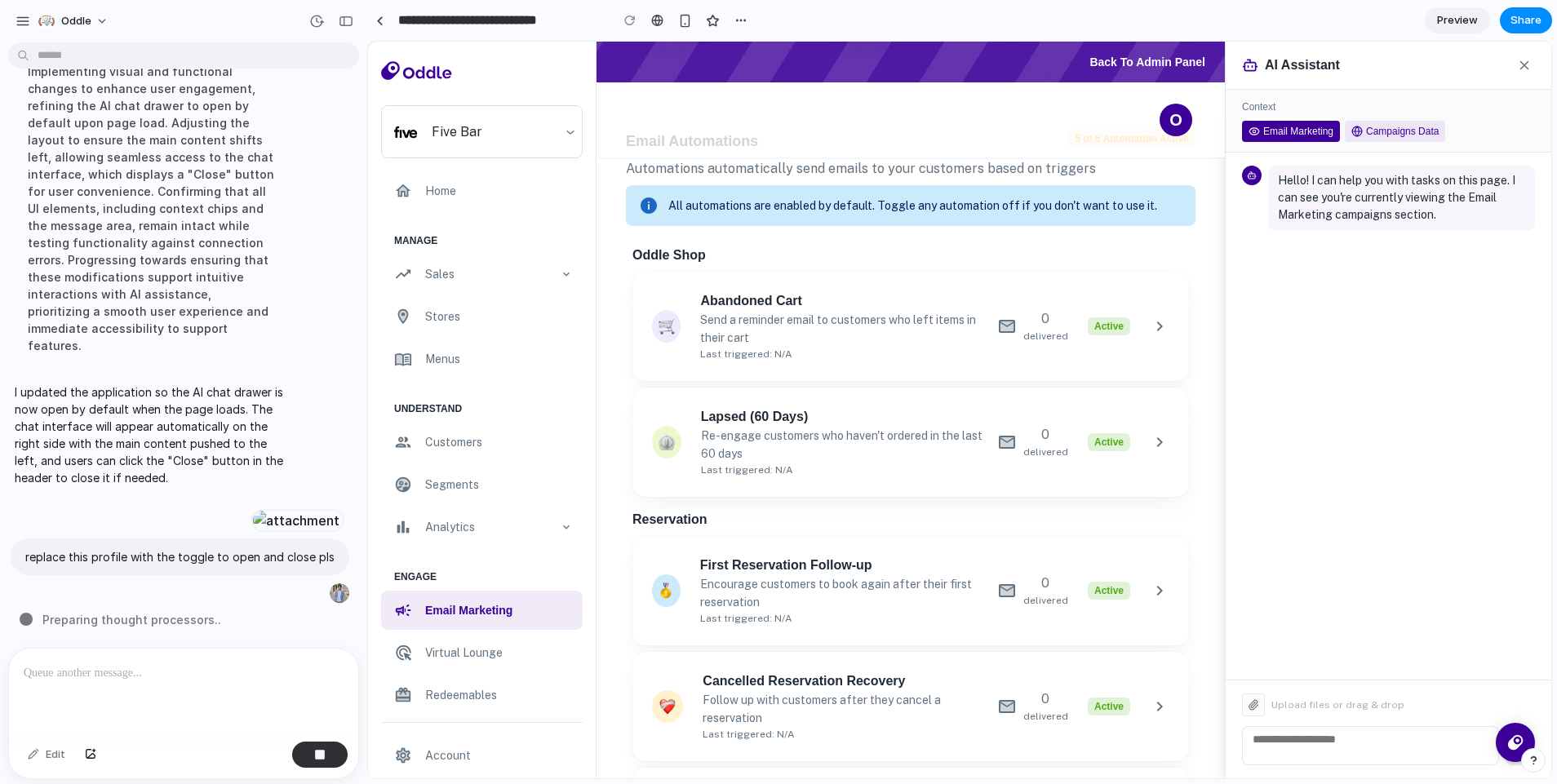
scroll to position [532, 0]
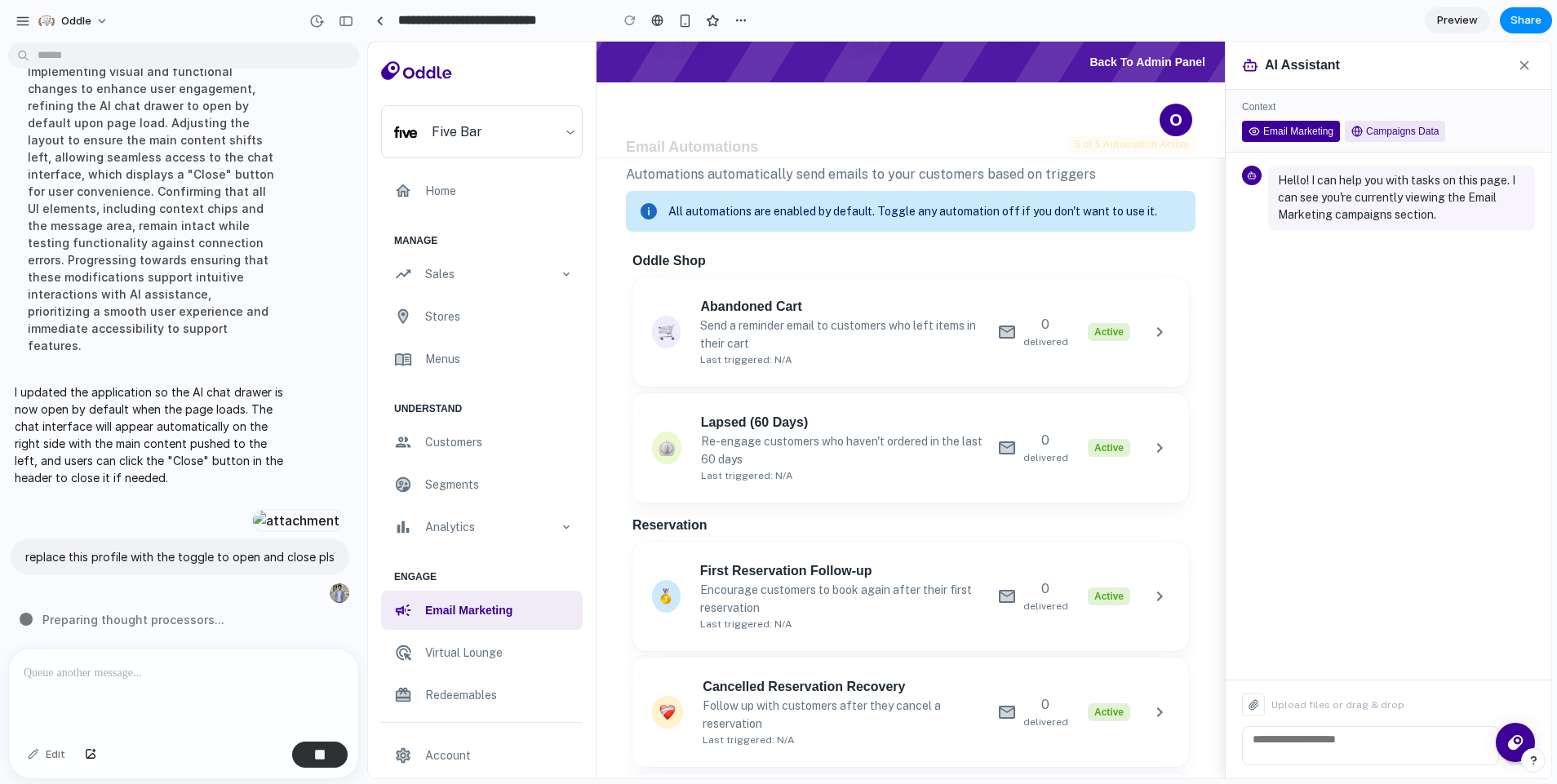
click at [1417, 123] on div "Campaigns Data" at bounding box center [1395, 131] width 100 height 21
click at [1399, 141] on div "Campaigns Data" at bounding box center [1395, 131] width 100 height 21
click at [1260, 137] on div "Email Marketing" at bounding box center [1291, 131] width 98 height 21
click at [1312, 752] on textarea at bounding box center [1371, 745] width 257 height 39
type textarea "***"
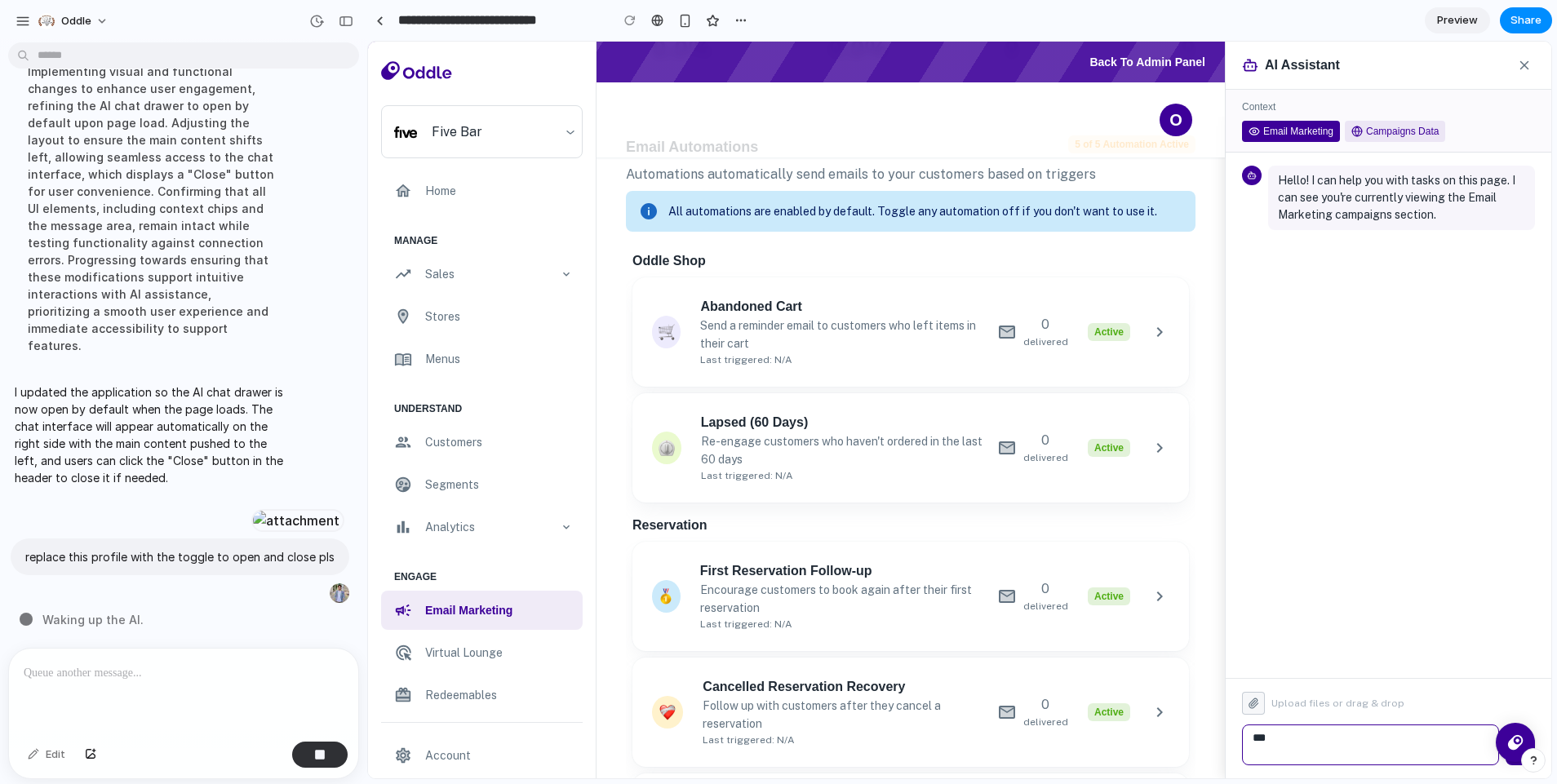
click at [1248, 708] on button at bounding box center [1253, 703] width 23 height 23
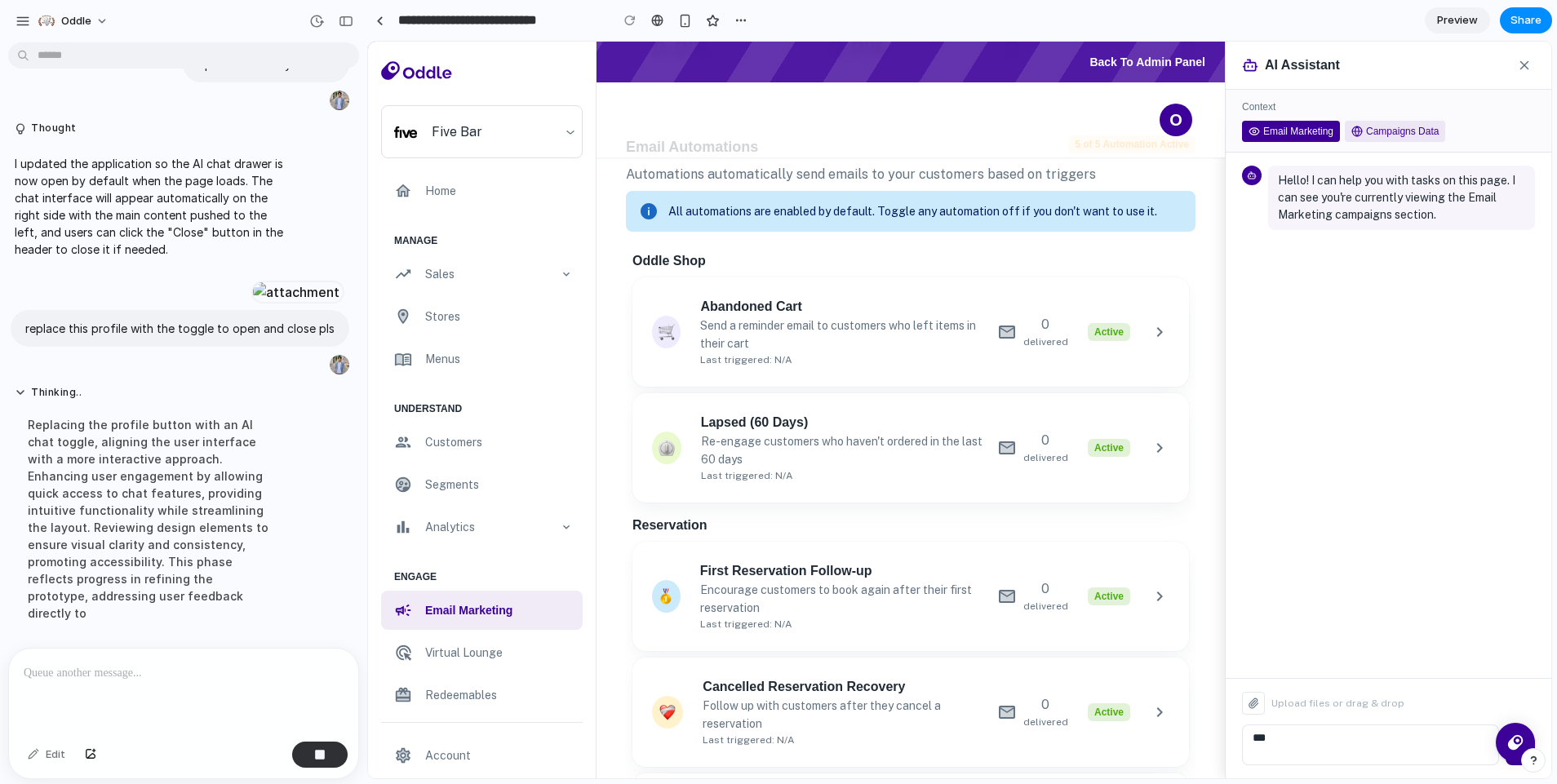
click at [1507, 762] on button at bounding box center [1520, 751] width 29 height 29
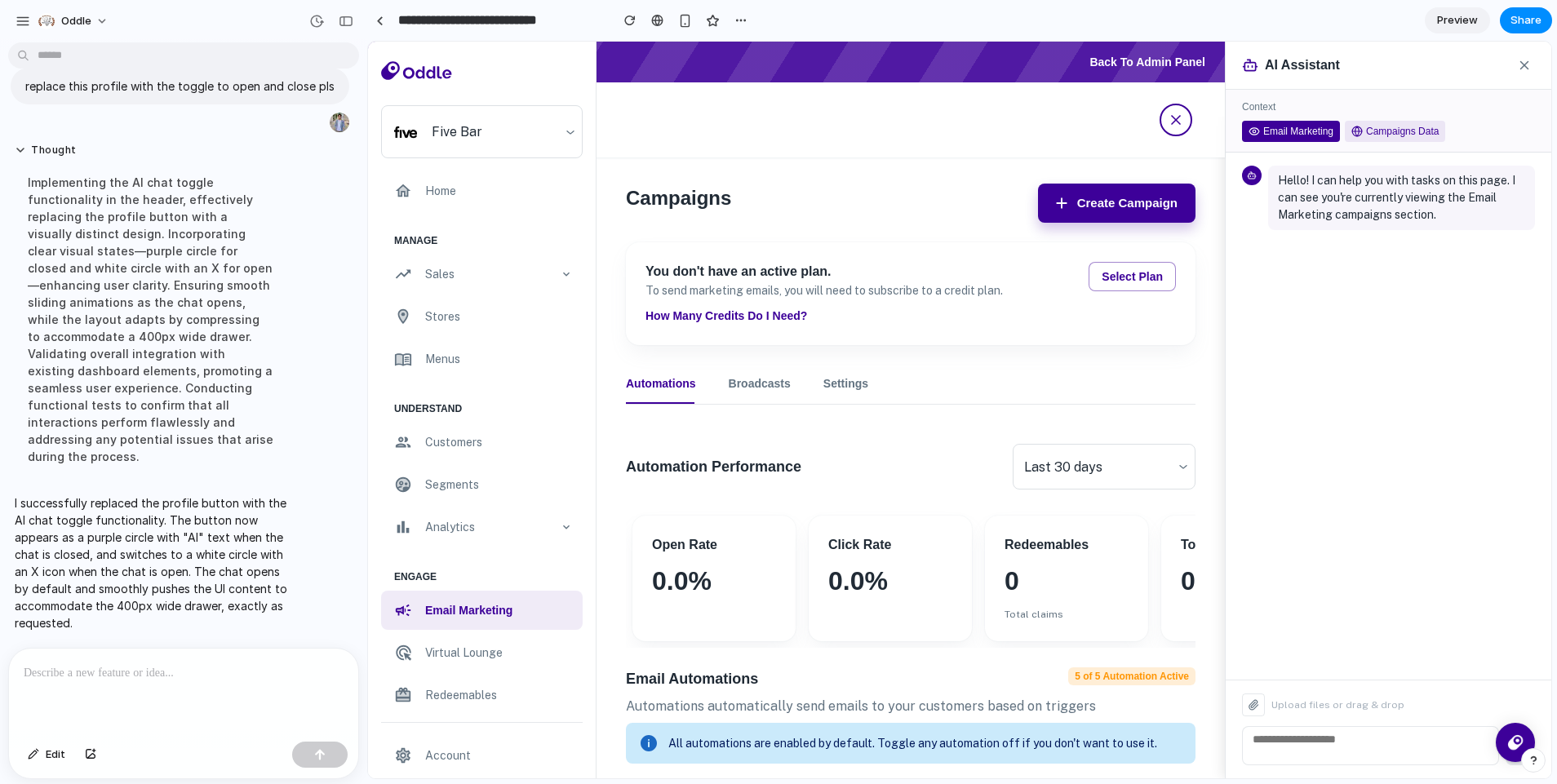
scroll to position [326, 0]
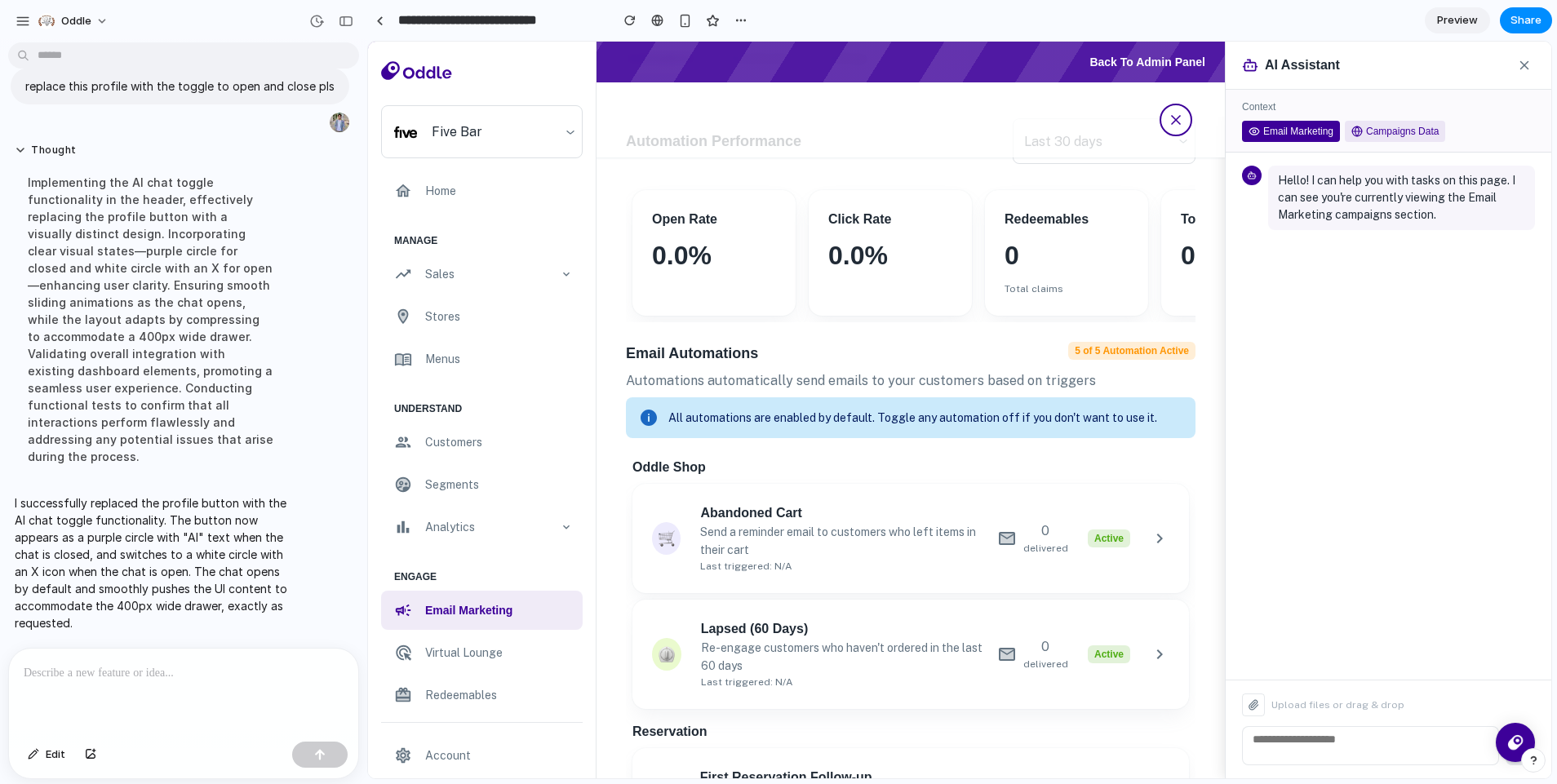
click at [1169, 126] on icon at bounding box center [1176, 120] width 17 height 17
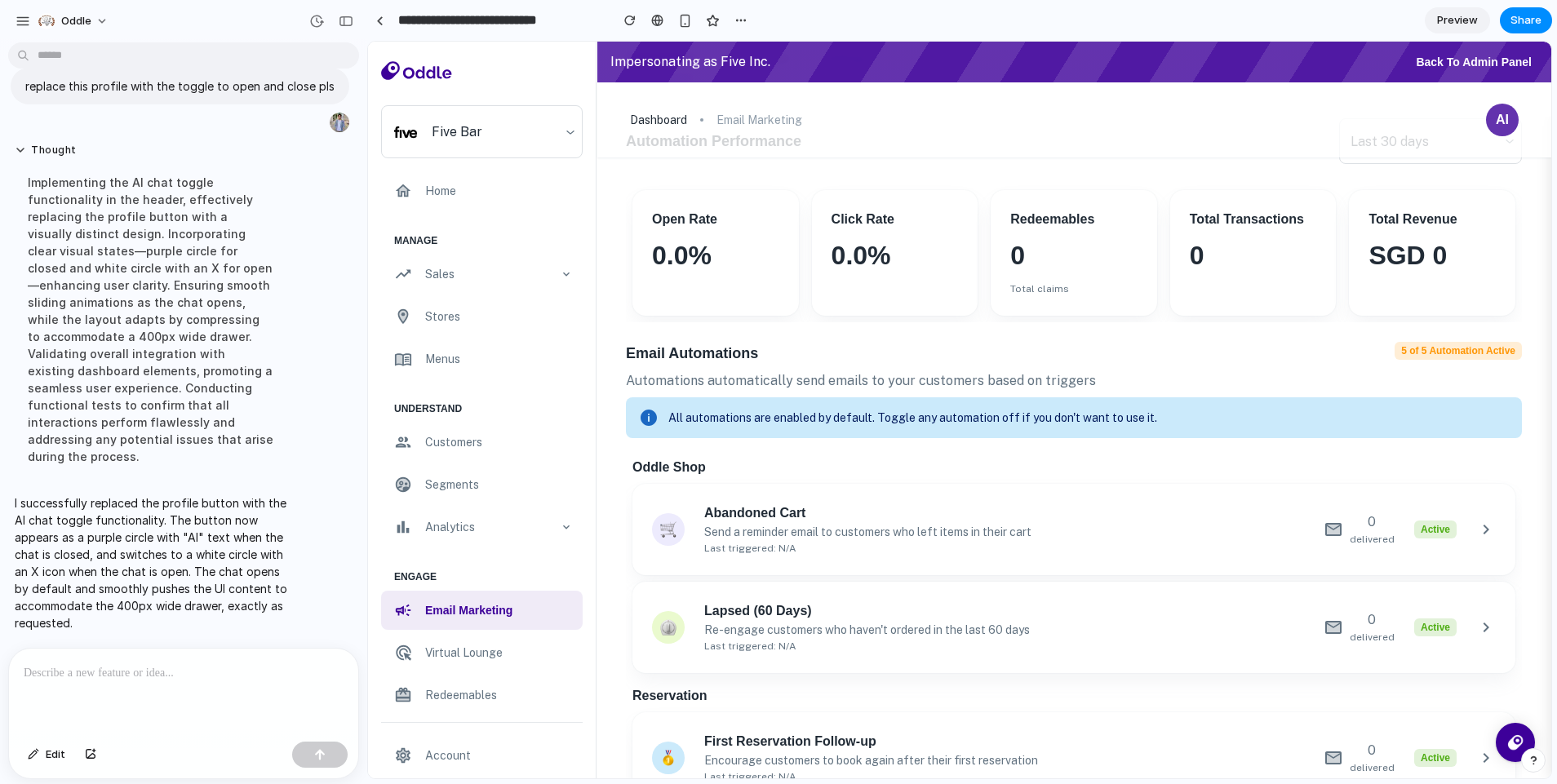
click at [1493, 123] on button "AI" at bounding box center [1503, 120] width 33 height 33
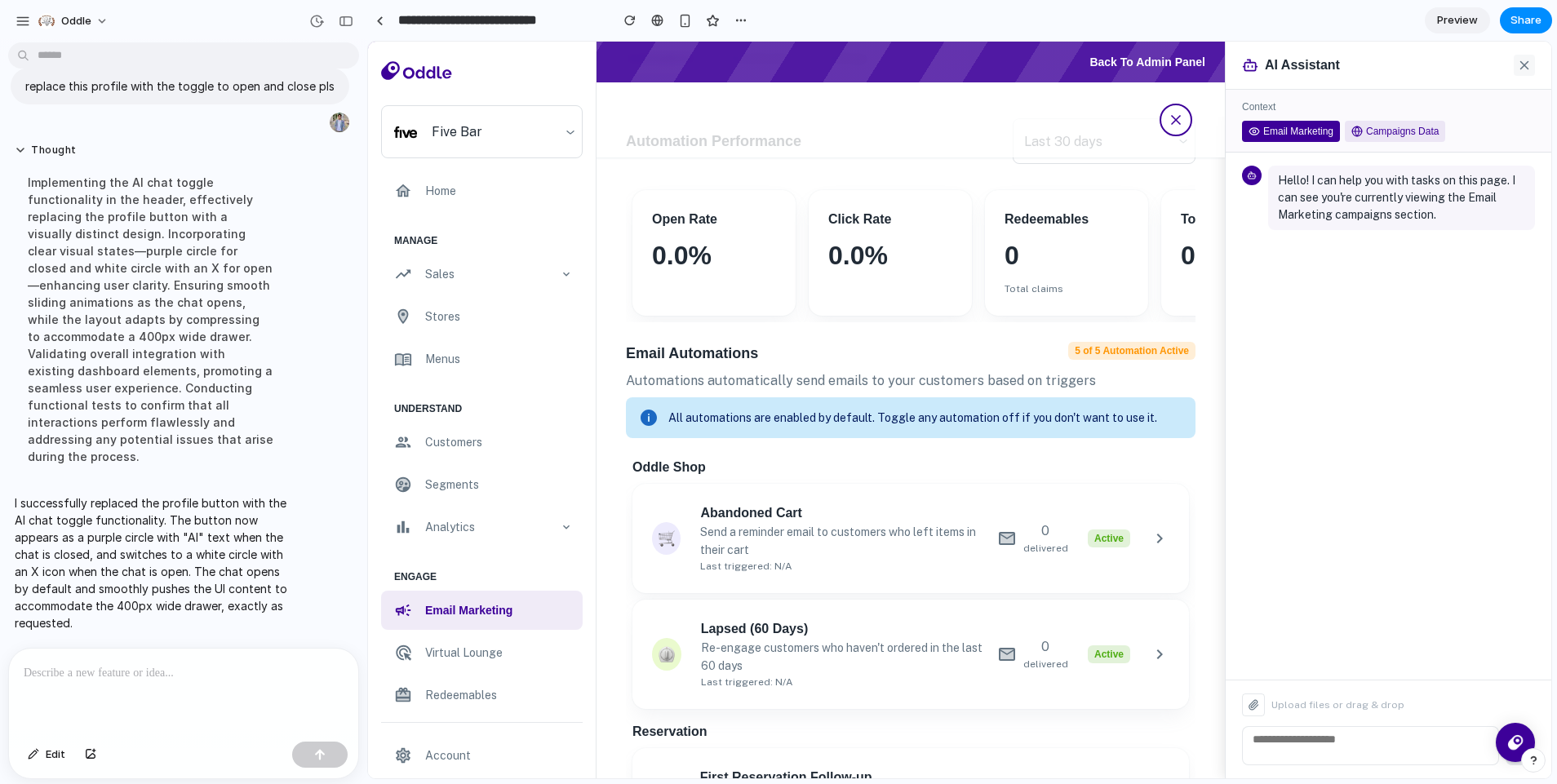
click at [1519, 71] on button at bounding box center [1524, 65] width 21 height 21
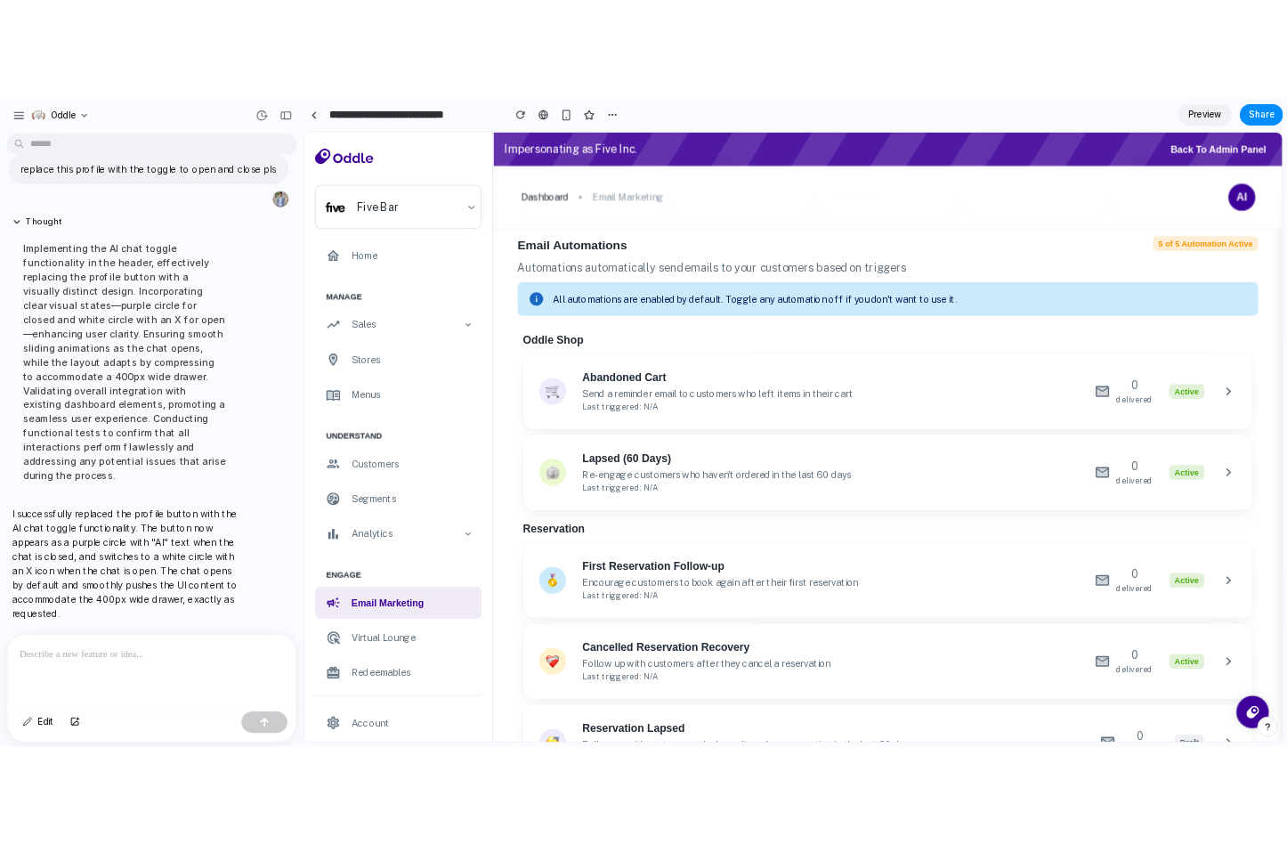
scroll to position [0, 0]
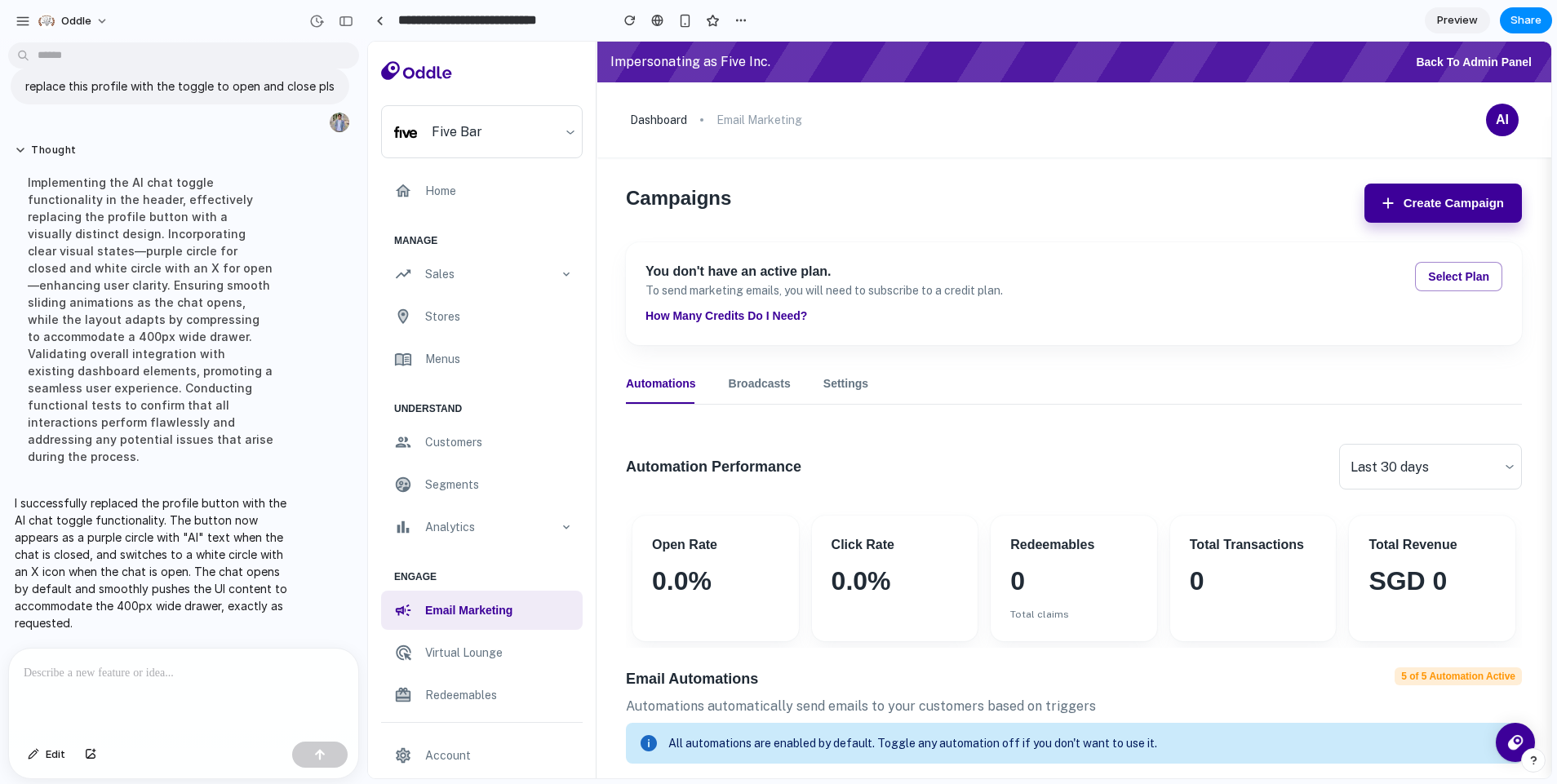
click at [1494, 111] on button "AI" at bounding box center [1503, 120] width 33 height 33
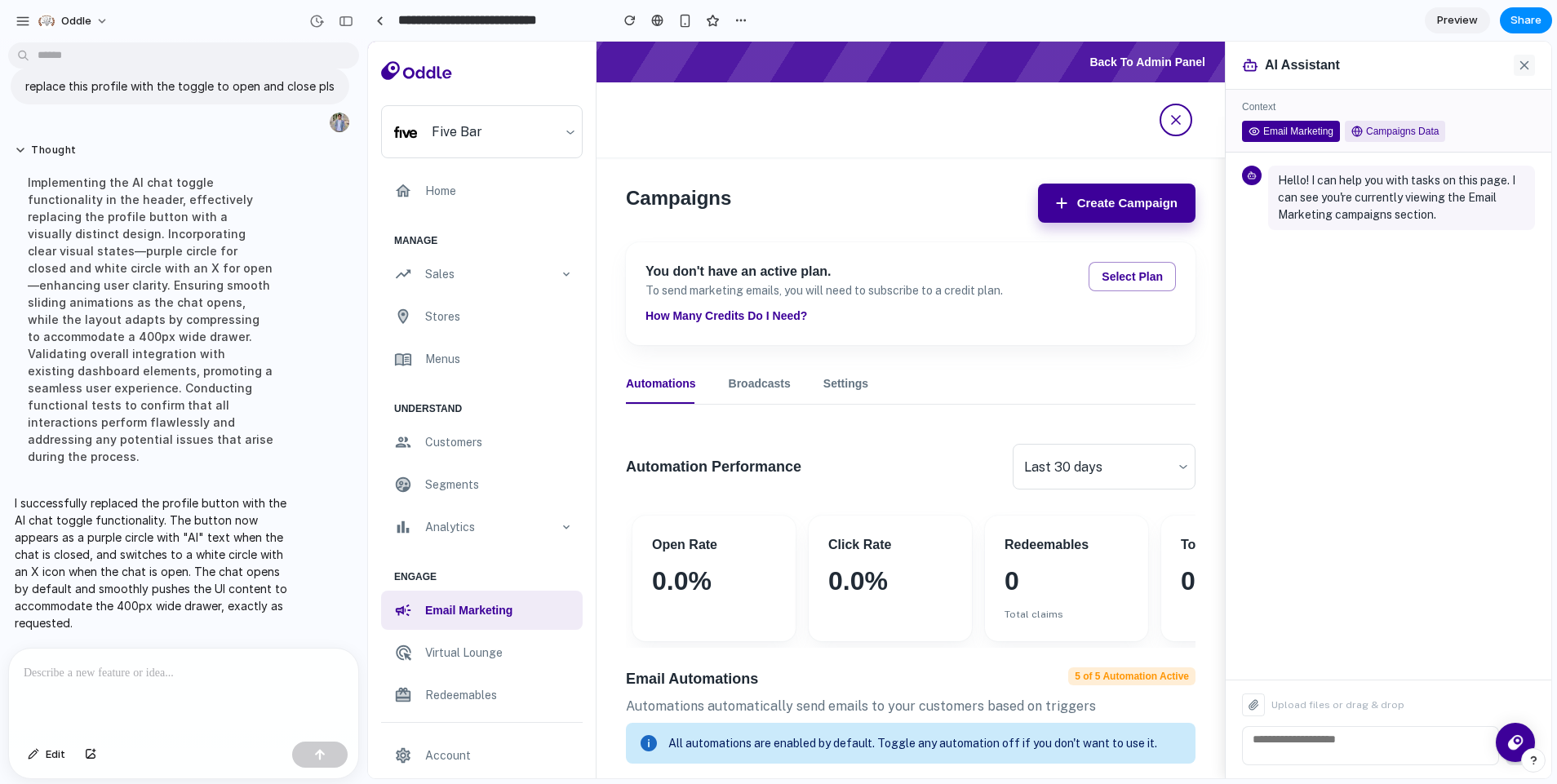
click at [1518, 68] on icon at bounding box center [1525, 65] width 15 height 15
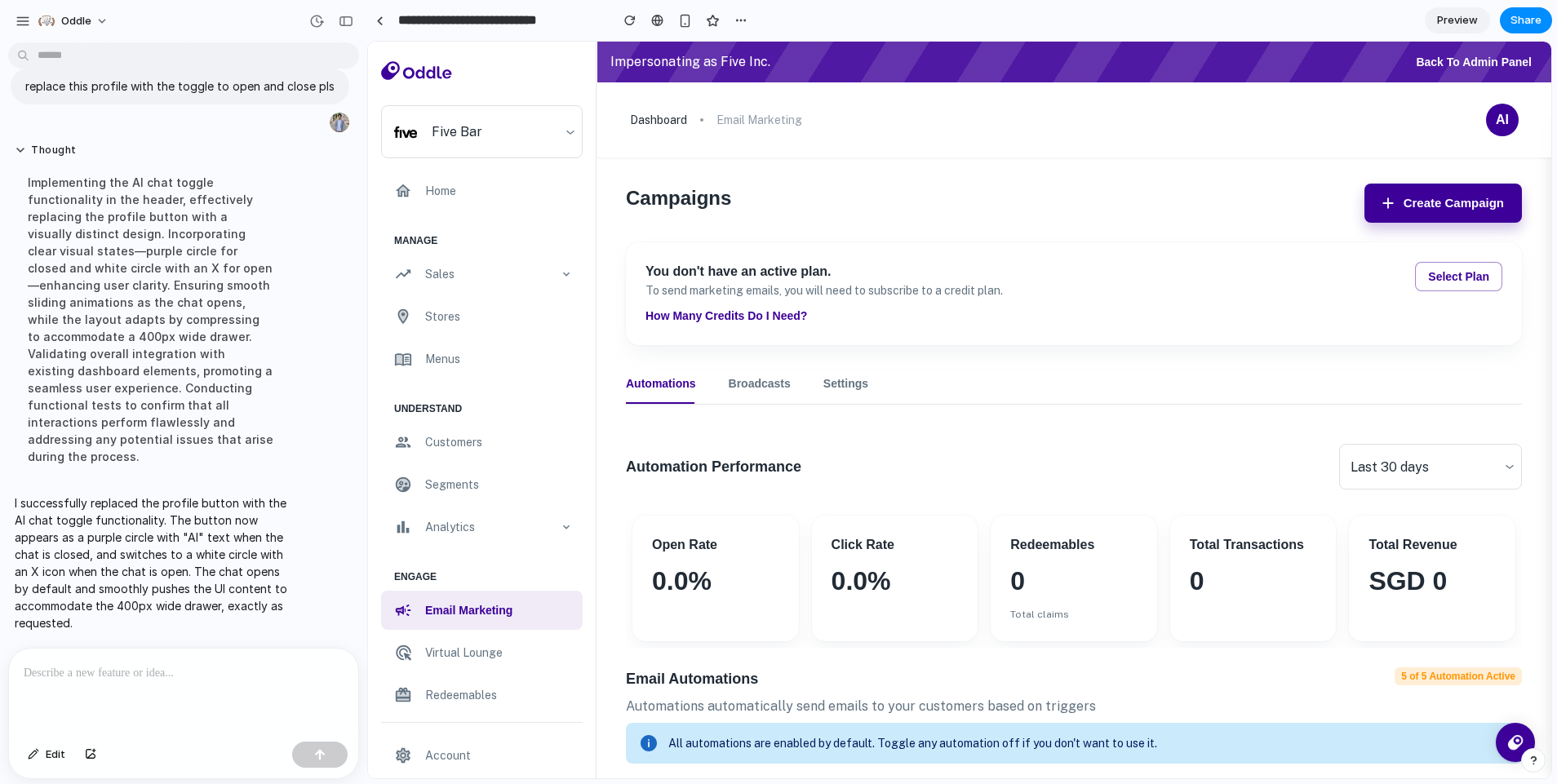
click at [1486, 128] on div "AI" at bounding box center [1503, 120] width 33 height 33
click at [1486, 127] on button "AI" at bounding box center [1503, 120] width 33 height 33
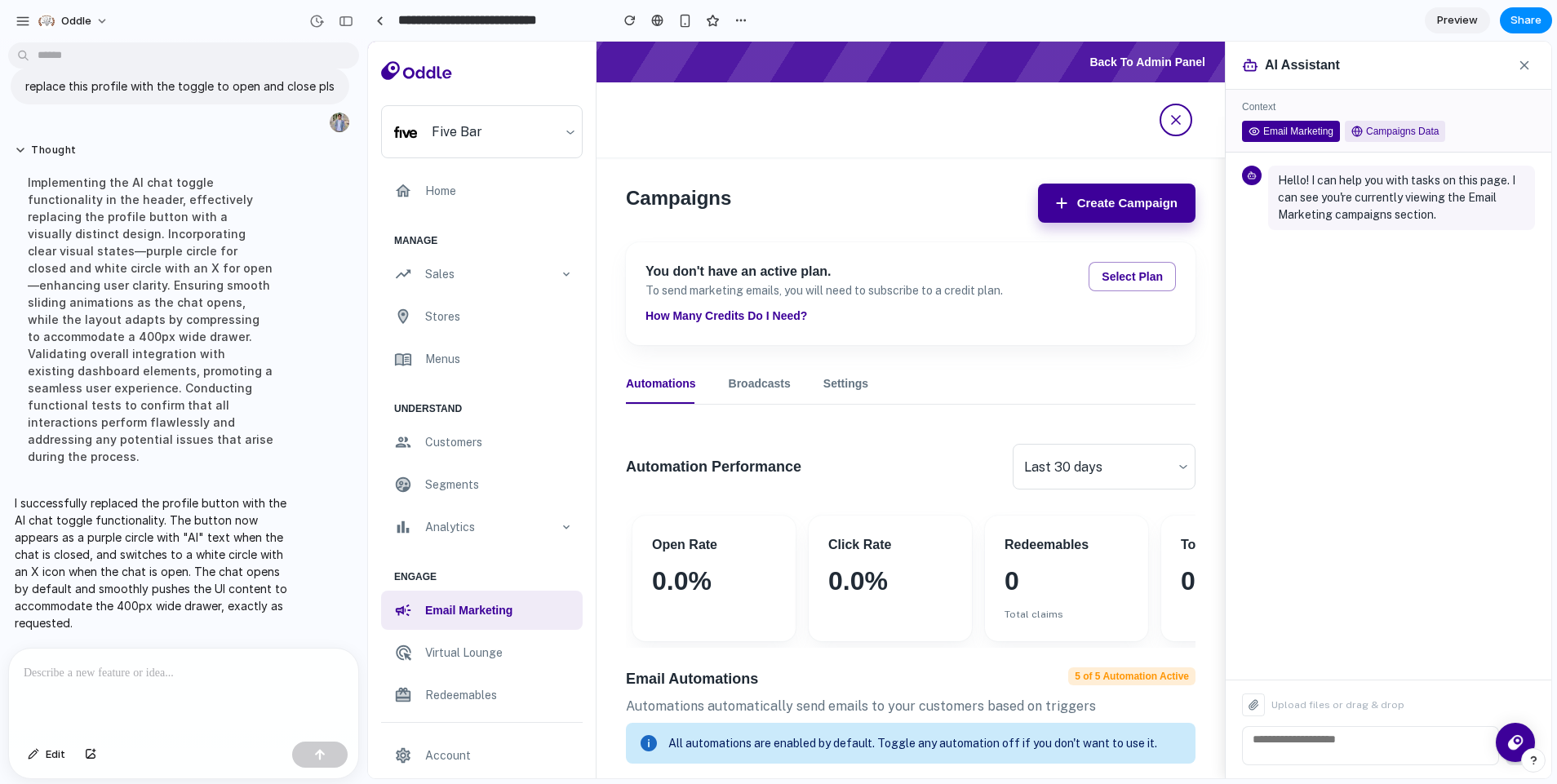
click at [1180, 130] on div "dashboard email marketing" at bounding box center [748, 120] width 954 height 75
click at [1178, 130] on div at bounding box center [1176, 120] width 33 height 33
click at [1173, 128] on button at bounding box center [1176, 120] width 33 height 33
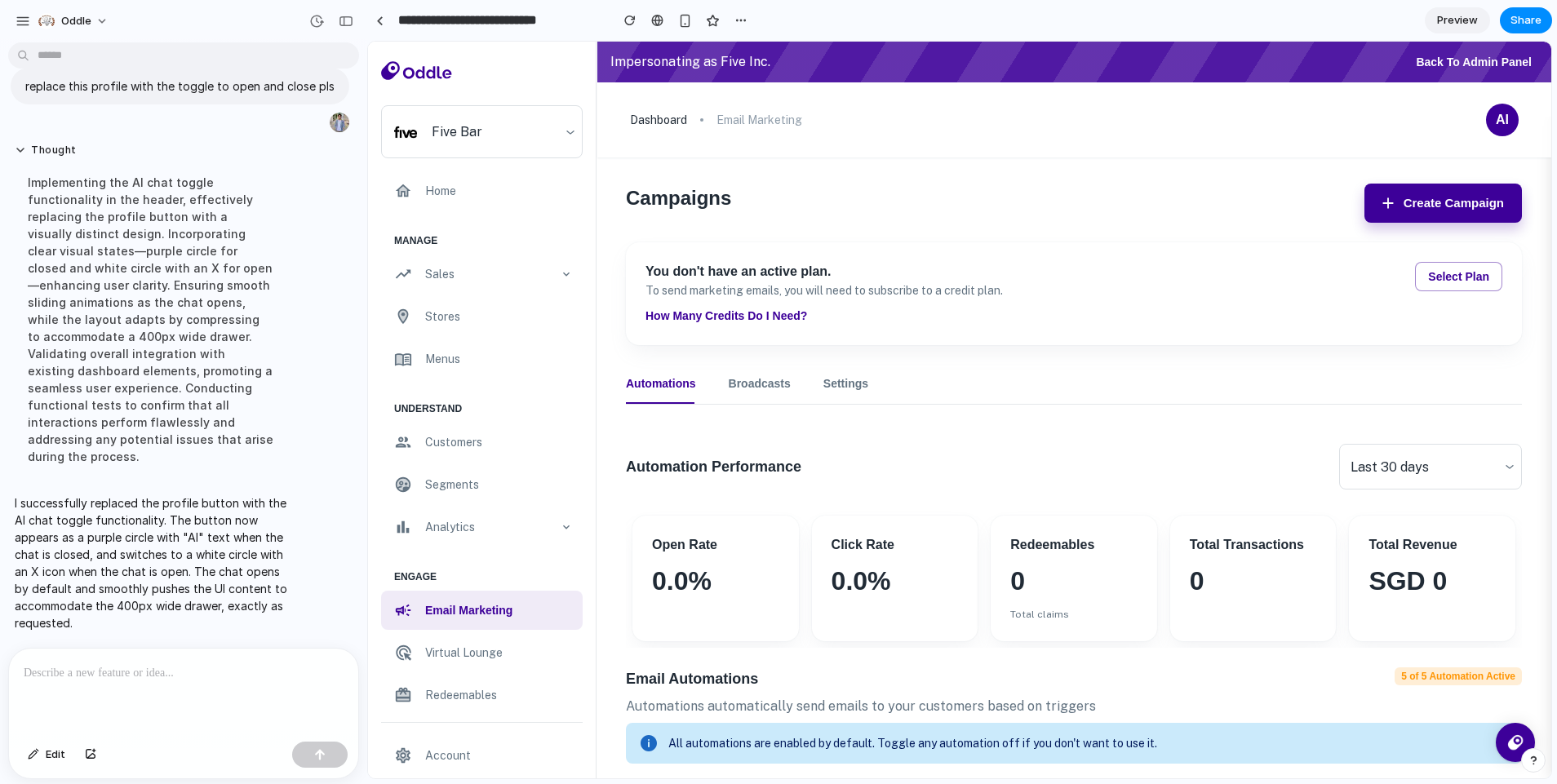
click at [141, 678] on div at bounding box center [183, 692] width 349 height 86
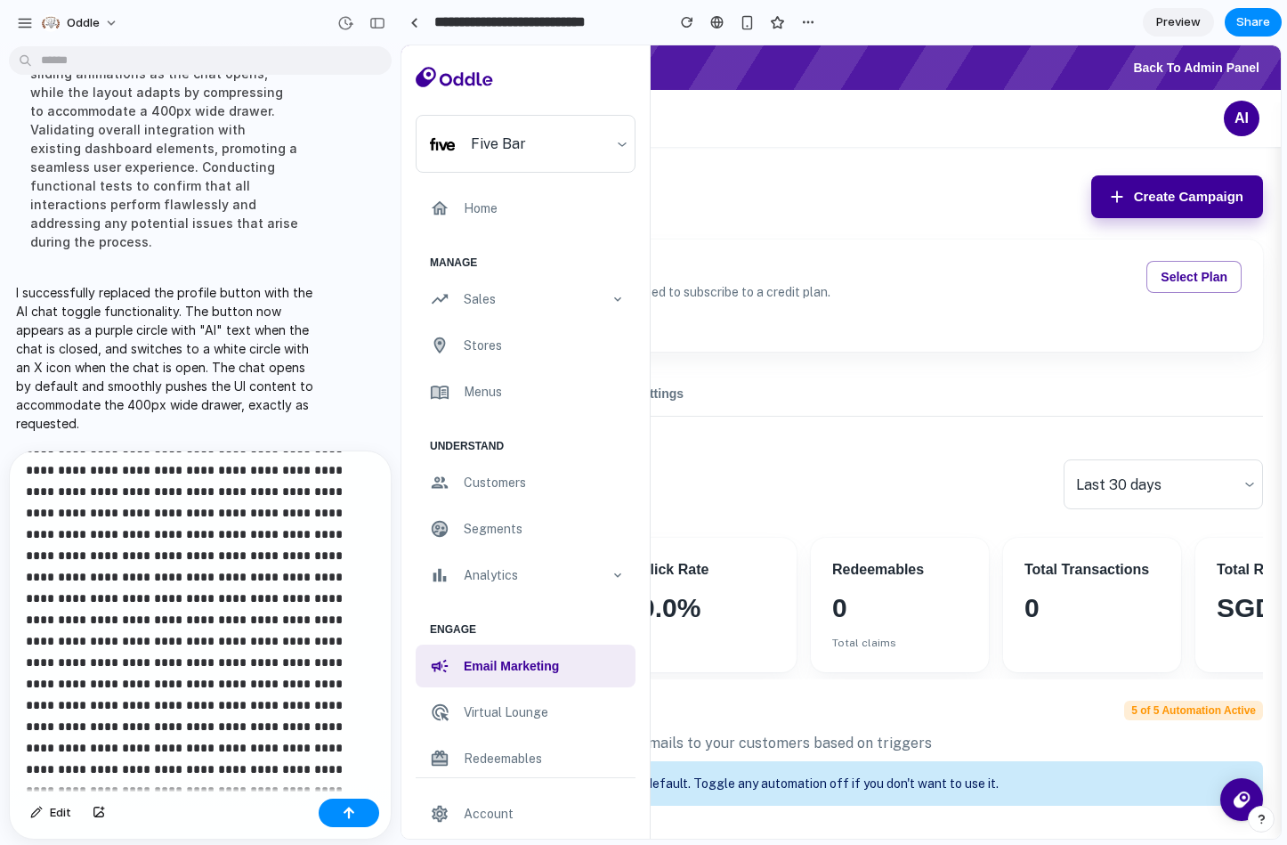
scroll to position [1513, 0]
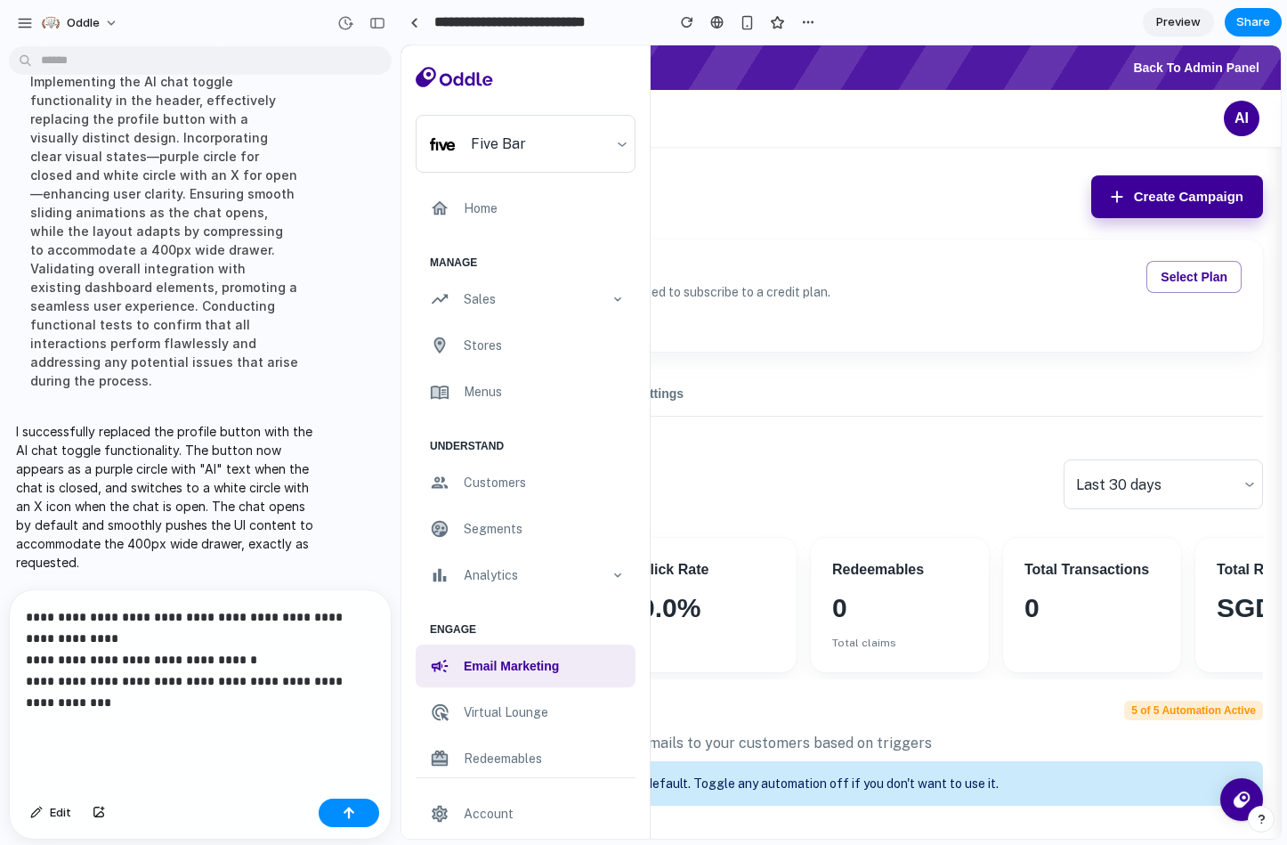
click at [237, 672] on p "**********" at bounding box center [197, 670] width 342 height 128
click at [269, 644] on p "**********" at bounding box center [197, 670] width 342 height 128
click at [194, 714] on p "**********" at bounding box center [197, 670] width 342 height 128
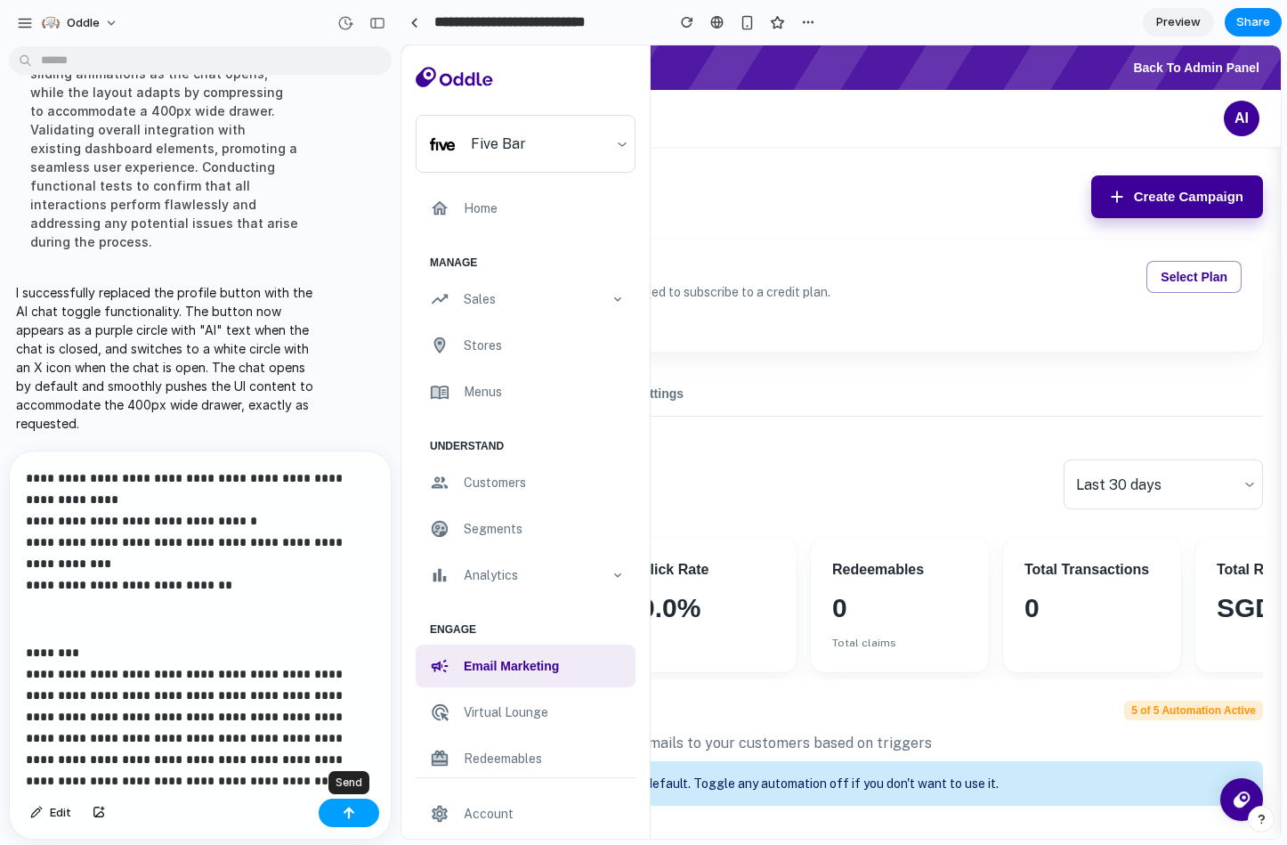
click at [351, 806] on div "button" at bounding box center [349, 812] width 12 height 12
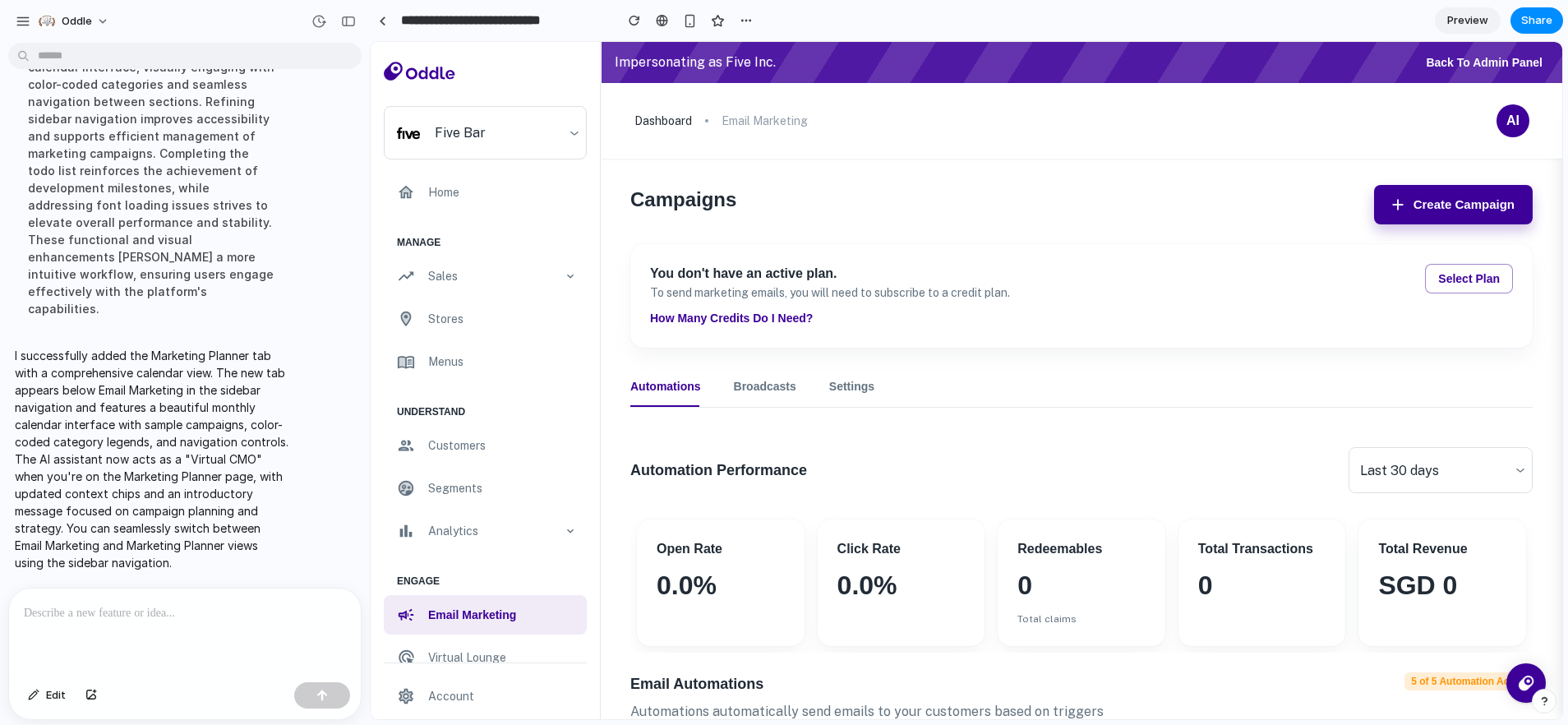
scroll to position [4201, 0]
click at [131, 628] on div at bounding box center [185, 632] width 352 height 87
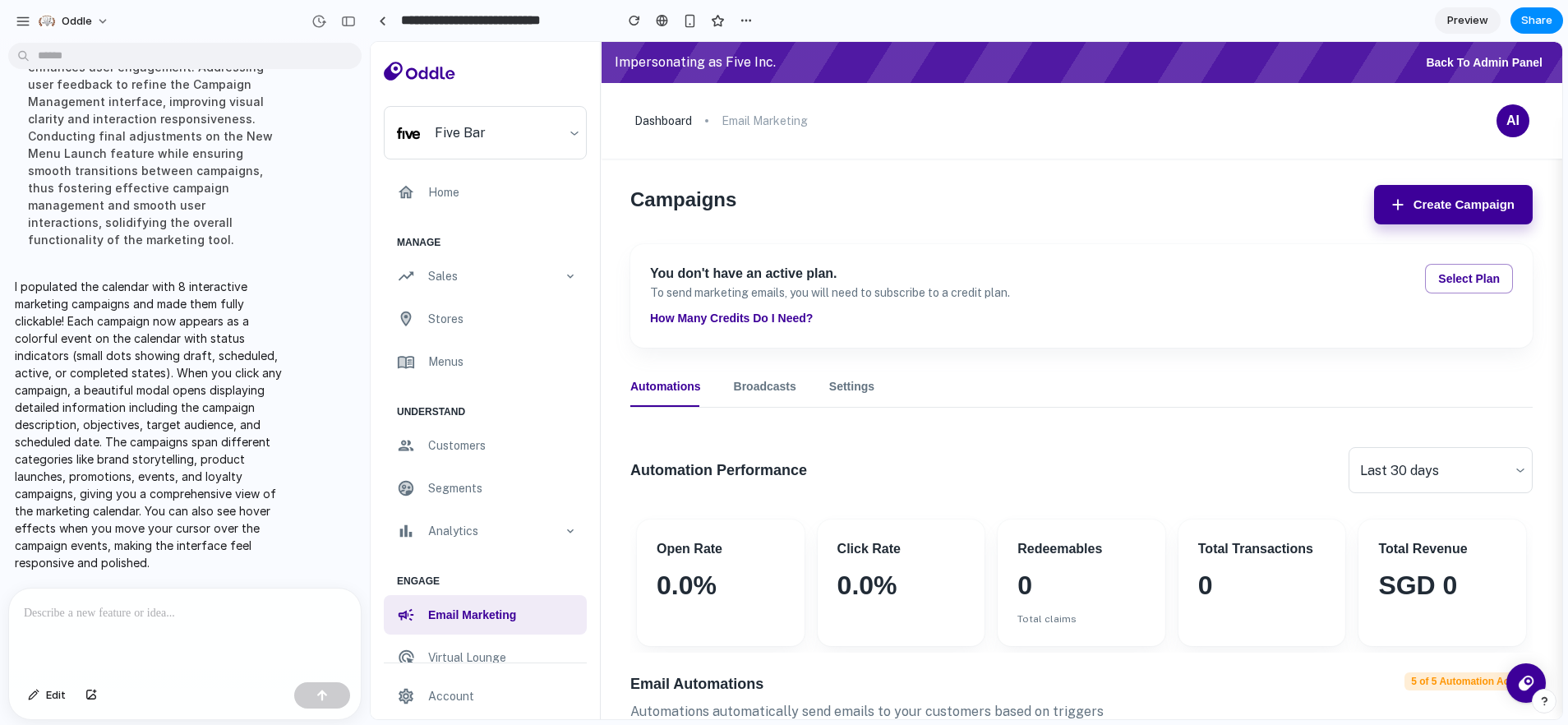
scroll to position [4728, 0]
click at [348, 28] on button "button" at bounding box center [348, 21] width 26 height 26
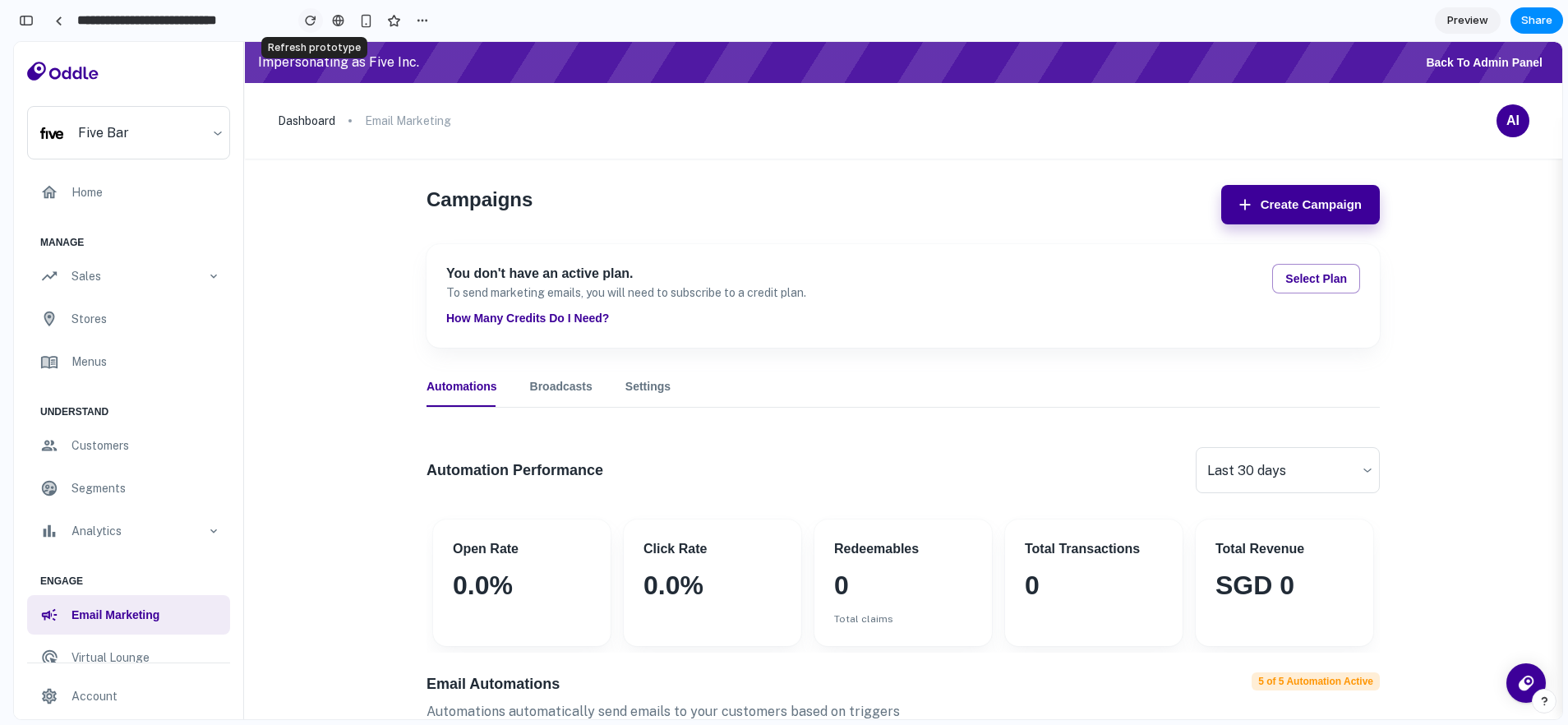
click at [317, 21] on button "button" at bounding box center [310, 20] width 25 height 25
click at [428, 18] on div "button" at bounding box center [422, 20] width 13 height 13
click at [885, 240] on div "Duplicate Delete" at bounding box center [784, 362] width 1568 height 725
click at [1478, 26] on span "Preview" at bounding box center [1467, 20] width 42 height 17
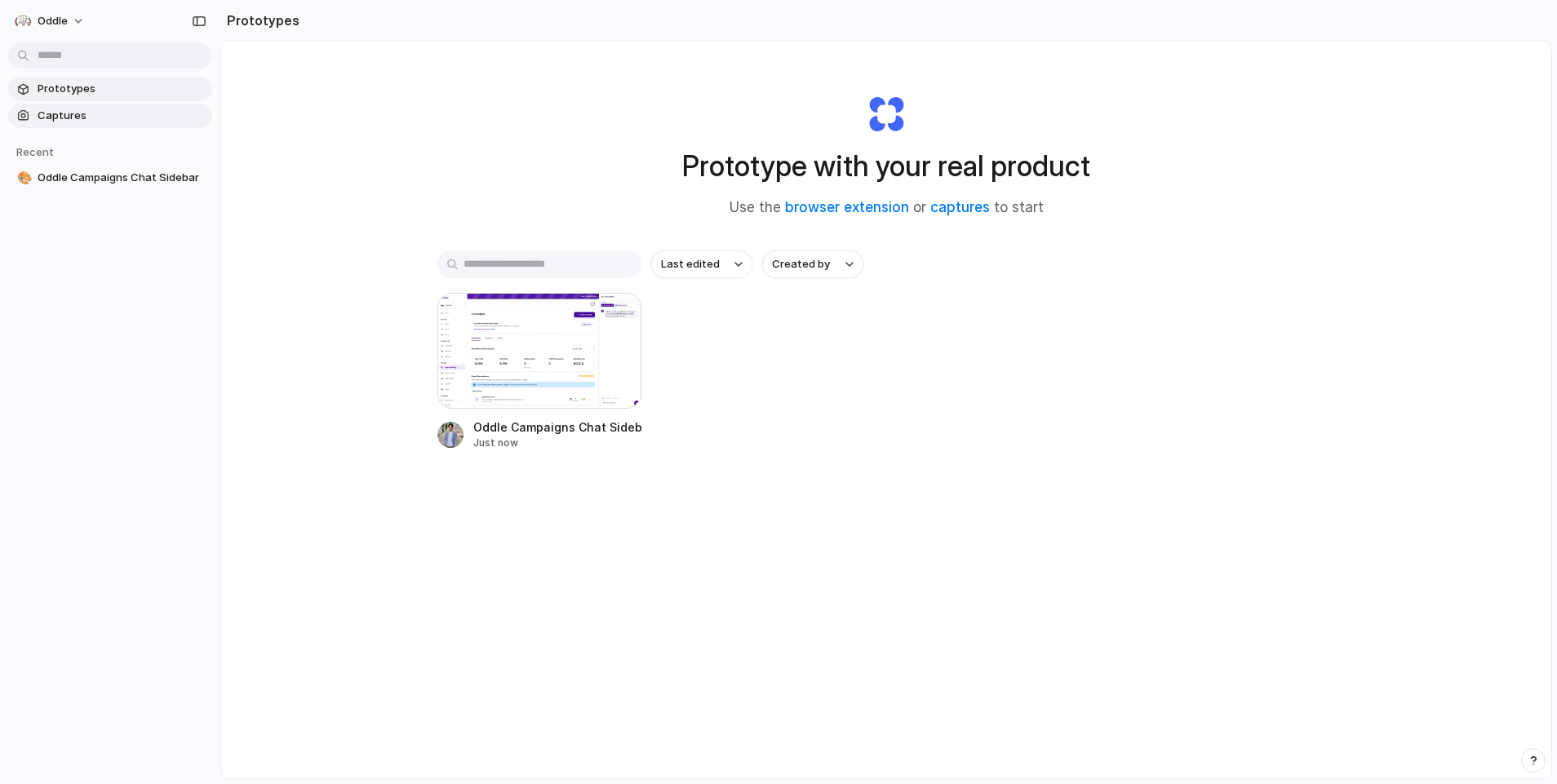
click at [112, 116] on span "Captures" at bounding box center [121, 116] width 168 height 17
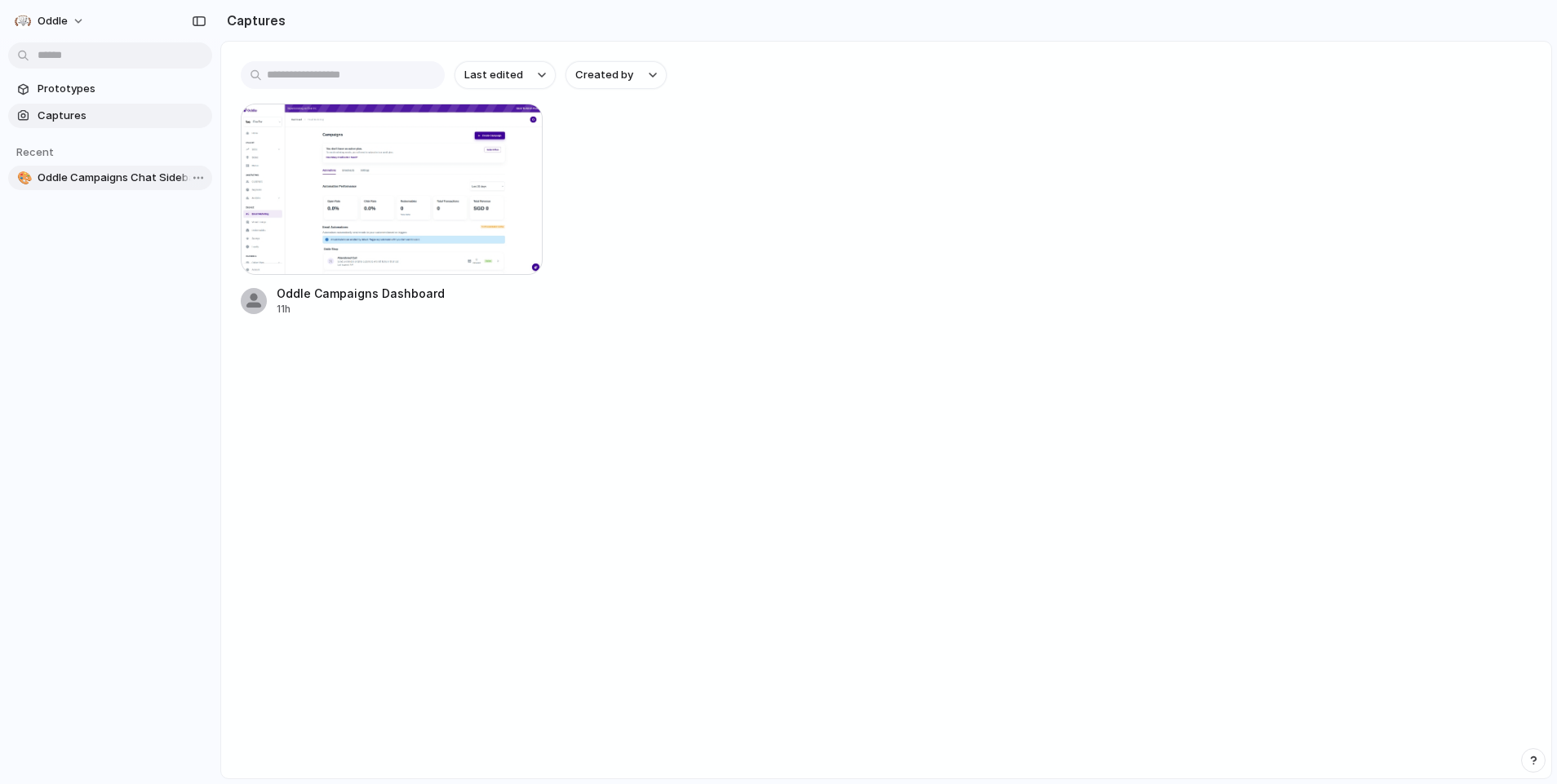
click at [115, 174] on span "Oddle Campaigns Chat Sidebar" at bounding box center [121, 178] width 168 height 17
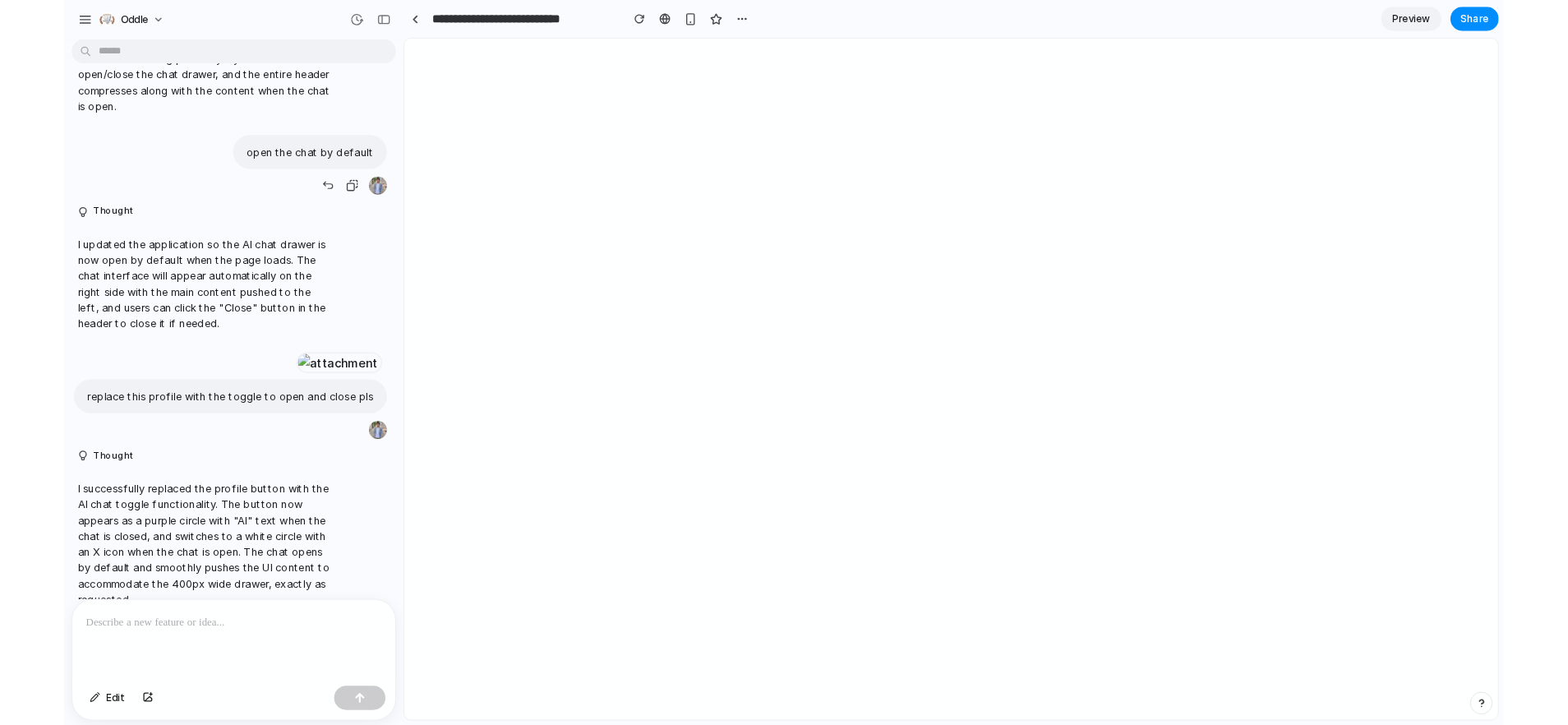
scroll to position [1882, 0]
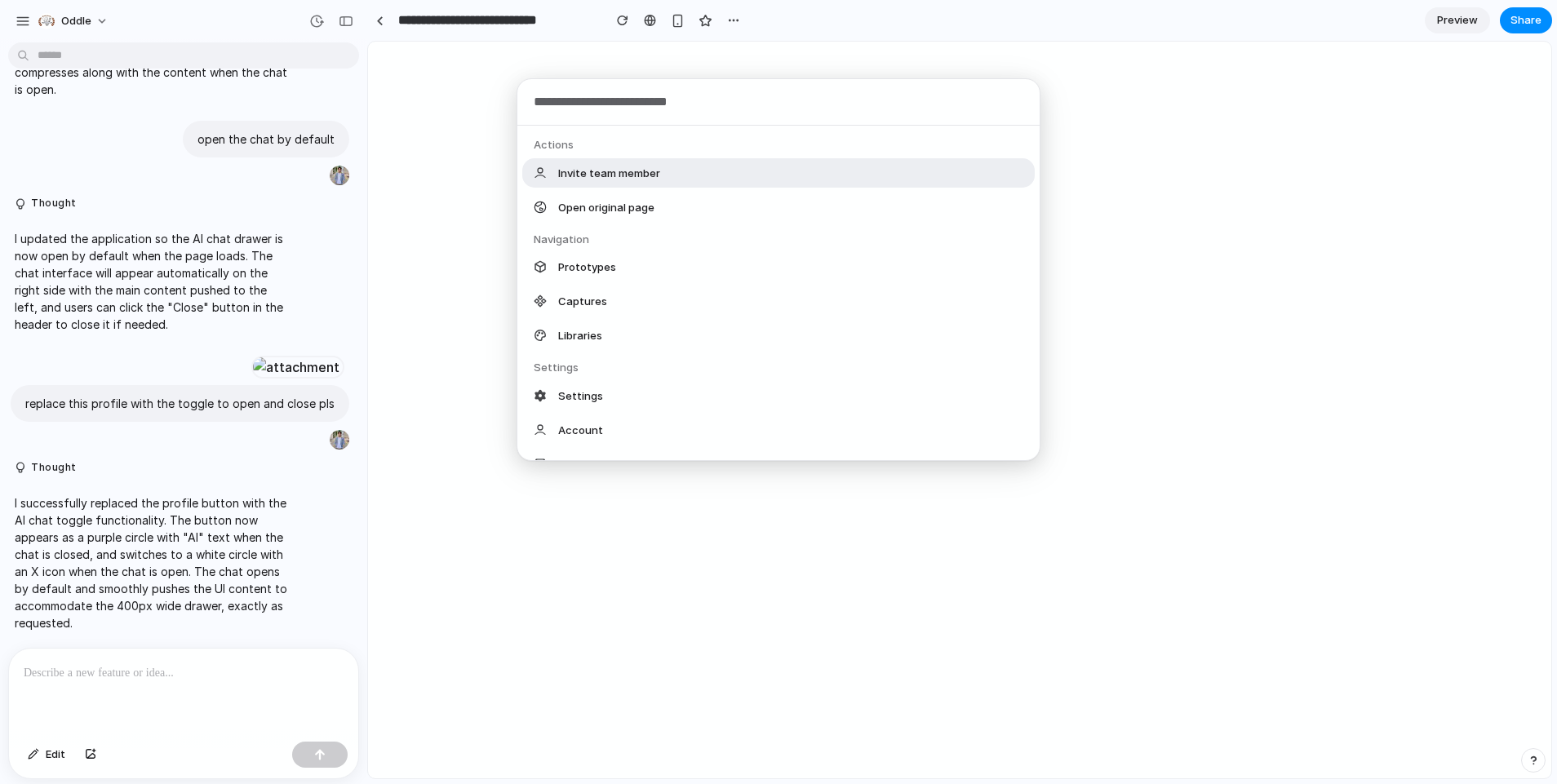
drag, startPoint x: 159, startPoint y: 59, endPoint x: 165, endPoint y: 53, distance: 8.5
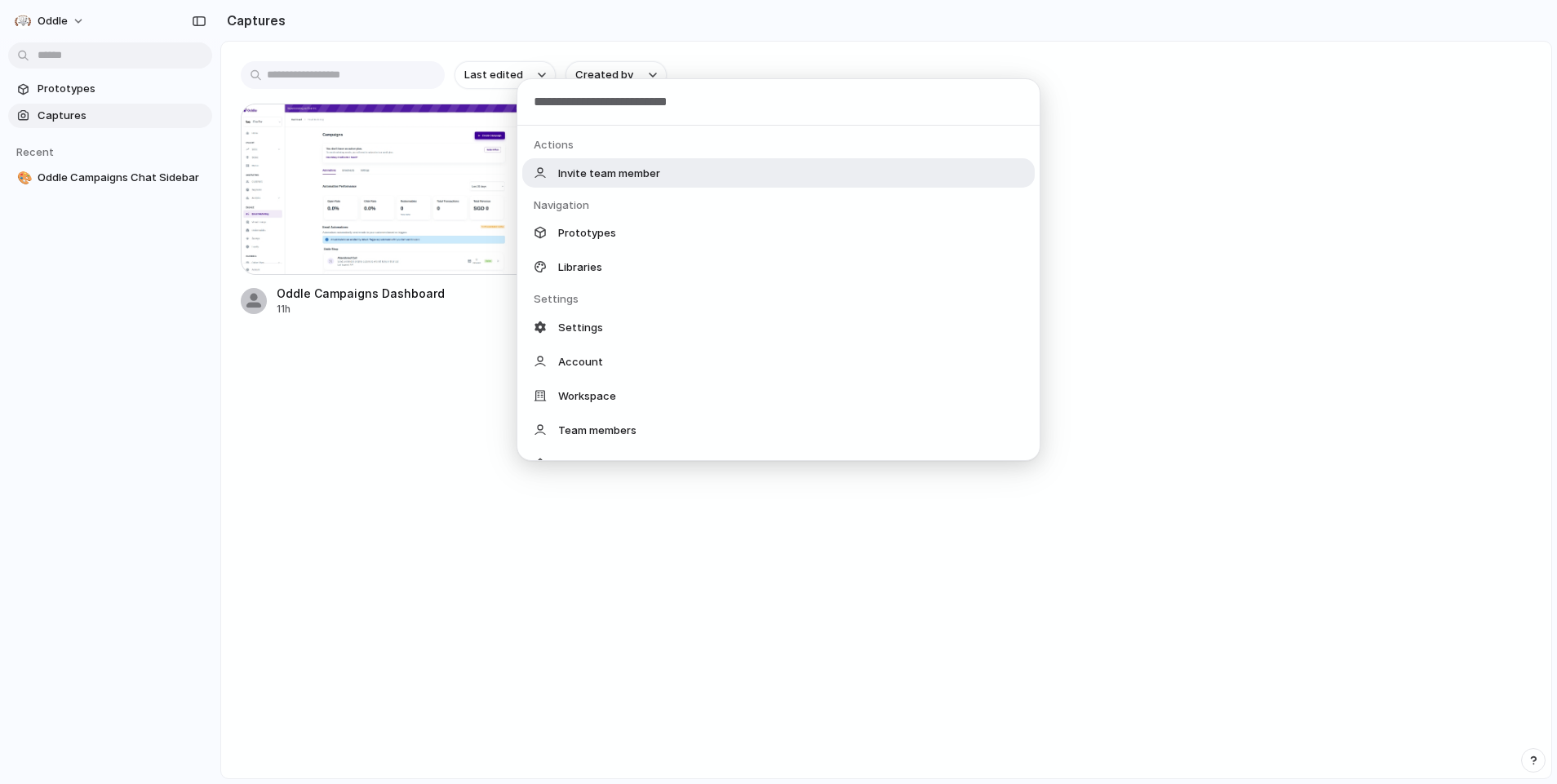
click at [92, 20] on div "Actions Invite team member Navigation Prototypes Libraries Settings Settings Ac…" at bounding box center [778, 392] width 1557 height 784
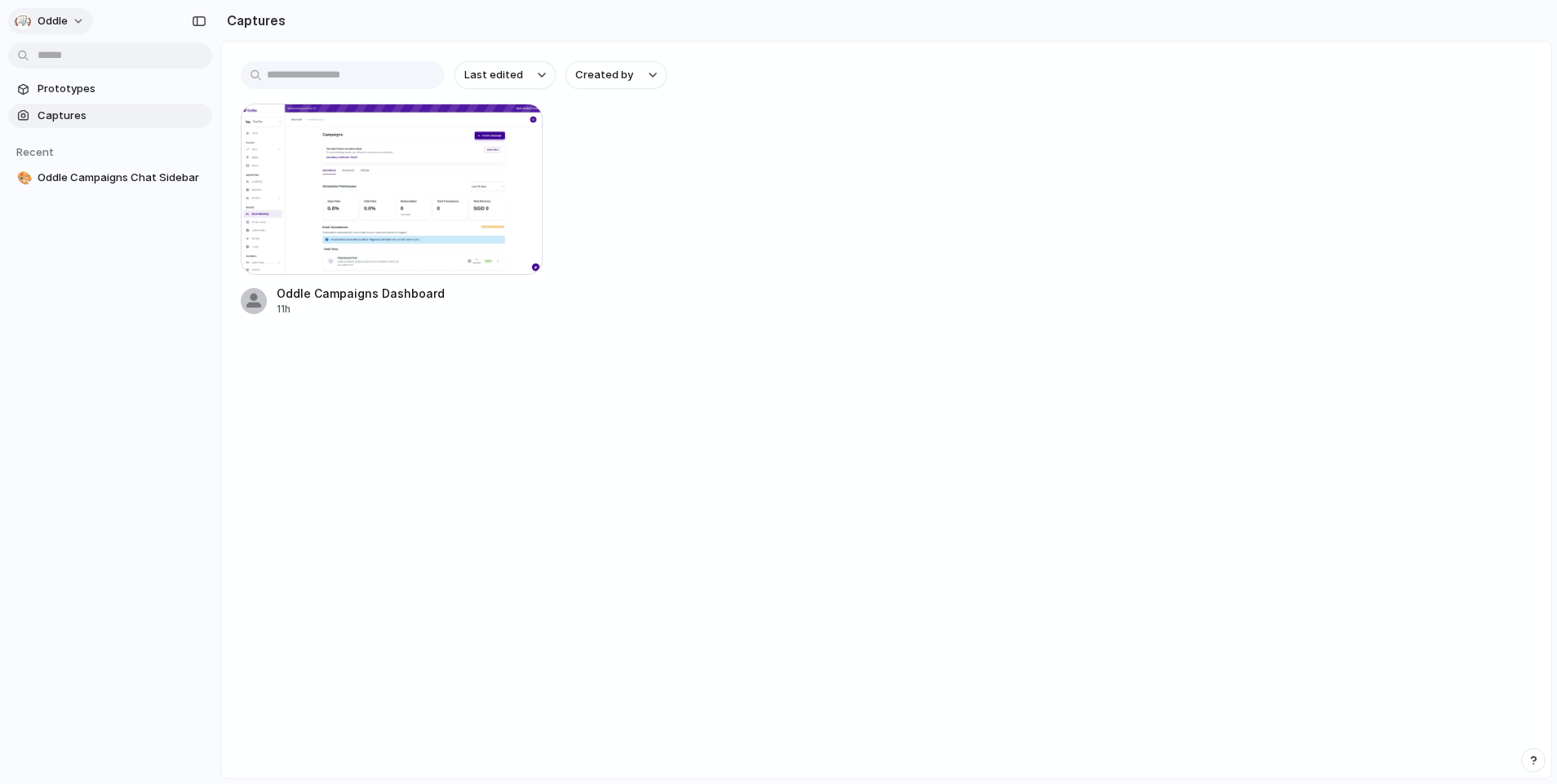
click at [72, 23] on button "Oddle" at bounding box center [50, 21] width 85 height 26
click at [95, 63] on li "Settings" at bounding box center [79, 58] width 136 height 26
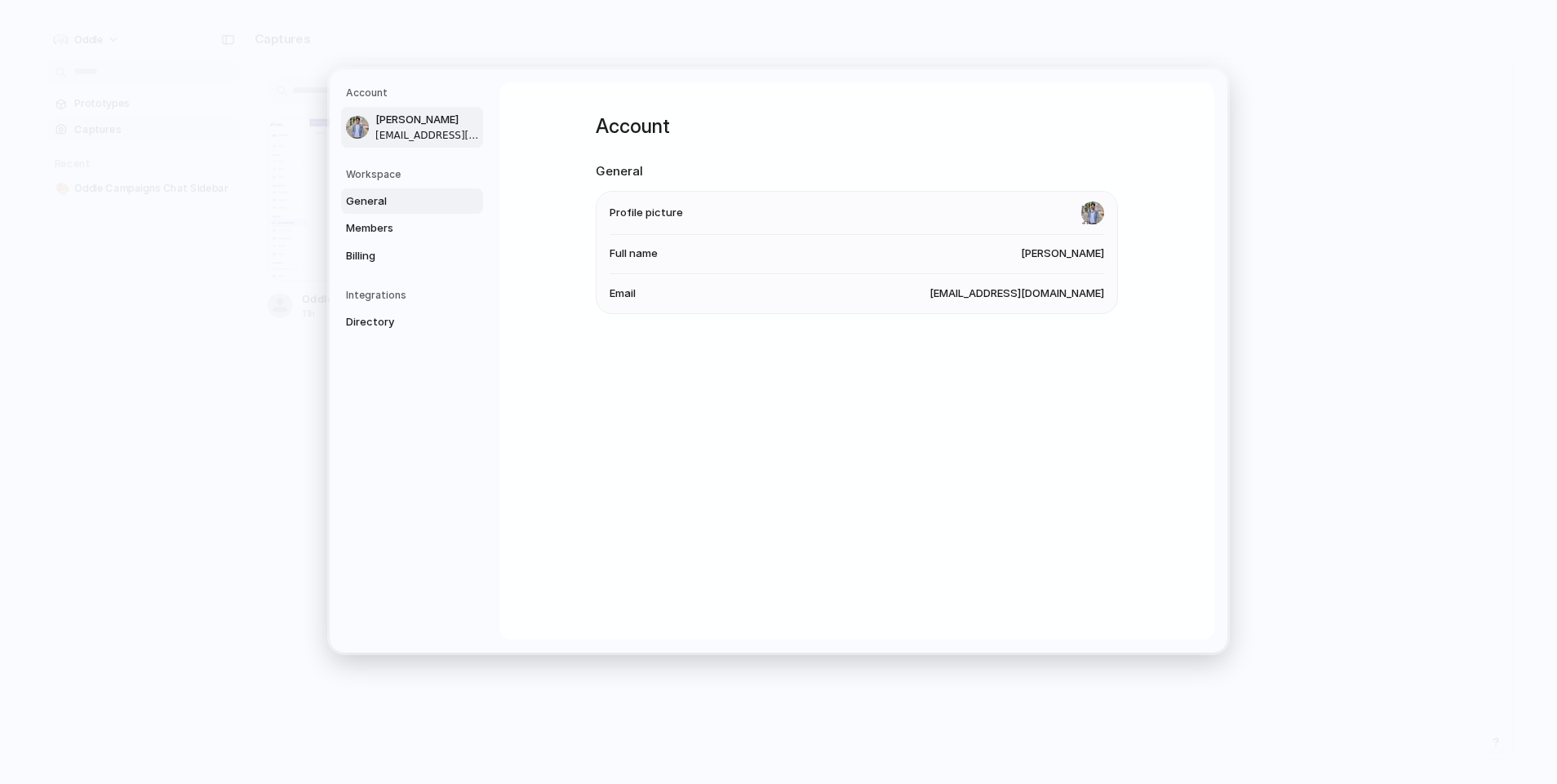
click at [417, 205] on span "General" at bounding box center [398, 201] width 105 height 17
click at [419, 231] on span "Members" at bounding box center [398, 228] width 105 height 17
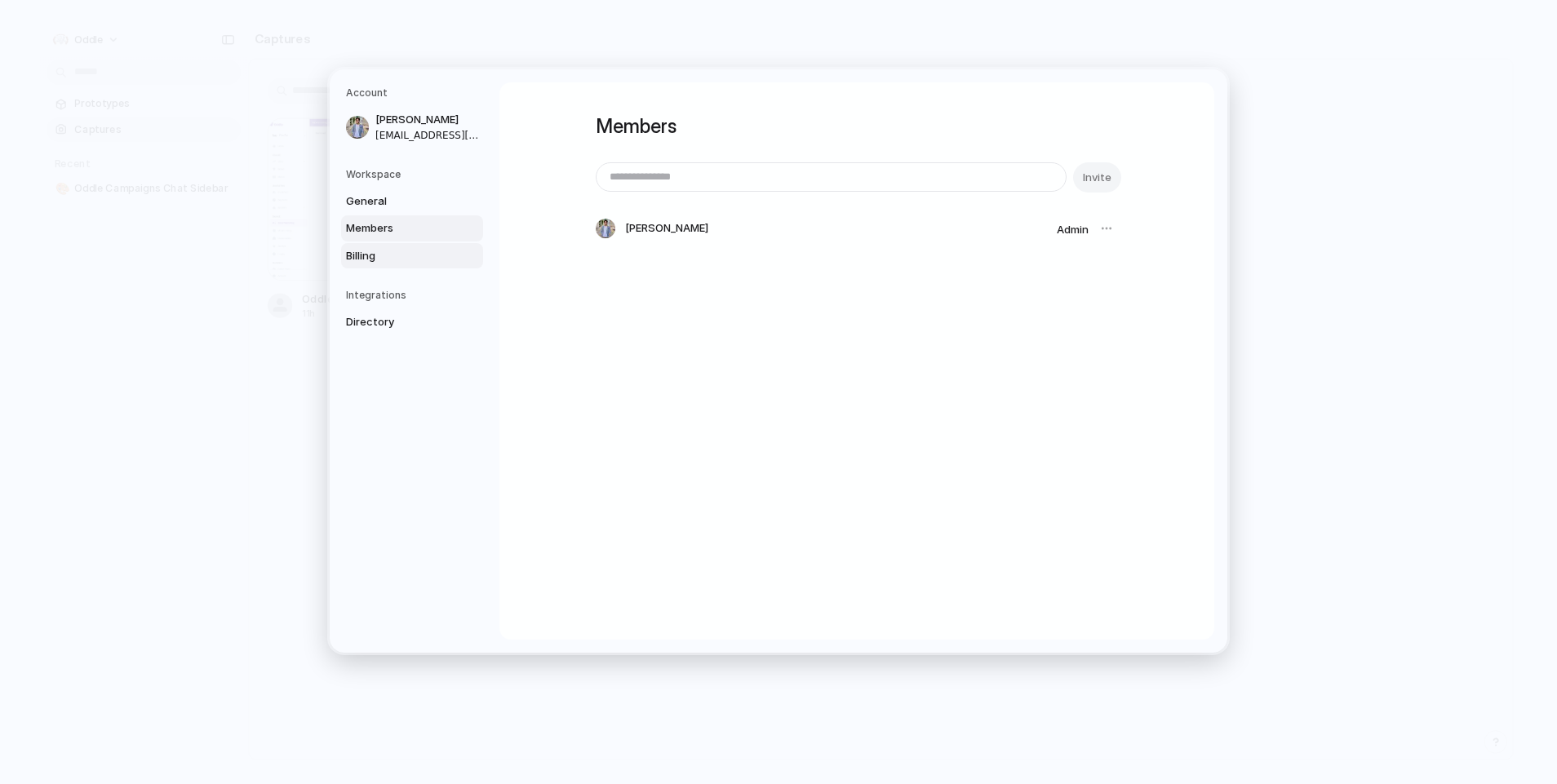
click at [416, 263] on link "Billing" at bounding box center [412, 255] width 142 height 26
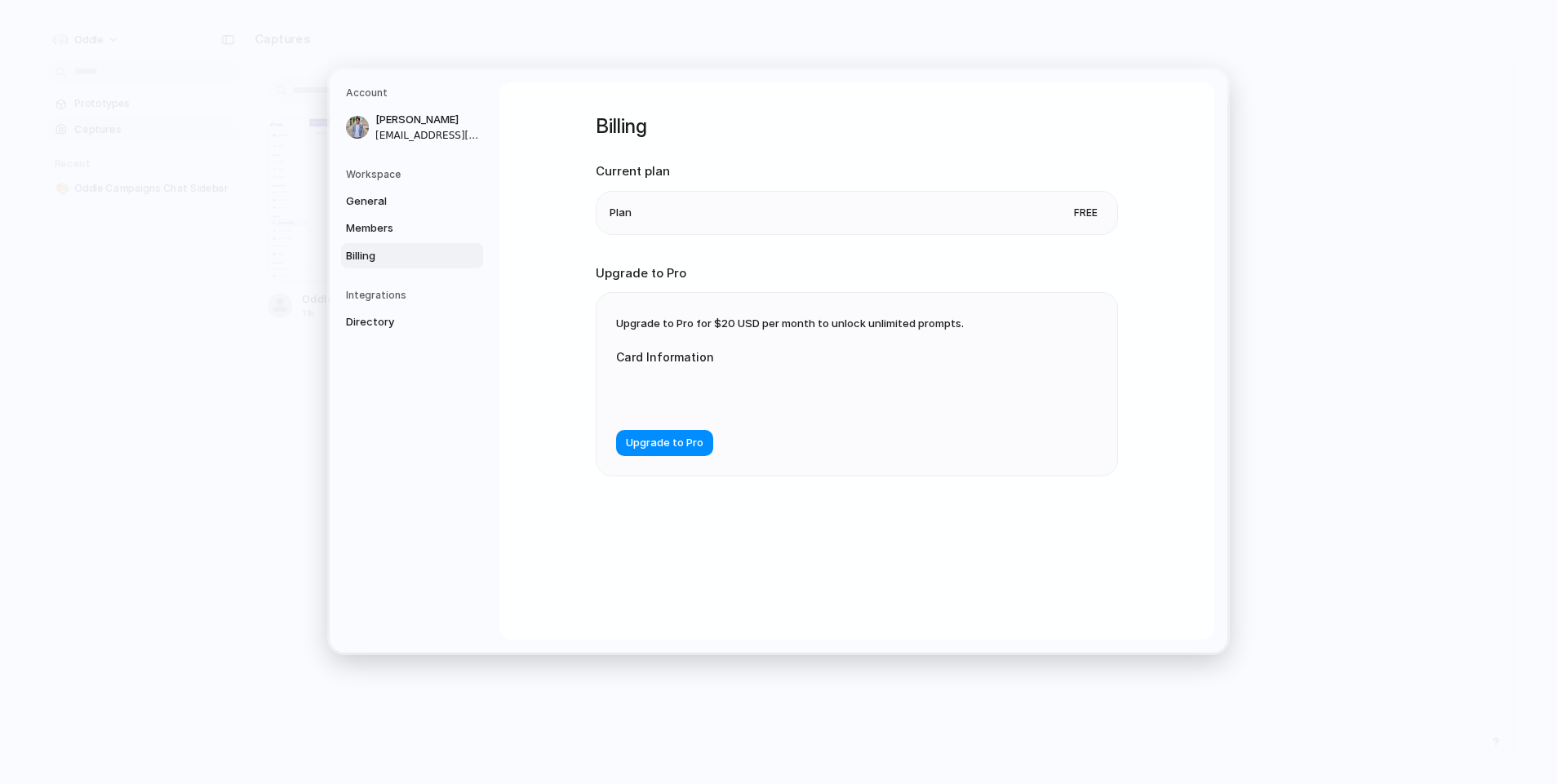
click at [396, 305] on div "Integrations Directory" at bounding box center [414, 312] width 138 height 48
click at [387, 321] on span "Directory" at bounding box center [398, 323] width 105 height 17
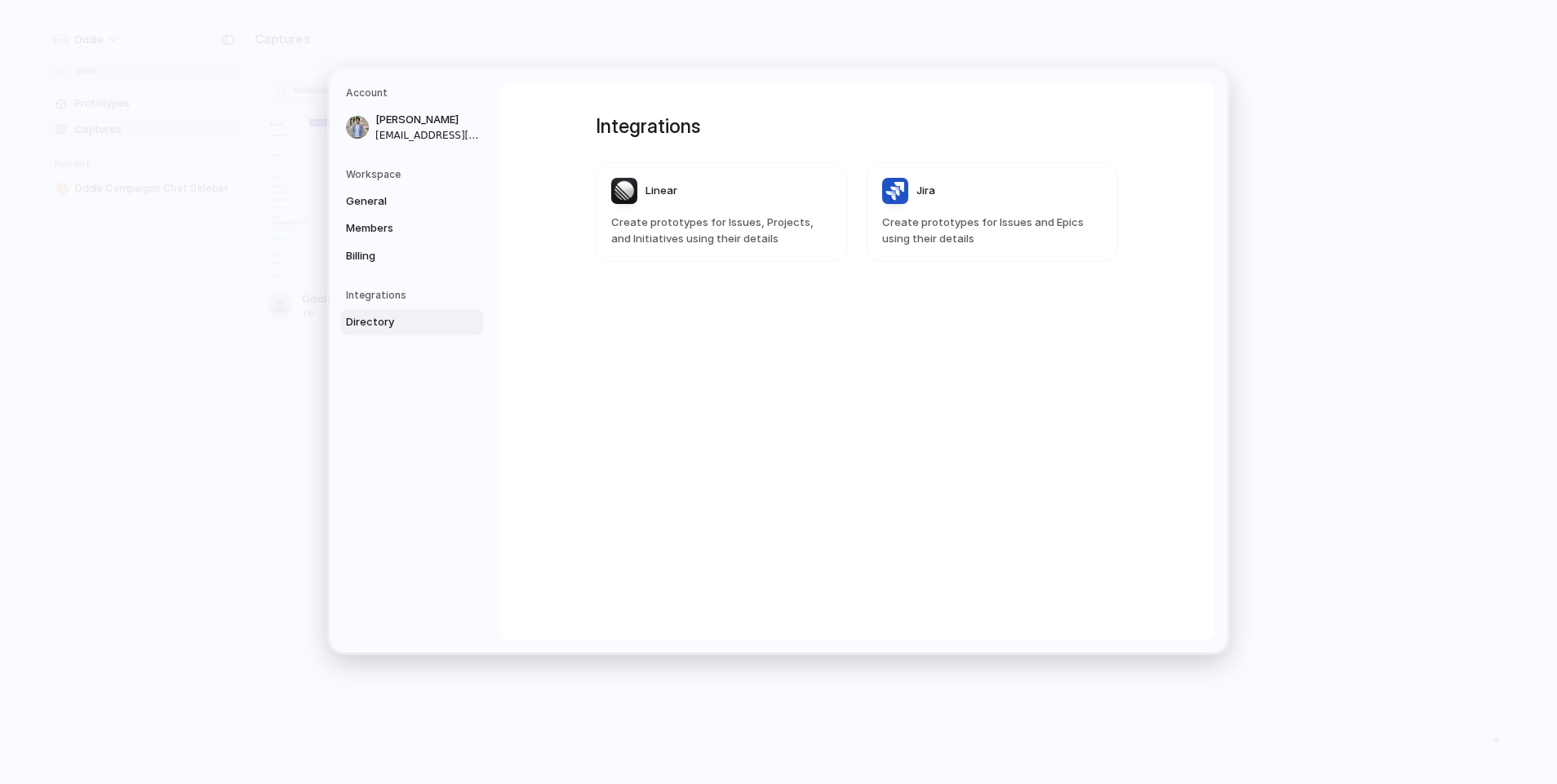
click at [353, 179] on h5 "Workspace" at bounding box center [414, 174] width 138 height 15
click at [371, 203] on span "General" at bounding box center [398, 201] width 105 height 17
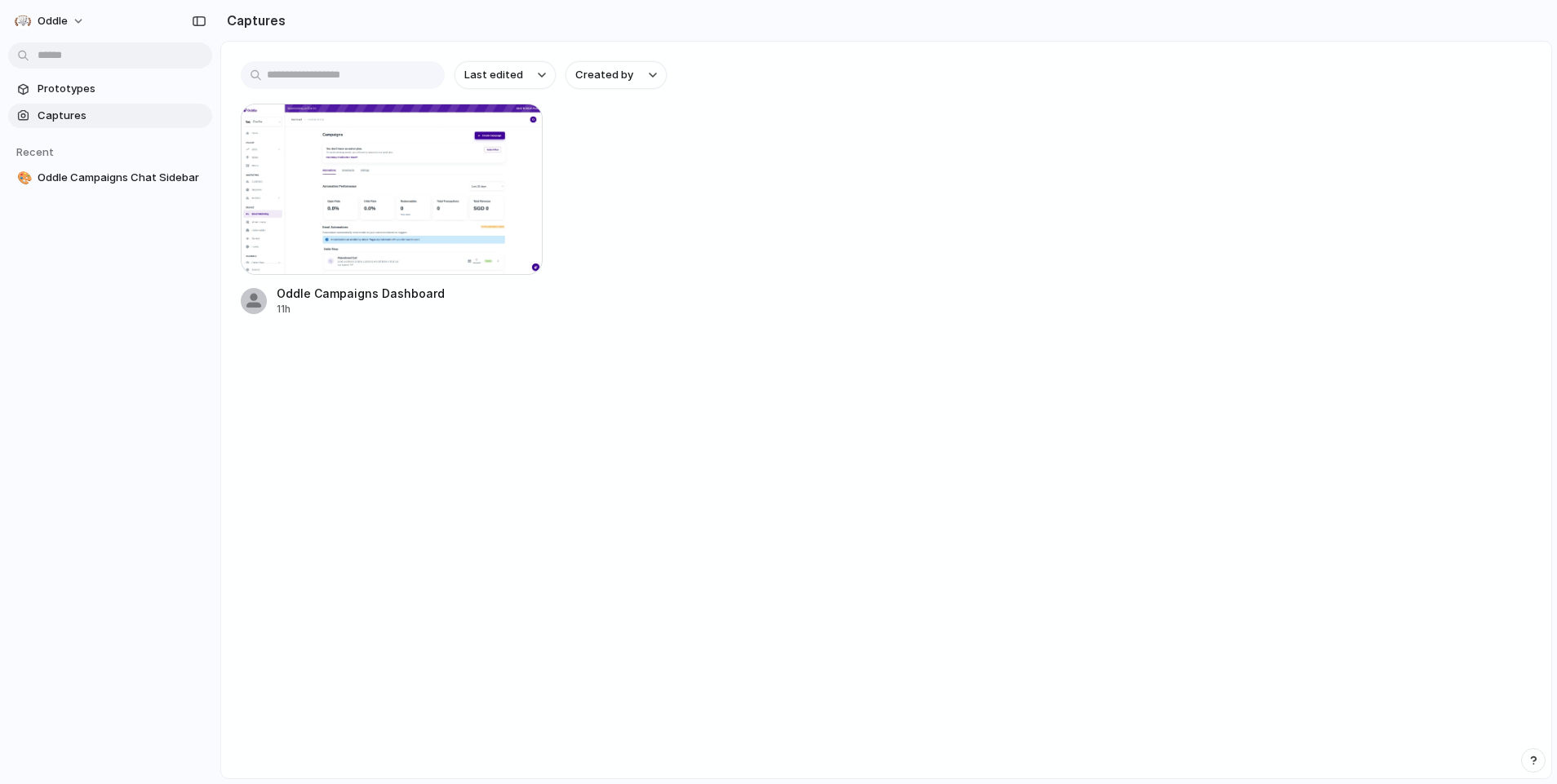
click at [1189, 157] on div "Oddle Campaigns Dashboard 11h" at bounding box center [887, 210] width 1291 height 213
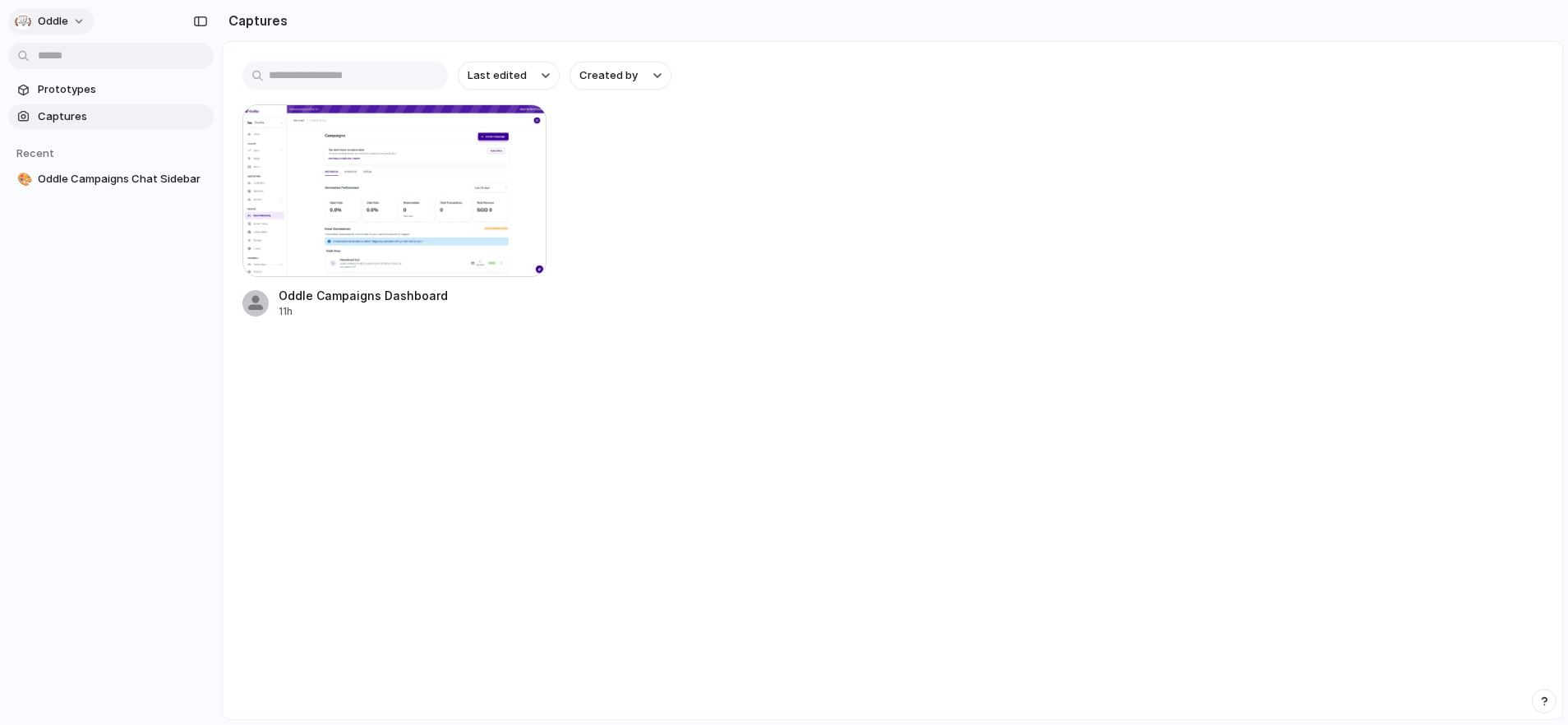
click at [53, 28] on span "Oddle" at bounding box center [53, 21] width 30 height 17
click at [65, 22] on div "Settings Invite members Change theme Sign out" at bounding box center [784, 362] width 1568 height 725
click at [67, 19] on button "Oddle" at bounding box center [51, 21] width 86 height 26
click at [71, 61] on span "Settings" at bounding box center [60, 58] width 45 height 17
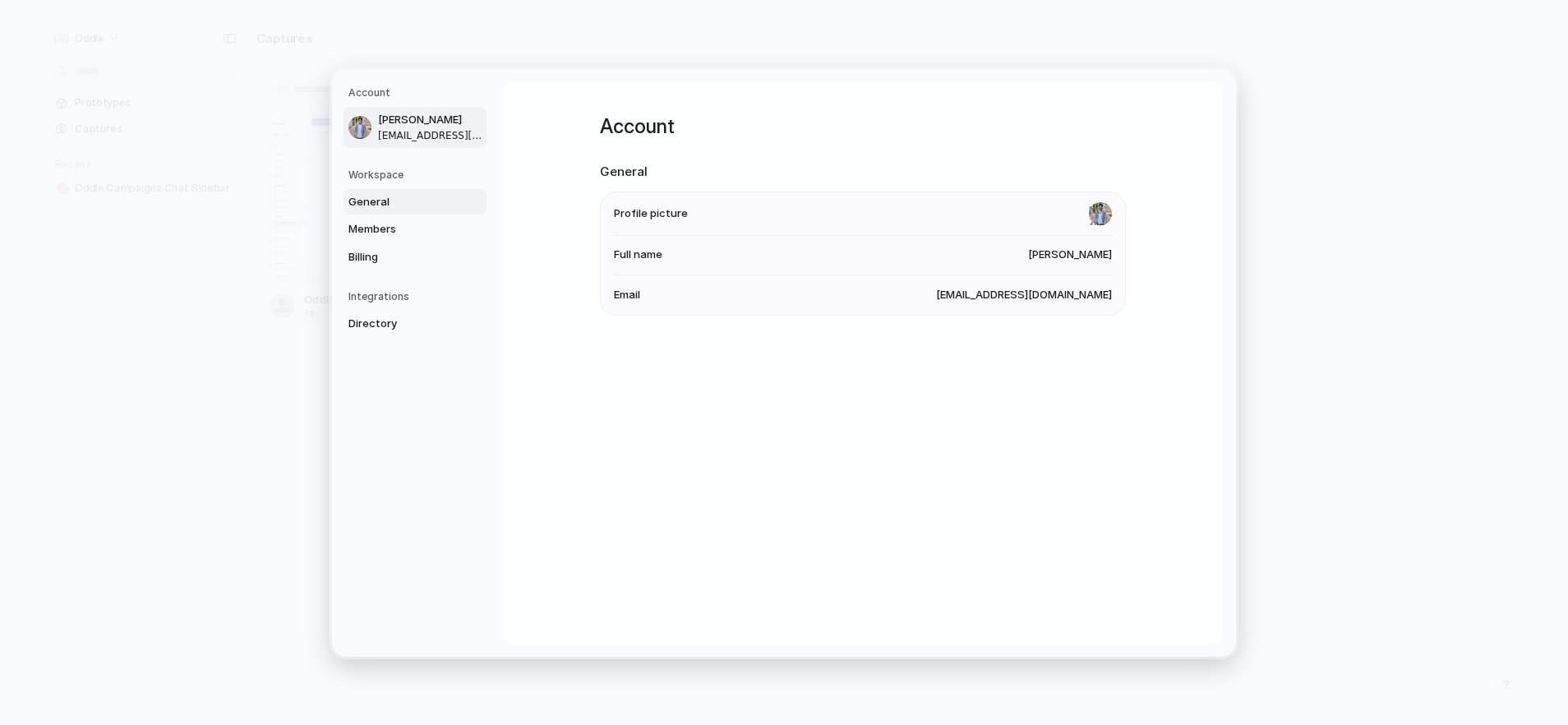
click at [372, 198] on span "General" at bounding box center [401, 201] width 105 height 17
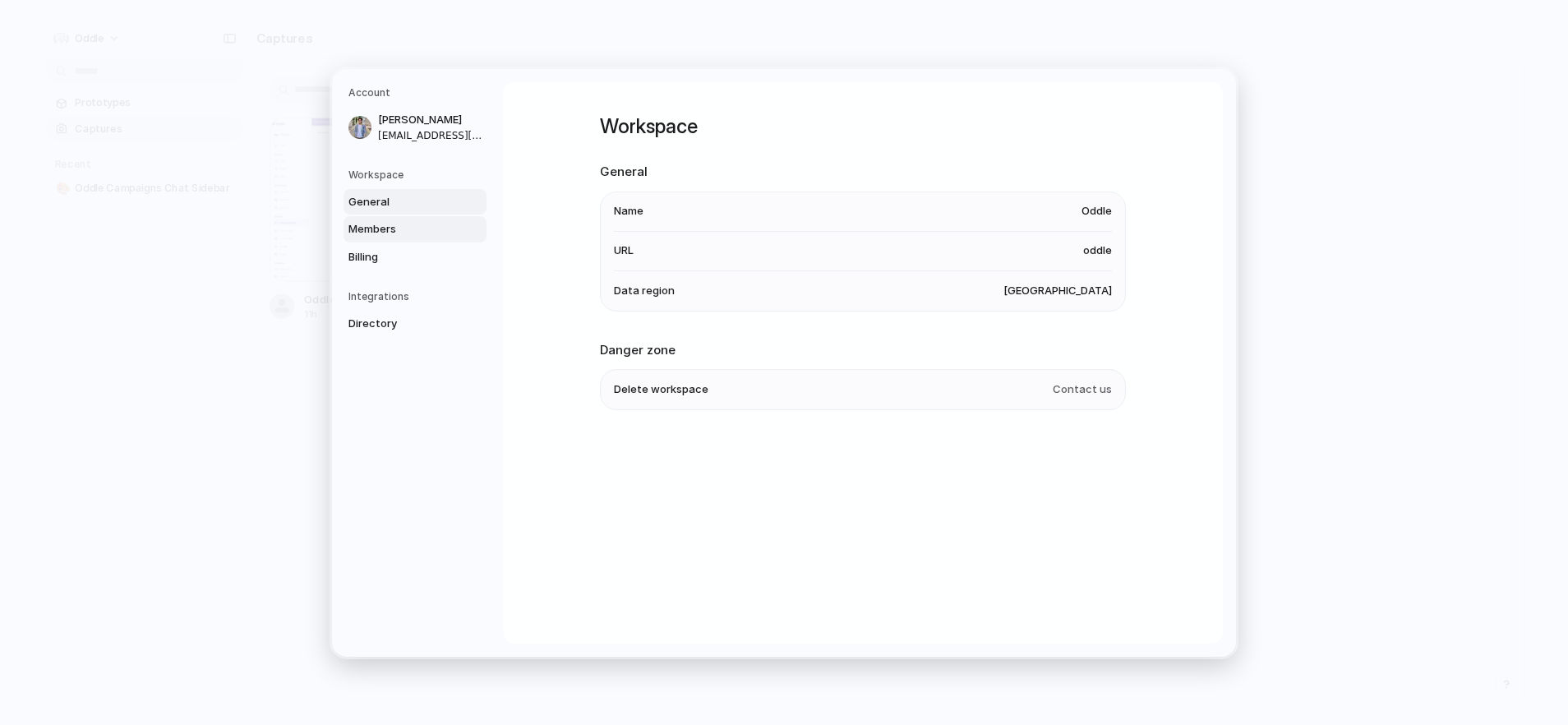
click at [380, 225] on span "Members" at bounding box center [401, 229] width 105 height 17
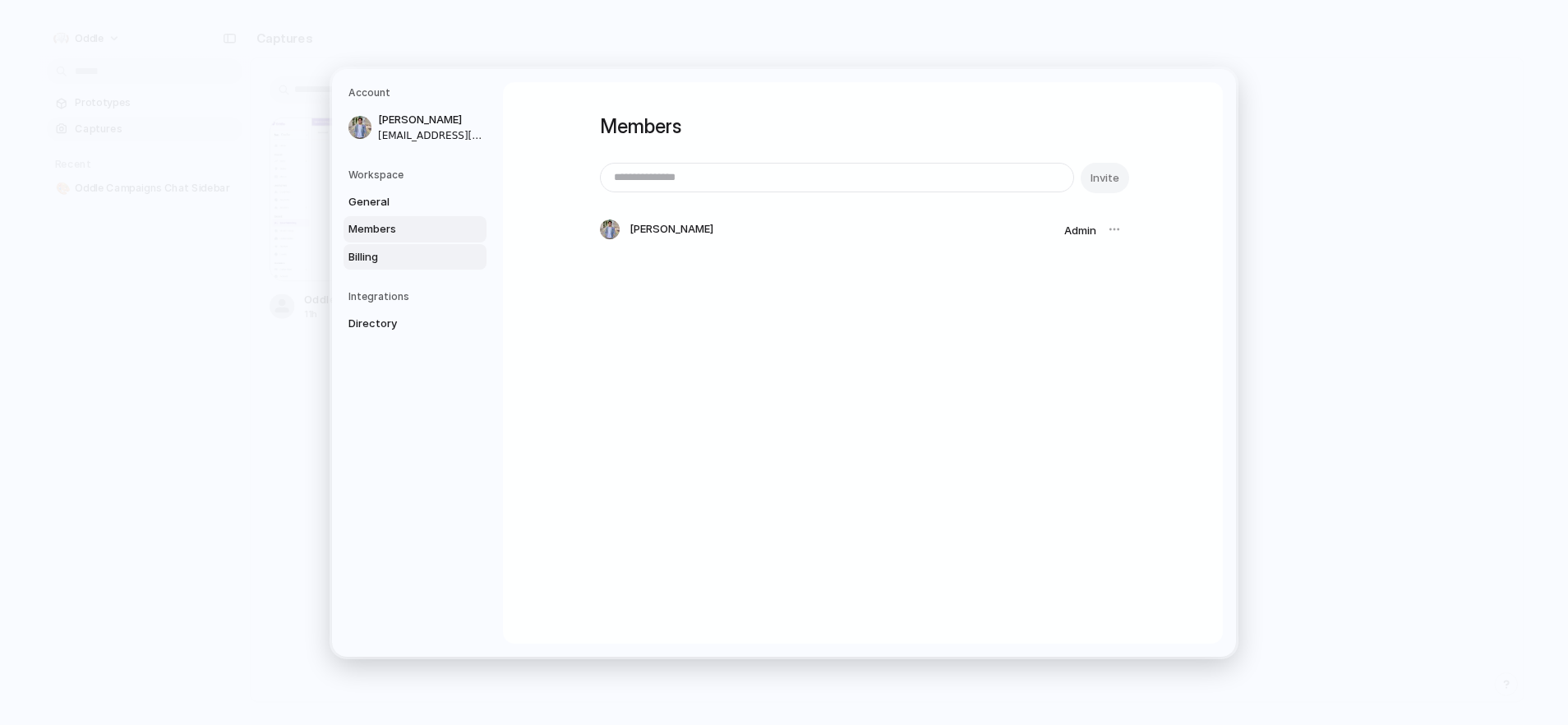
click at [378, 261] on span "Billing" at bounding box center [401, 257] width 105 height 17
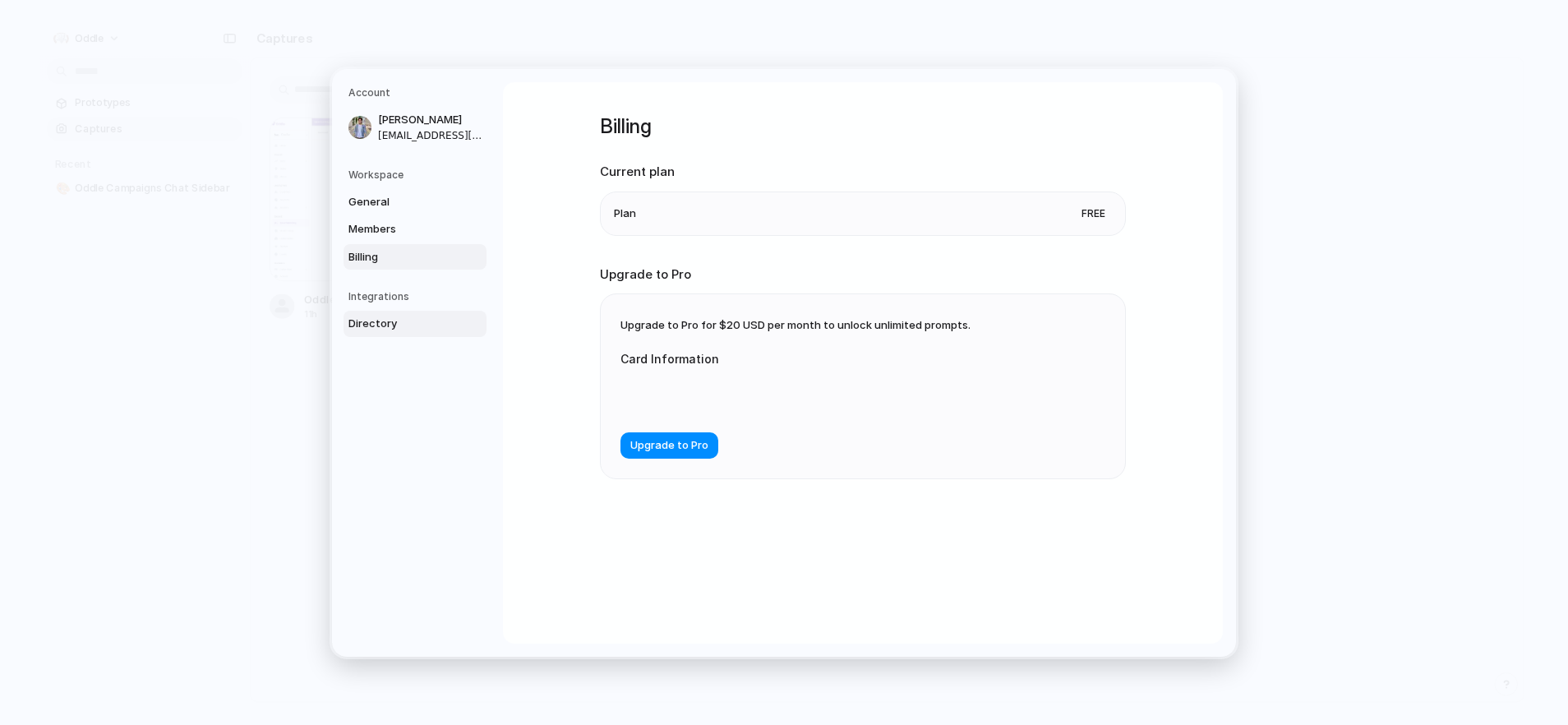
click at [389, 325] on span "Directory" at bounding box center [401, 324] width 105 height 17
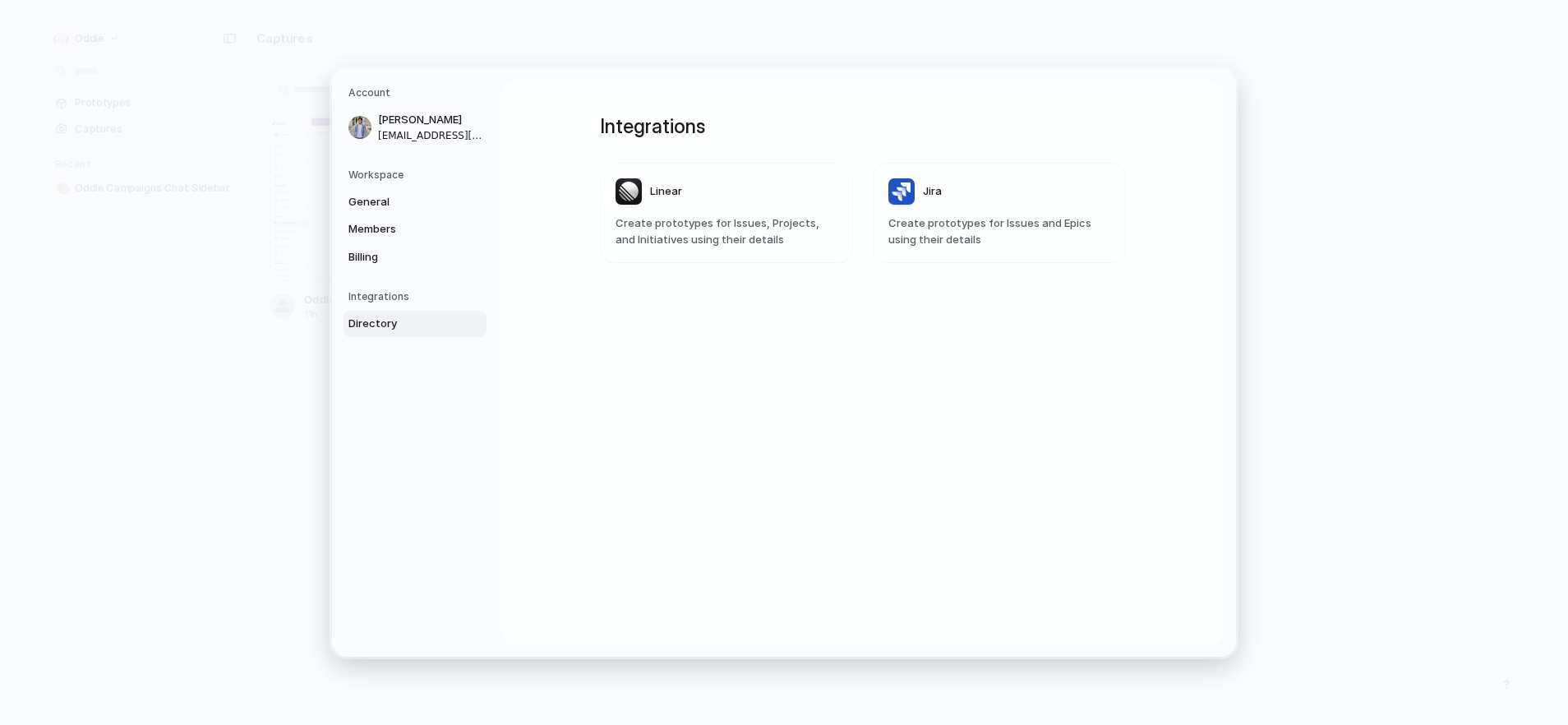
click at [397, 168] on h5 "Workspace" at bounding box center [417, 175] width 139 height 15
click at [392, 218] on link "Members" at bounding box center [415, 229] width 143 height 26
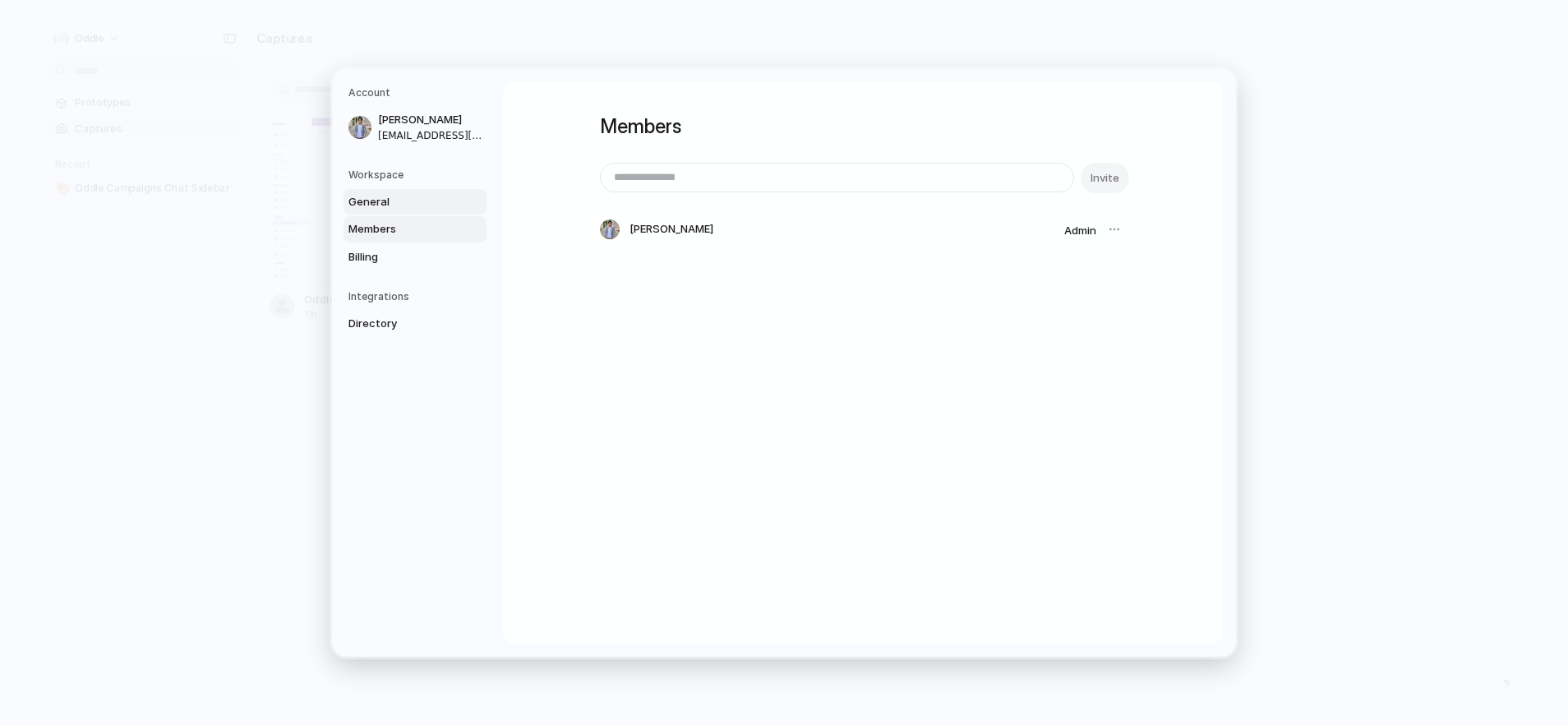
click at [393, 211] on link "General" at bounding box center [415, 201] width 143 height 26
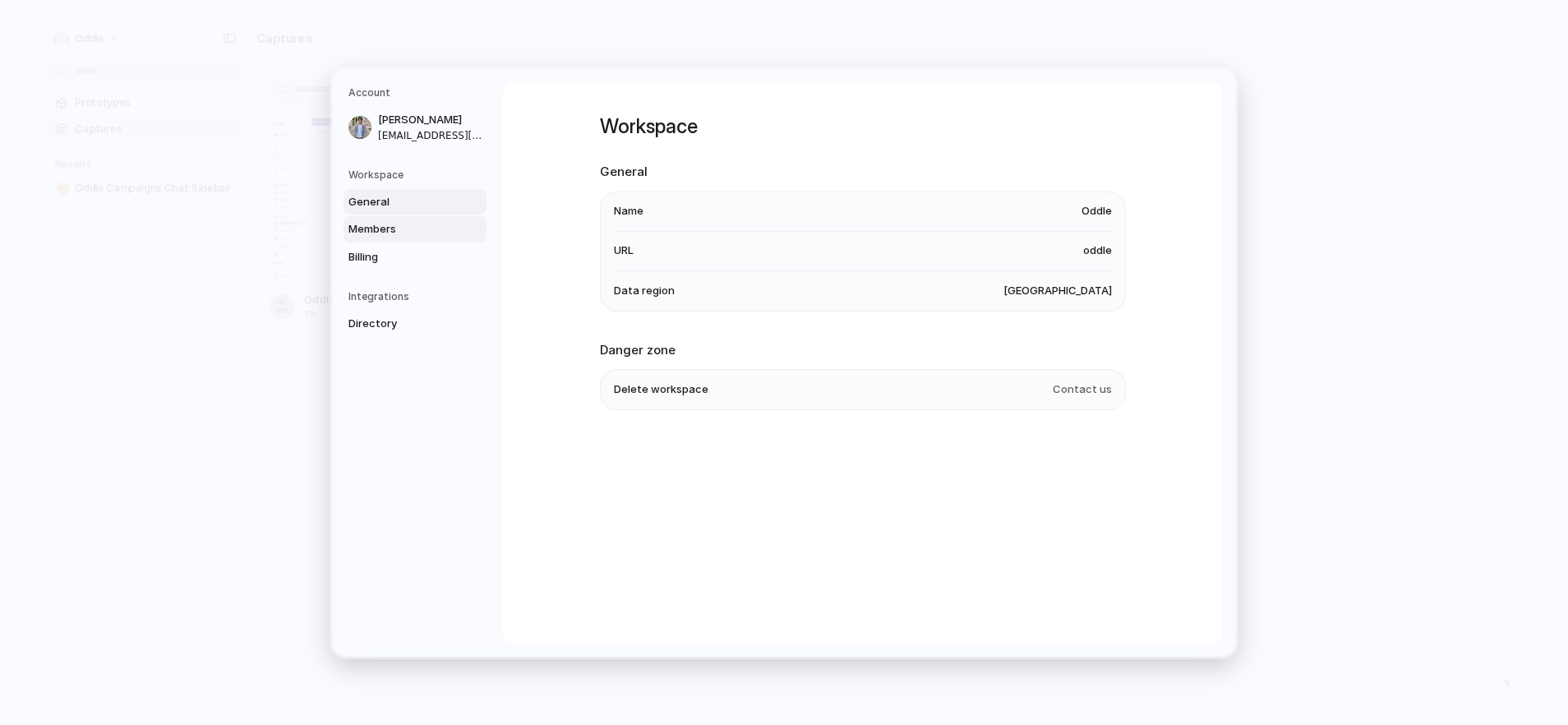
click at [407, 236] on span "Members" at bounding box center [401, 229] width 105 height 17
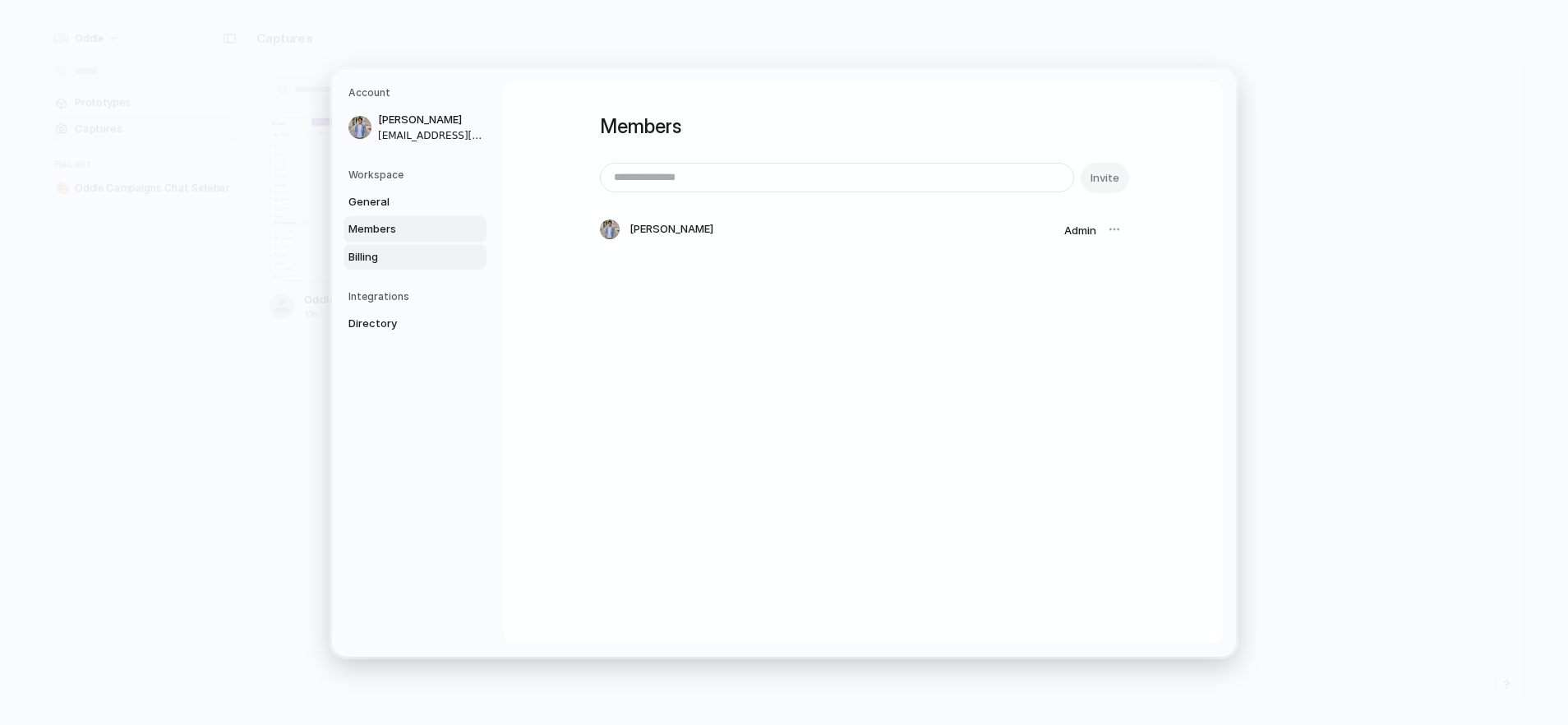
click at [403, 258] on span "Billing" at bounding box center [401, 257] width 105 height 17
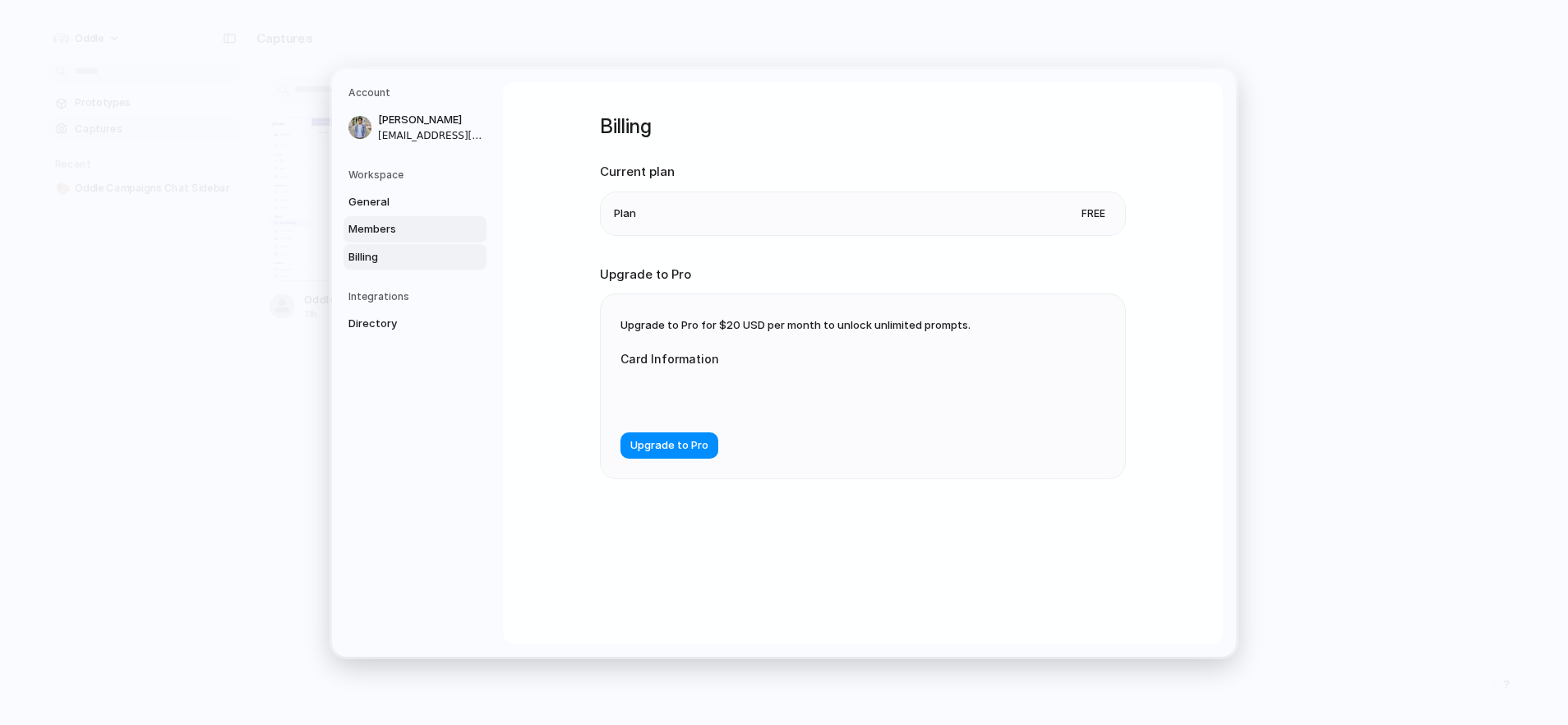
click at [400, 233] on span "Members" at bounding box center [401, 229] width 105 height 17
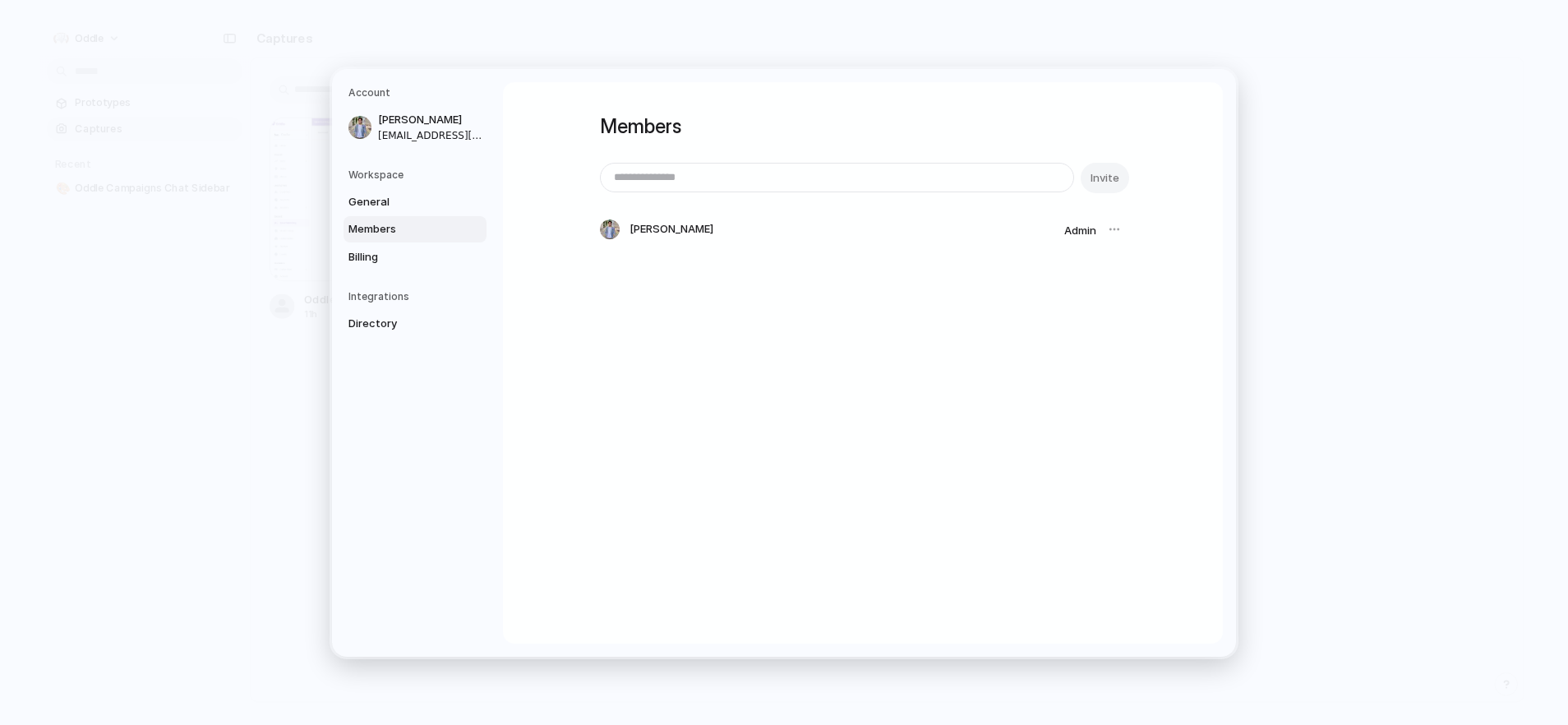
click at [811, 176] on input "email" at bounding box center [838, 177] width 473 height 28
paste input "**********"
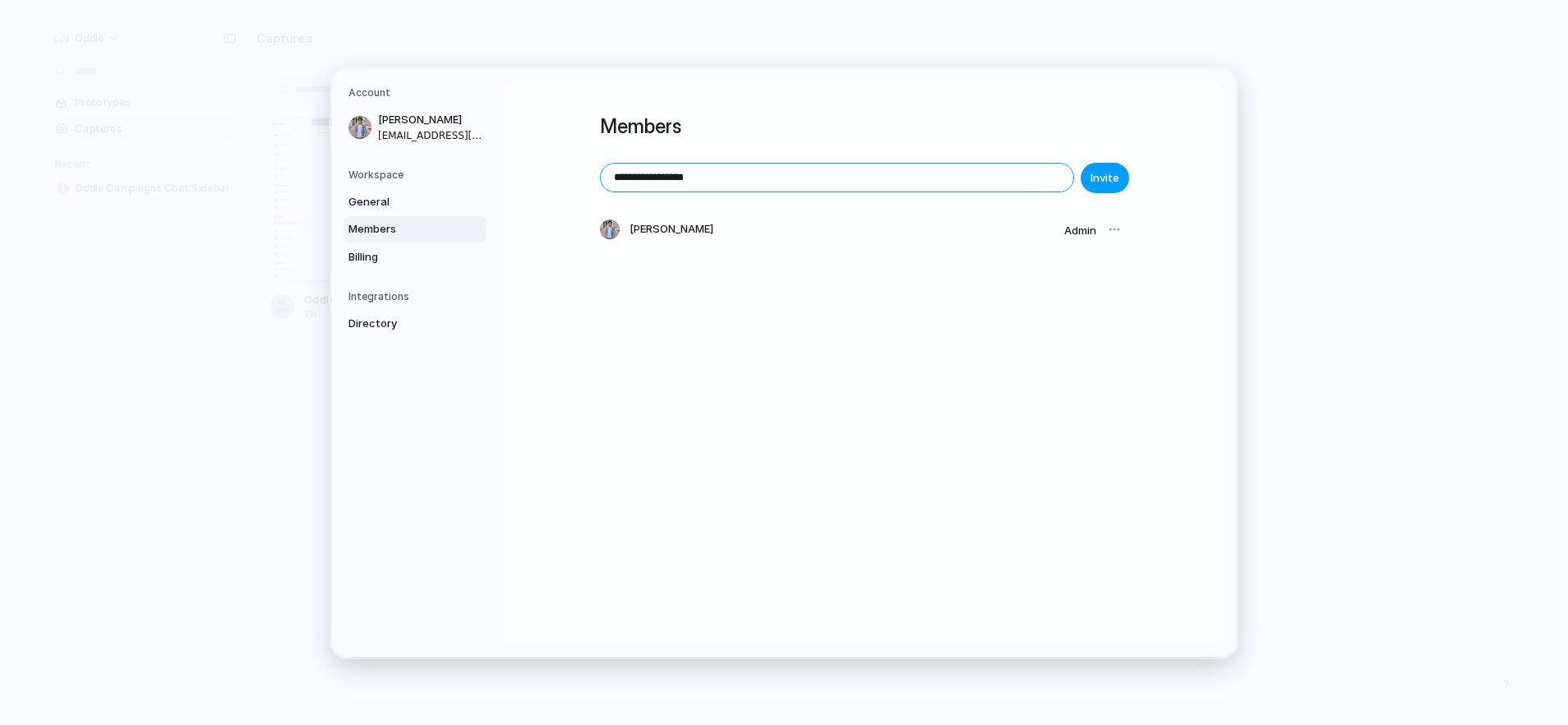
type input "**********"
click at [1113, 175] on span "Invite" at bounding box center [1104, 177] width 29 height 17
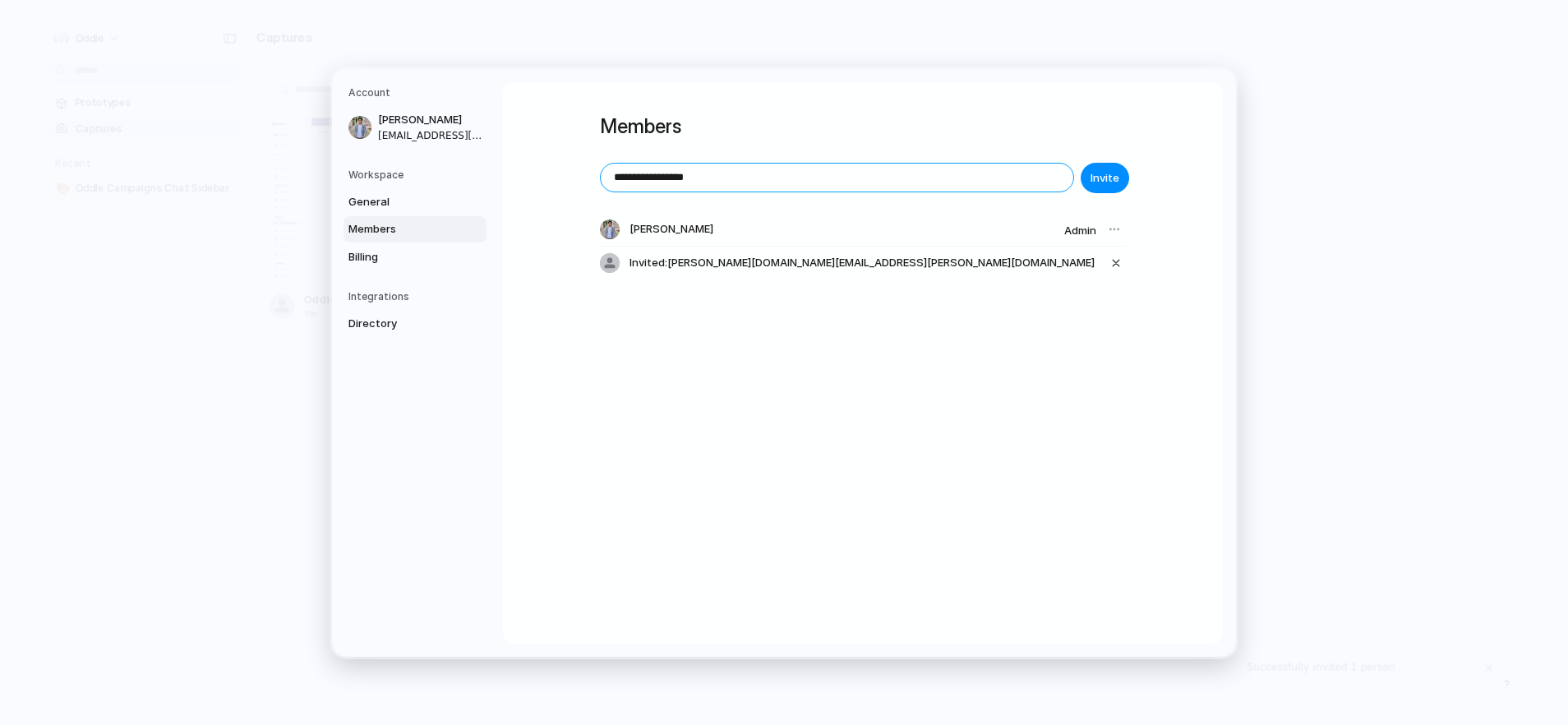
click at [966, 181] on input "**********" at bounding box center [838, 177] width 473 height 28
paste input "**"
click at [1101, 183] on span "Invite" at bounding box center [1104, 177] width 29 height 17
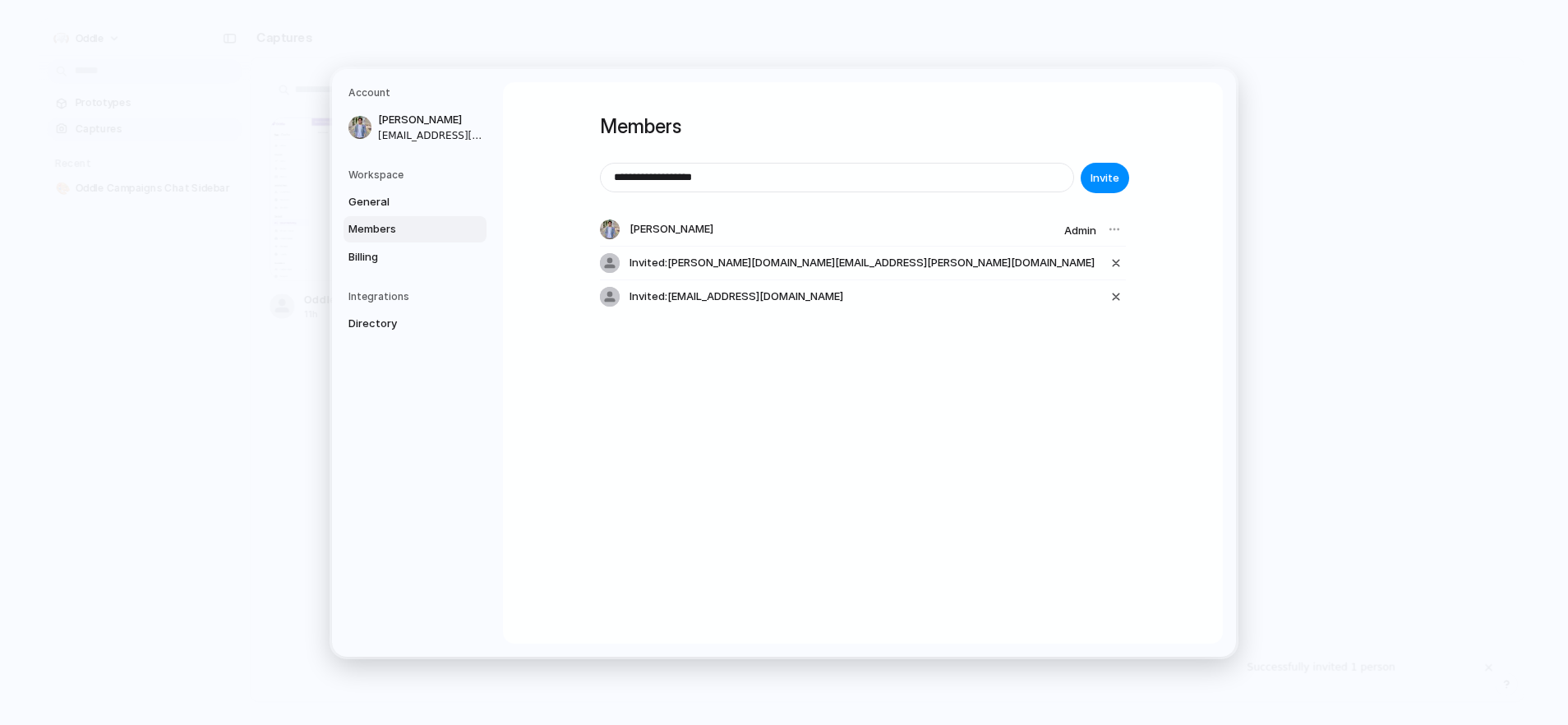
click at [720, 191] on div "**********" at bounding box center [863, 177] width 526 height 30
click at [730, 180] on input "**********" at bounding box center [838, 177] width 473 height 28
paste input "**"
type input "**********"
click at [1114, 183] on span "Invite" at bounding box center [1104, 177] width 29 height 17
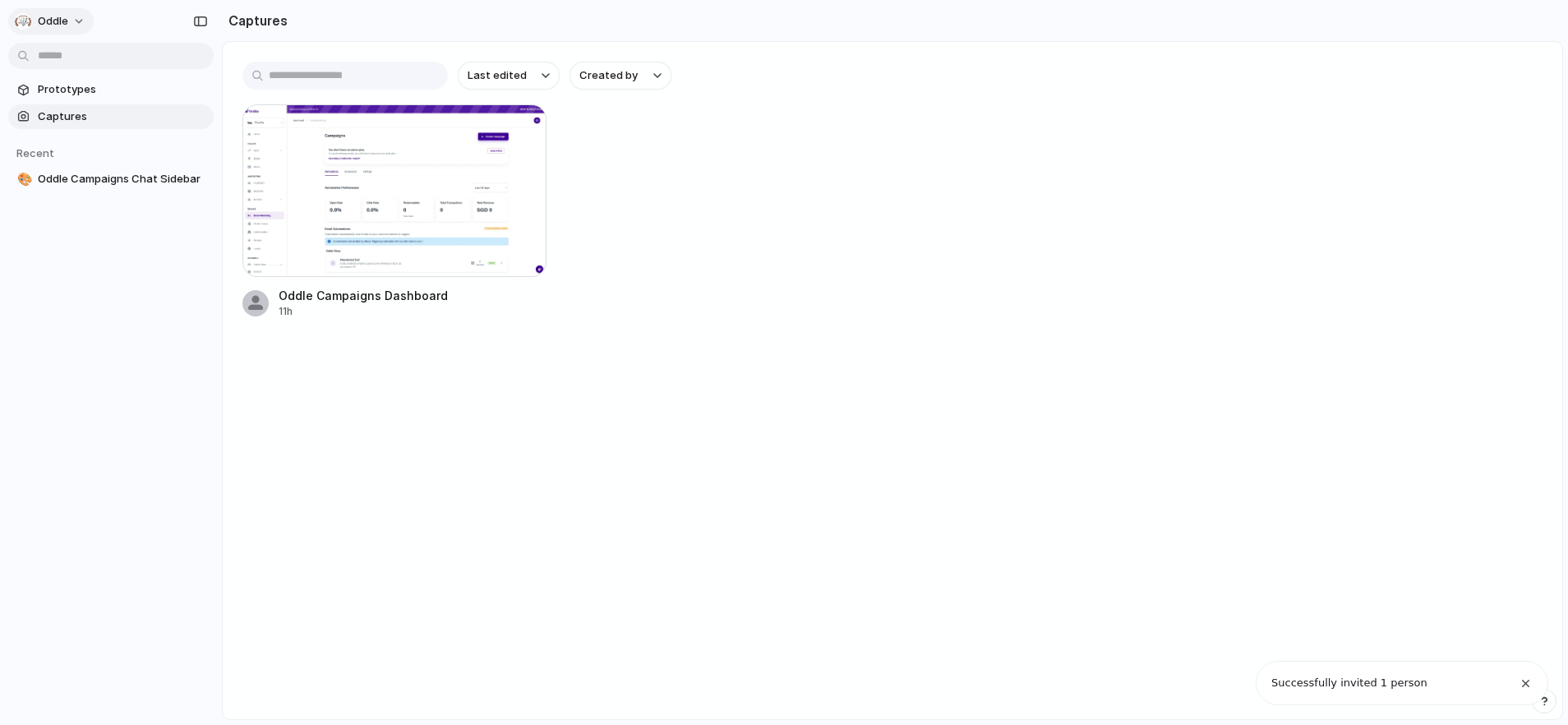
click at [73, 26] on button "Oddle" at bounding box center [51, 21] width 86 height 26
click at [96, 81] on span "Invite members" at bounding box center [77, 85] width 78 height 17
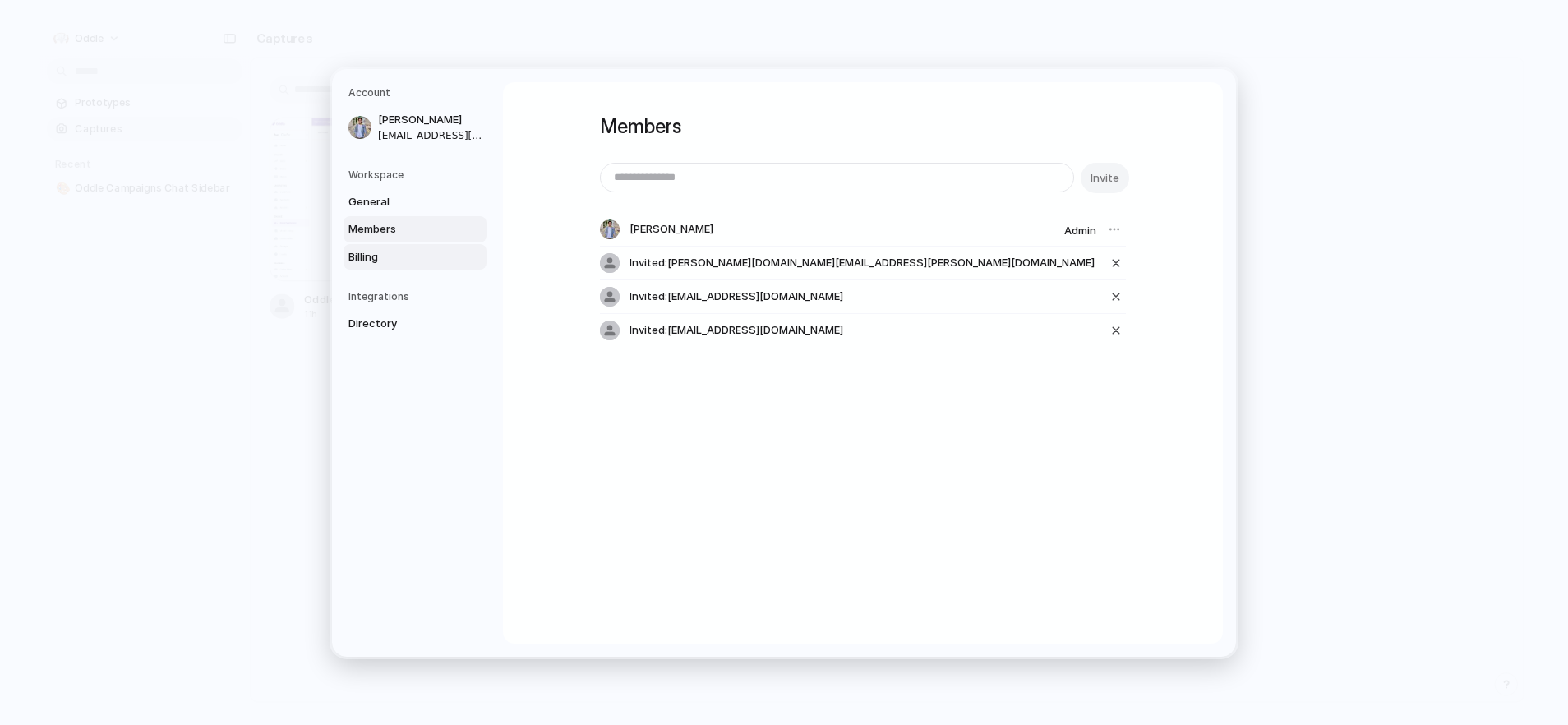
click at [392, 259] on span "Billing" at bounding box center [401, 257] width 105 height 17
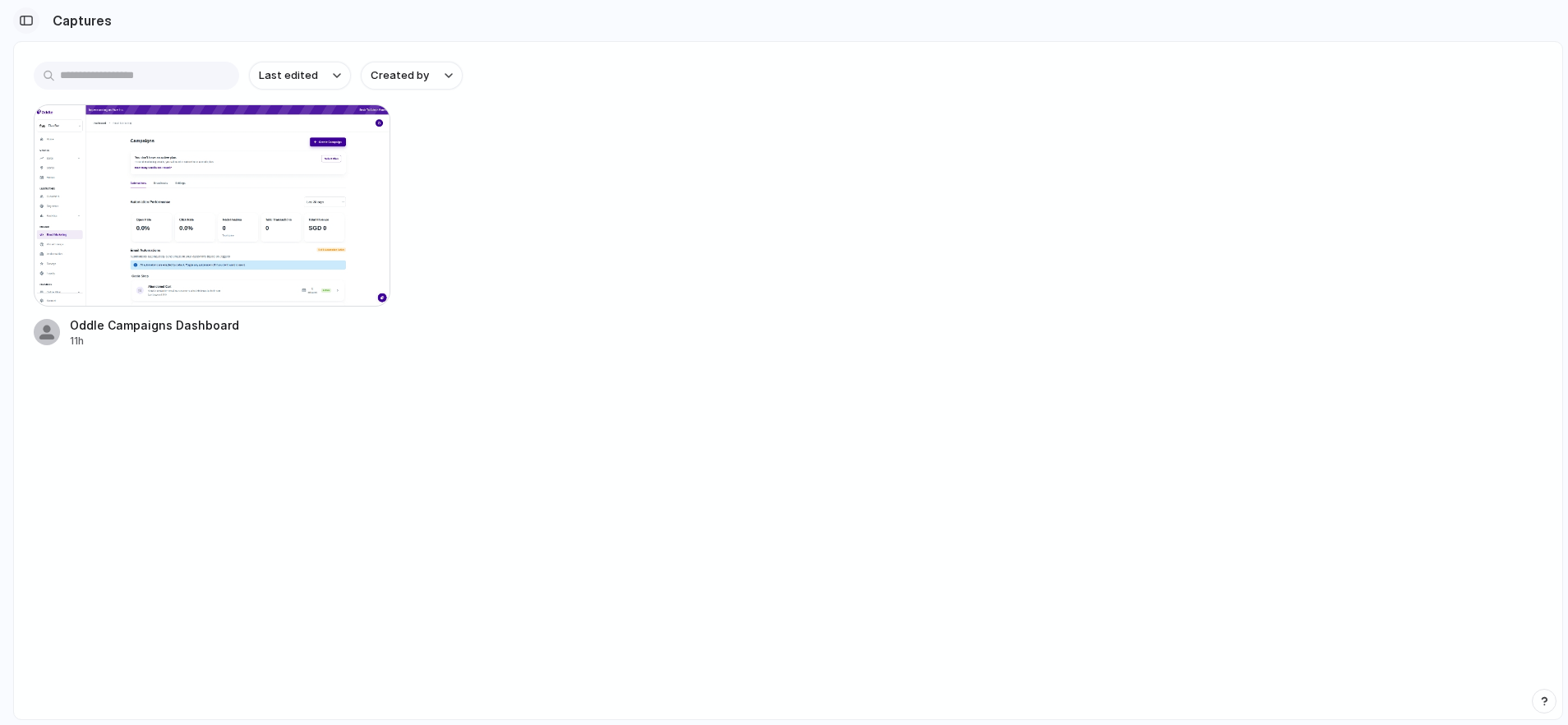
click at [36, 22] on button "button" at bounding box center [26, 20] width 26 height 26
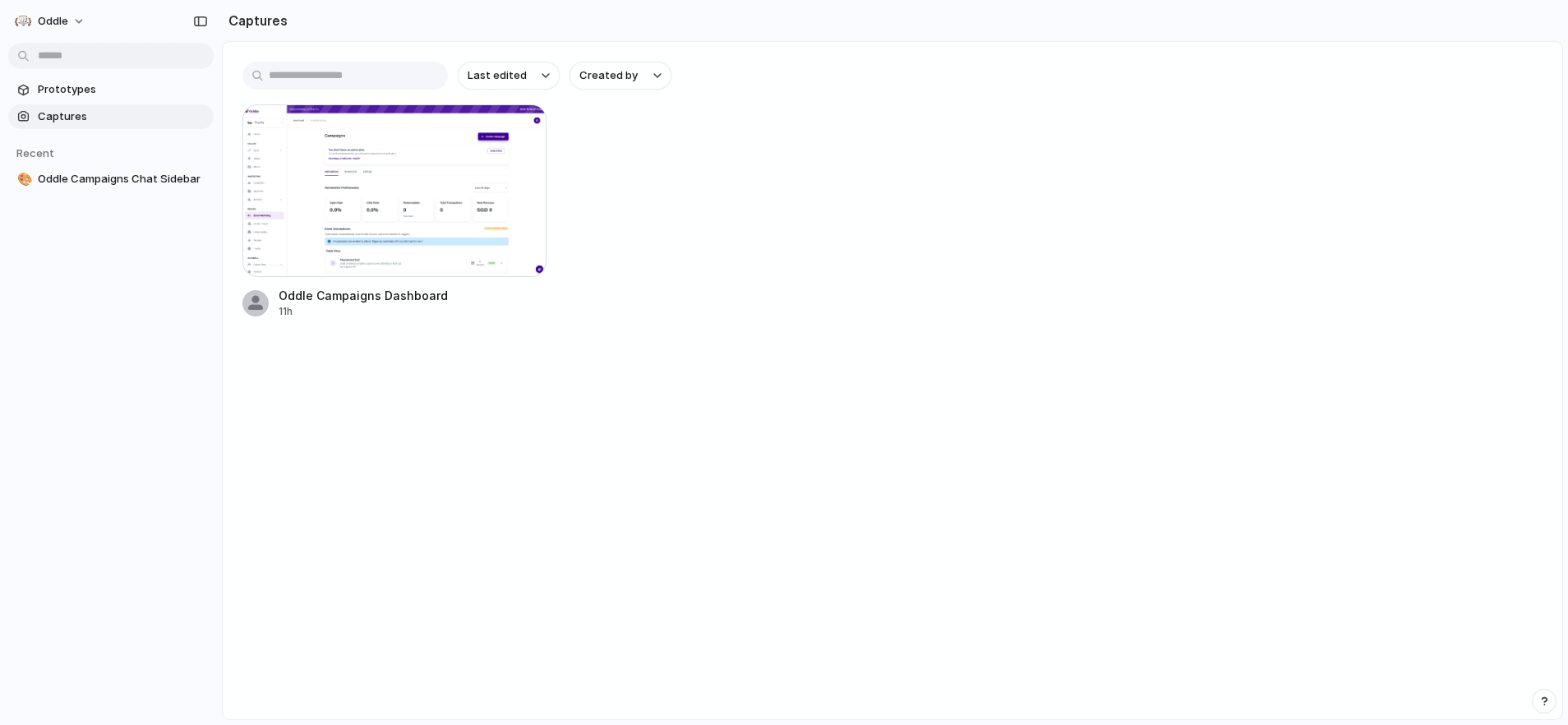
drag, startPoint x: 1015, startPoint y: 453, endPoint x: 540, endPoint y: 151, distance: 562.9
click at [1016, 453] on main "Last edited Created by Oddle Campaigns Dashboard 11h" at bounding box center [892, 381] width 1342 height 679
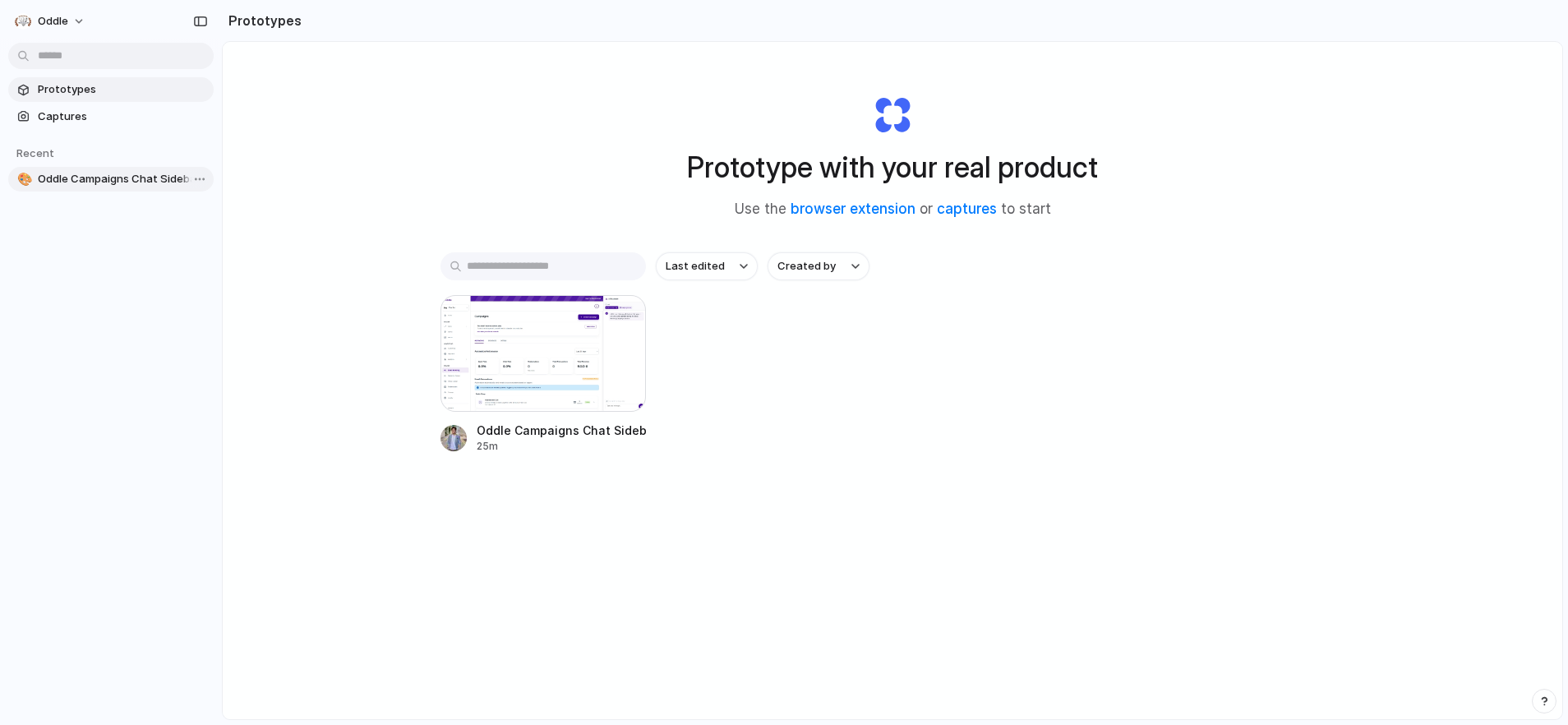
click at [112, 181] on span "Oddle Campaigns Chat Sidebar" at bounding box center [122, 179] width 169 height 17
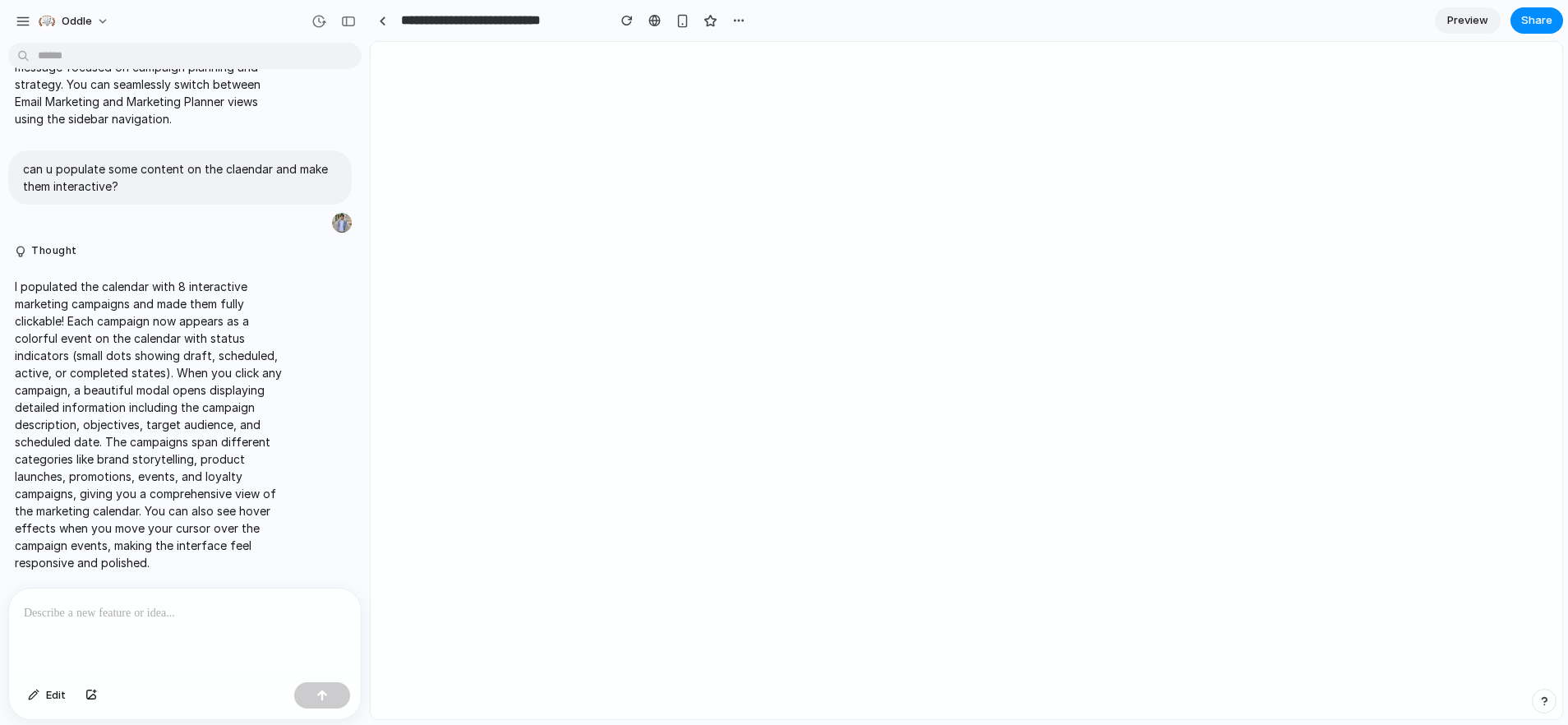
scroll to position [4425, 0]
click at [1554, 15] on button "Share" at bounding box center [1537, 20] width 53 height 26
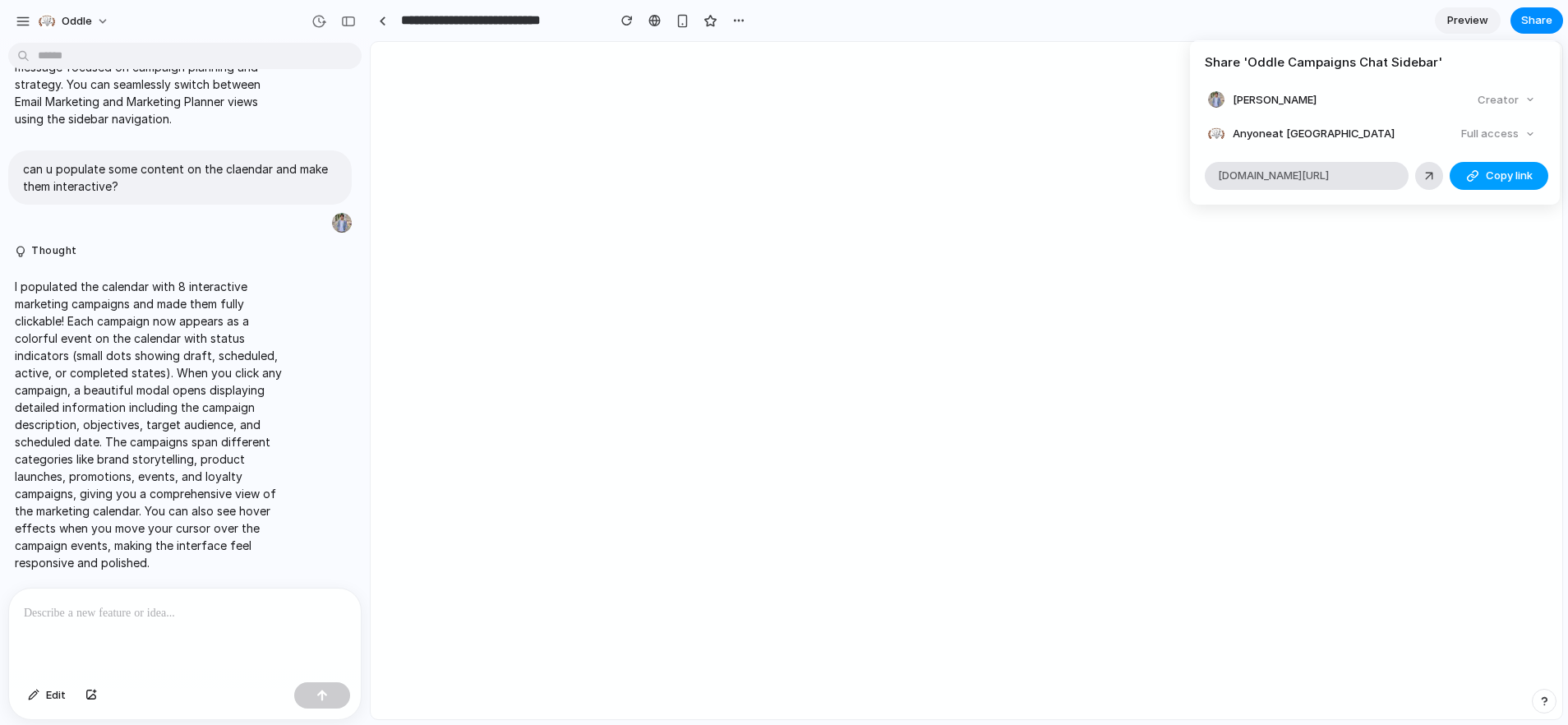
click at [1477, 176] on div "button" at bounding box center [1473, 175] width 13 height 13
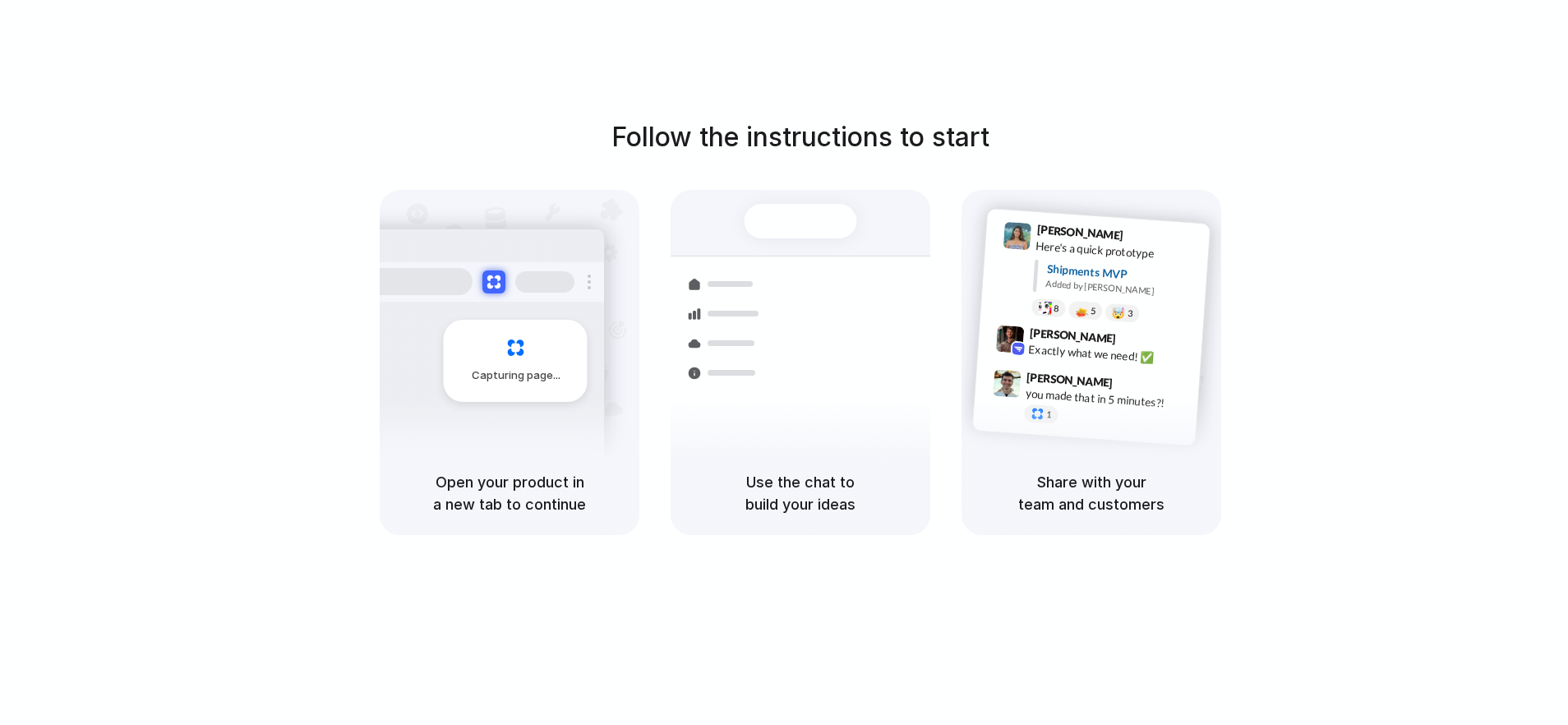
click at [1283, 146] on div "Follow the instructions to start Capturing page Open your product in a new tab …" at bounding box center [801, 326] width 1568 height 417
